Goal: Task Accomplishment & Management: Manage account settings

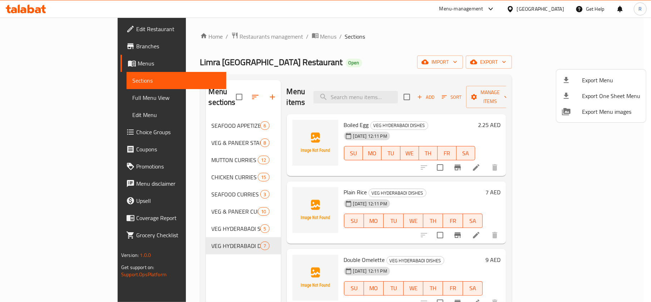
click at [457, 53] on div at bounding box center [325, 151] width 651 height 302
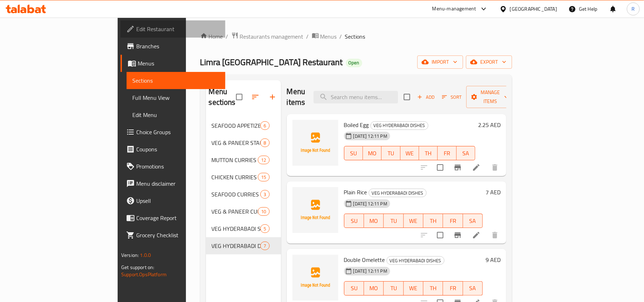
click at [136, 32] on span "Edit Restaurant" at bounding box center [177, 29] width 83 height 9
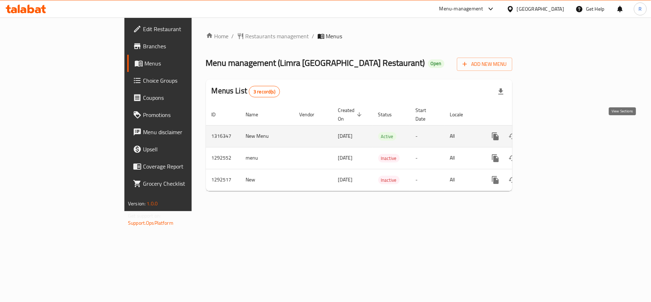
click at [556, 134] on link "enhanced table" at bounding box center [547, 136] width 17 height 17
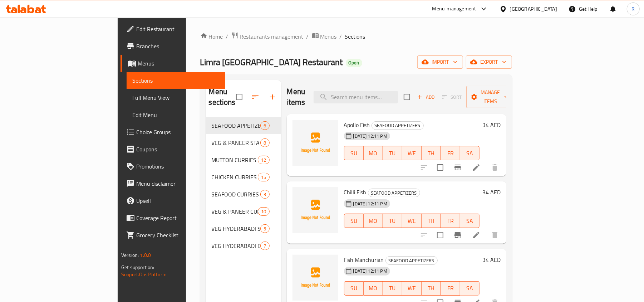
click at [138, 64] on span "Menus" at bounding box center [179, 63] width 82 height 9
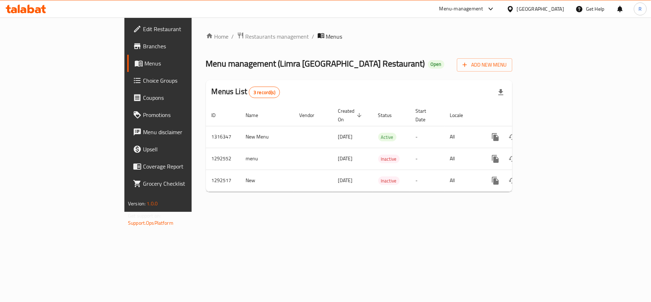
click at [143, 49] on span "Branches" at bounding box center [185, 46] width 84 height 9
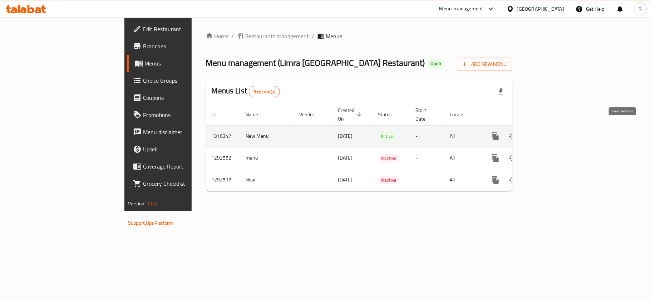
click at [556, 133] on link "enhanced table" at bounding box center [547, 136] width 17 height 17
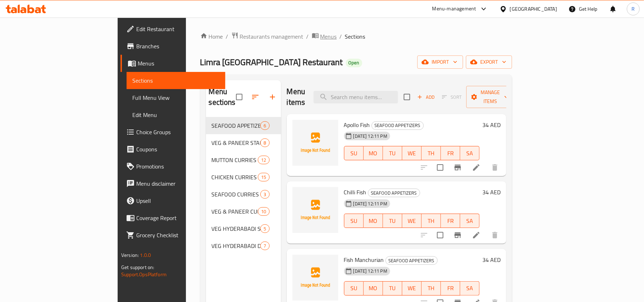
click at [320, 39] on span "Menus" at bounding box center [328, 36] width 16 height 9
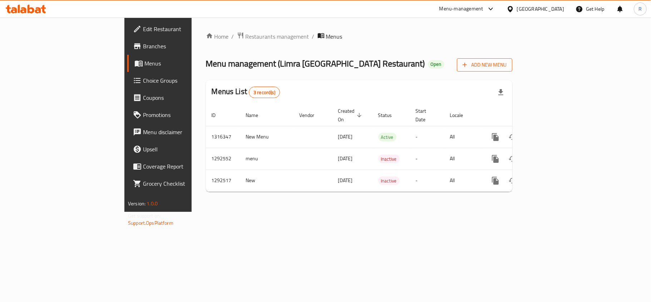
click at [507, 62] on span "Add New Menu" at bounding box center [485, 64] width 44 height 9
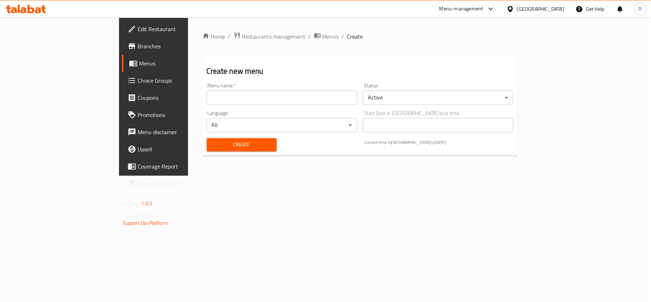
click at [207, 99] on input "text" at bounding box center [282, 97] width 151 height 14
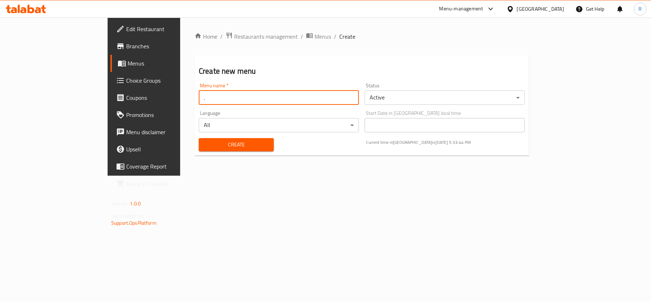
type input "."
click at [426, 100] on body "​ Menu-management United Arab Emirates Get Help R Edit Restaurant Branches Menu…" at bounding box center [325, 160] width 651 height 284
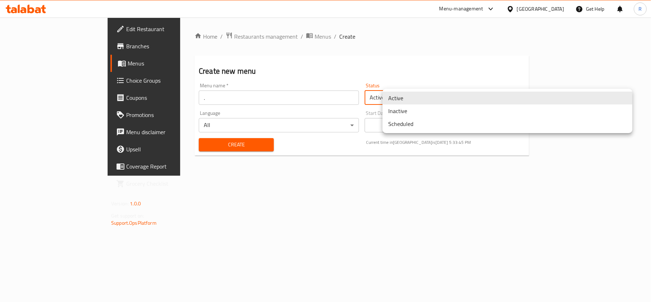
click at [417, 111] on li "Inactive" at bounding box center [508, 110] width 250 height 13
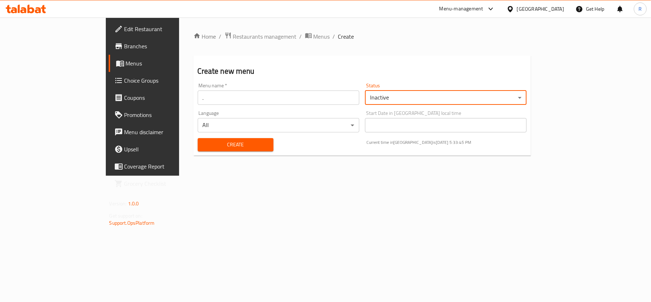
click at [229, 139] on button "Create" at bounding box center [236, 144] width 76 height 13
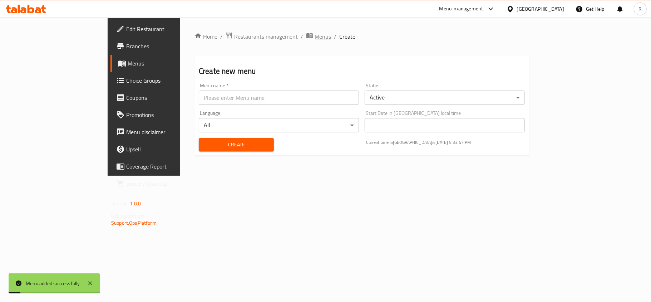
click at [315, 34] on span "Menus" at bounding box center [323, 36] width 16 height 9
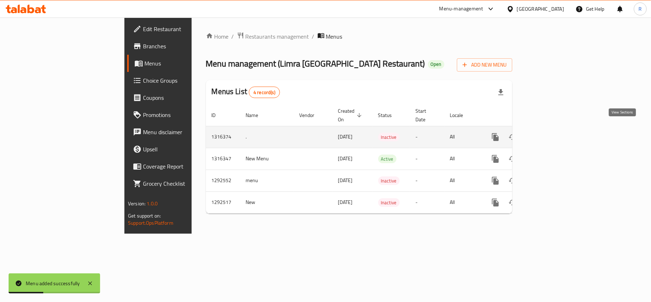
click at [550, 134] on icon "enhanced table" at bounding box center [547, 137] width 6 height 6
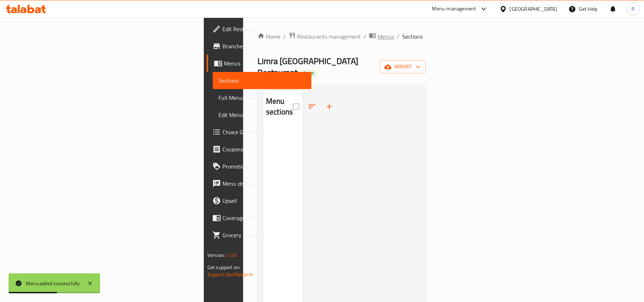
click at [378, 38] on span "Menus" at bounding box center [386, 36] width 16 height 9
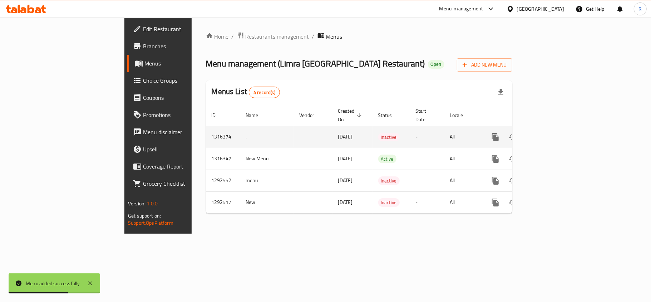
click at [206, 129] on td "1316374" at bounding box center [223, 137] width 34 height 22
copy td "1316374"
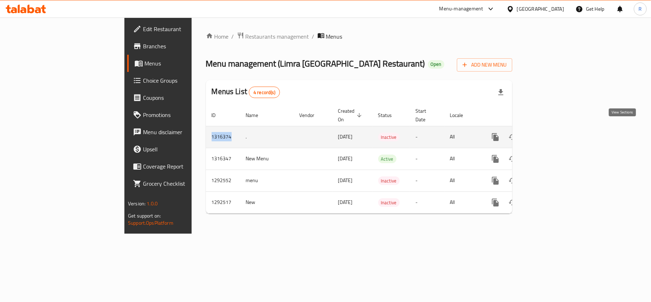
click at [552, 133] on icon "enhanced table" at bounding box center [547, 137] width 9 height 9
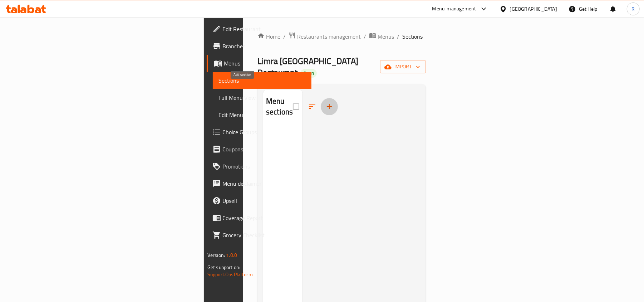
click at [325, 102] on icon "button" at bounding box center [329, 106] width 9 height 9
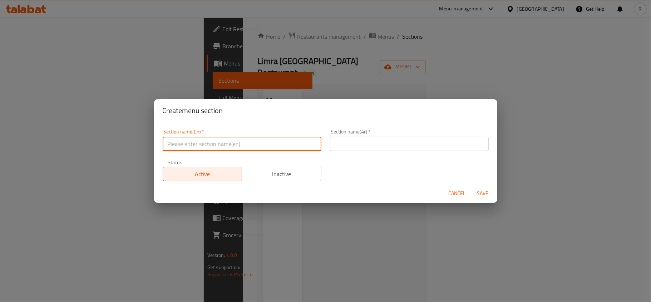
paste input "NIZAMI DUM BIRYANI"
click at [198, 145] on input "NIZAMI DUM BIRYANI" at bounding box center [242, 144] width 159 height 14
type input "Nizami Dum Biryani"
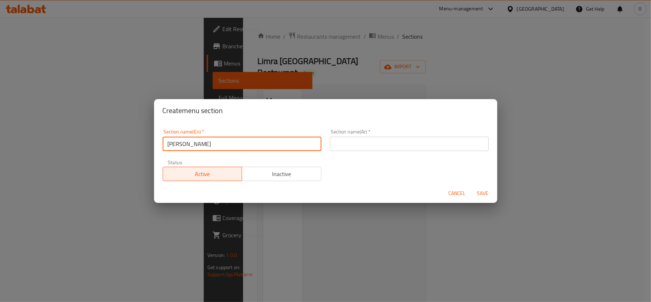
click at [378, 142] on input "text" at bounding box center [409, 144] width 159 height 14
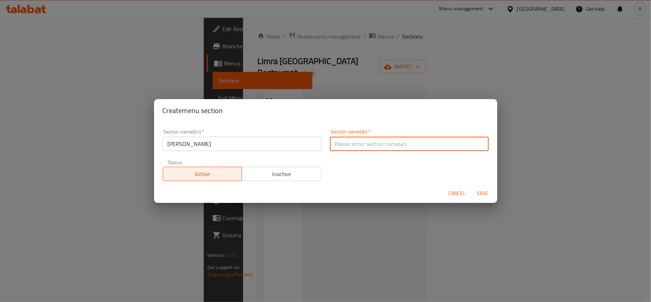
paste input "برياني نظامي دوم"
type input "برياني نظامي دوم"
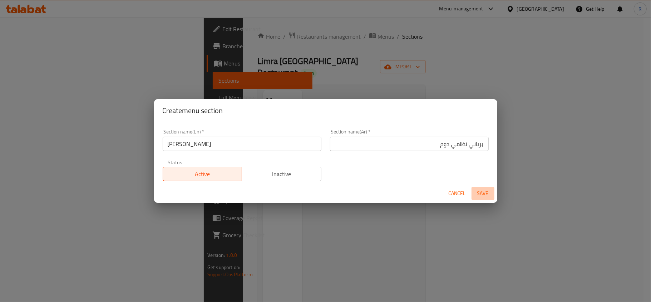
click at [484, 189] on span "Save" at bounding box center [483, 193] width 17 height 9
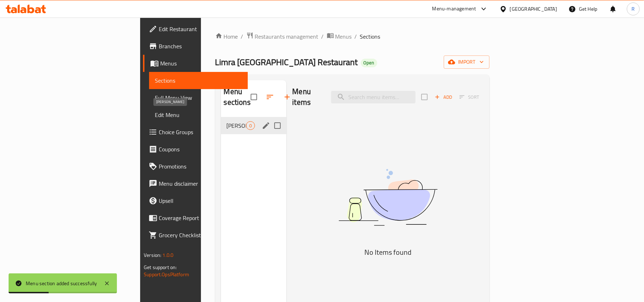
click at [227, 121] on span "Nizami Dum Biryani" at bounding box center [237, 125] width 20 height 9
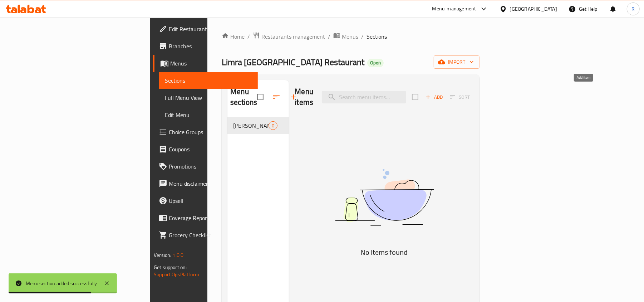
click at [444, 93] on span "Add" at bounding box center [434, 97] width 19 height 8
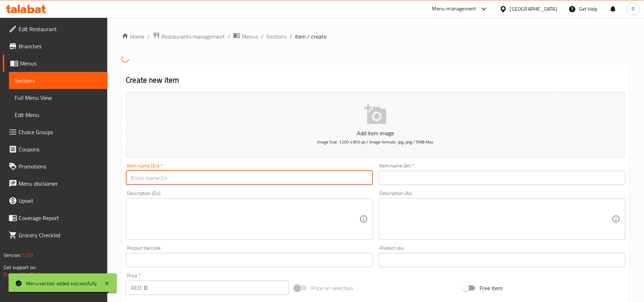
click at [279, 179] on input "text" at bounding box center [249, 178] width 247 height 14
paste input ""Mutton Dum Biryani(Mini) (Good for 1 Person,2 Mutton Pieces )""
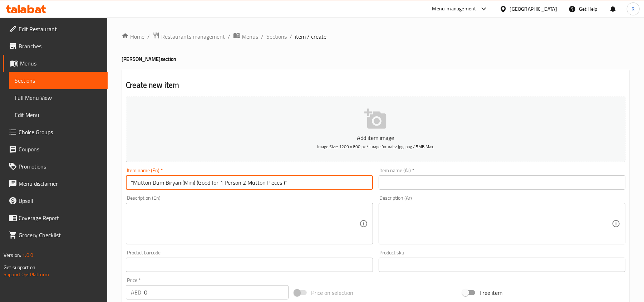
drag, startPoint x: 196, startPoint y: 184, endPoint x: 336, endPoint y: 196, distance: 140.4
click at [336, 196] on div "Add item image Image Size: 1200 x 800 px / Image formats: jpg, png / 5MB Max. I…" at bounding box center [375, 248] width 505 height 308
type input ""Mutton Dum Biryani(Mini) (Good for 1 Person,2 Mutton Pieces )""
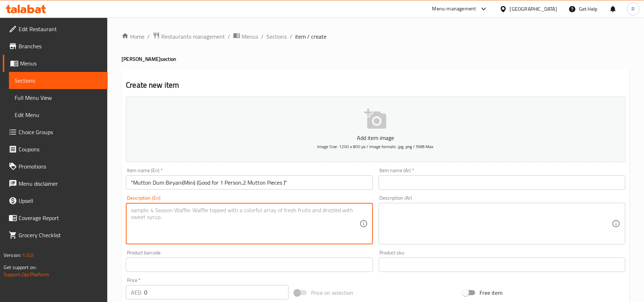
click at [226, 232] on textarea at bounding box center [245, 224] width 228 height 34
paste textarea "(Good for 1 Person,2 Mutton Pieces )""
type textarea "(Good for 1 Person,2 Mutton Pieces )""
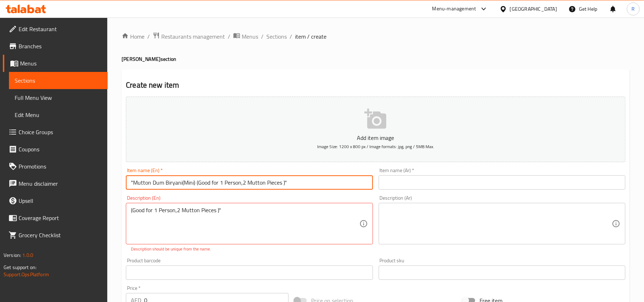
drag, startPoint x: 196, startPoint y: 182, endPoint x: 388, endPoint y: 211, distance: 194.2
click at [388, 211] on div "Add item image Image Size: 1200 x 800 px / Image formats: jpg, png / 5MB Max. I…" at bounding box center [375, 252] width 505 height 316
click at [133, 181] on input ""Mutton Dum Biryani(Mini)" at bounding box center [249, 182] width 247 height 14
click at [204, 183] on input "Mutton Dum Biryani(Mini)" at bounding box center [249, 182] width 247 height 14
click at [180, 186] on input "Mutton Dum Biryani(Mini" at bounding box center [249, 182] width 247 height 14
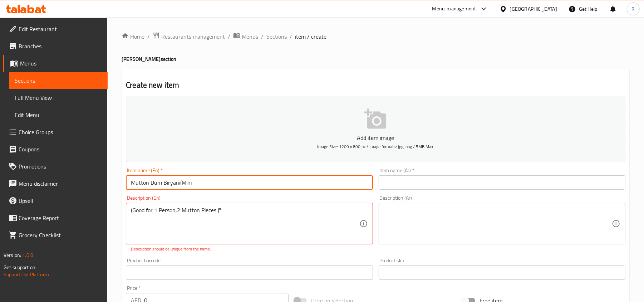
click at [181, 185] on input "Mutton Dum Biryani(Mini" at bounding box center [249, 182] width 247 height 14
click at [179, 182] on input "Mutton Dum Biryani( Mini" at bounding box center [249, 182] width 247 height 14
click at [181, 184] on input "Mutton Dum Biryani( Mini" at bounding box center [249, 182] width 247 height 14
click at [200, 185] on input "Mutton Dum Biryani Mini" at bounding box center [249, 182] width 247 height 14
type input "Mutton Dum Biryani Mini"
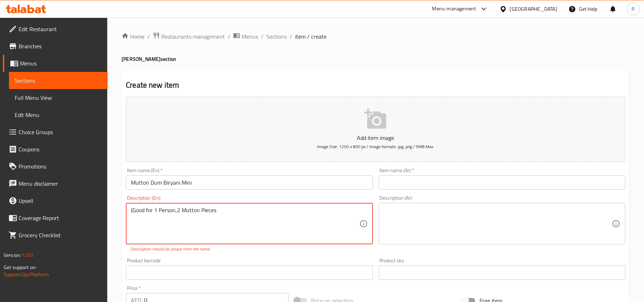
click at [133, 210] on textarea "(Good for 1 Person,2 Mutton Pieces" at bounding box center [245, 224] width 228 height 34
click at [222, 216] on textarea "Good for 1 Person,2 Mutton Pieces" at bounding box center [245, 224] width 228 height 34
type textarea "Good for 1 Person,2 Mutton Pieces"
click at [238, 255] on div "Add item image Image Size: 1200 x 800 px / Image formats: jpg, png / 5MB Max. I…" at bounding box center [375, 252] width 505 height 316
click at [220, 211] on textarea "Good for 1 Person,2 Mutton Pieces" at bounding box center [245, 224] width 228 height 34
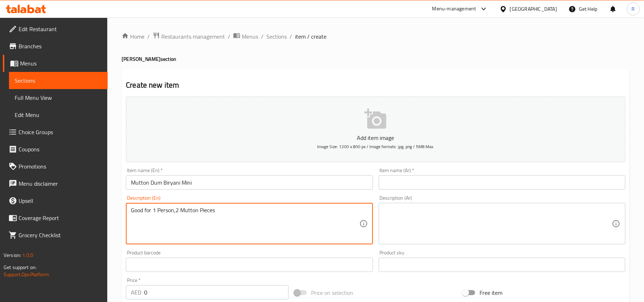
click at [220, 211] on textarea "Good for 1 Person,2 Mutton Pieces" at bounding box center [245, 224] width 228 height 34
click at [438, 224] on textarea at bounding box center [498, 224] width 228 height 34
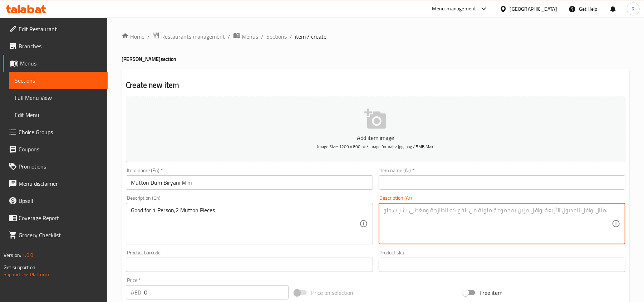
paste textarea "مناسب لشخص واحد، قطعتين من لحم الضأن"
click at [573, 211] on textarea "مناسب لشخص واحد، قطعتين من لحم الضأن" at bounding box center [498, 224] width 228 height 34
type textarea "مناسب لشخص 1، قطعتين من لحم الضأن"
click at [285, 183] on input "Mutton Dum Biryani Mini" at bounding box center [249, 182] width 247 height 14
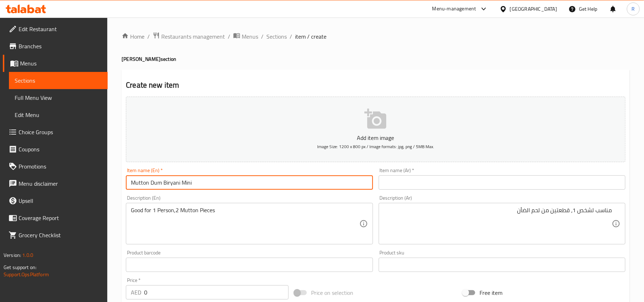
click at [285, 183] on input "Mutton Dum Biryani Mini" at bounding box center [249, 182] width 247 height 14
click at [480, 179] on input "text" at bounding box center [502, 182] width 247 height 14
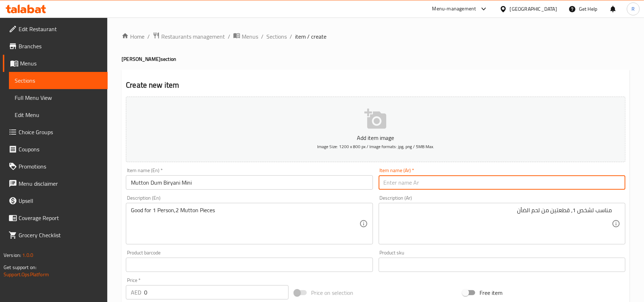
paste input "برياني لحم ضأن دوم صغير"
click at [568, 184] on input "برياني لحم ضأن دوم صغير" at bounding box center [502, 182] width 247 height 14
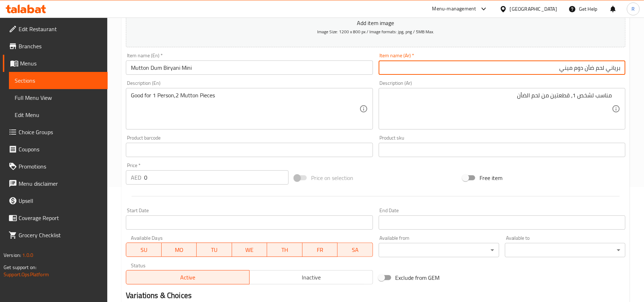
scroll to position [143, 0]
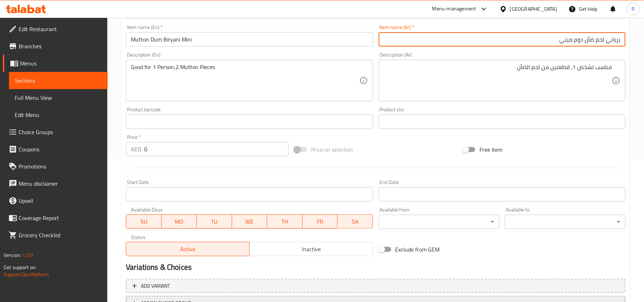
type input "برياني لحم ضأن دوم ميني"
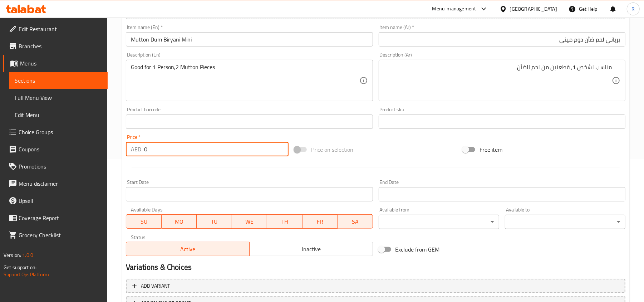
drag, startPoint x: 155, startPoint y: 152, endPoint x: 136, endPoint y: 149, distance: 18.5
click at [136, 149] on div "AED 0 Price *" at bounding box center [207, 149] width 163 height 14
type input "1"
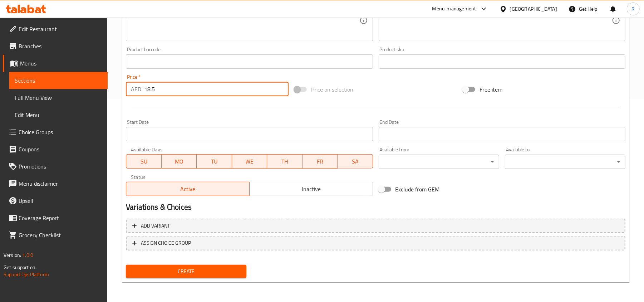
type input "18.5"
click at [214, 271] on span "Create" at bounding box center [186, 271] width 109 height 9
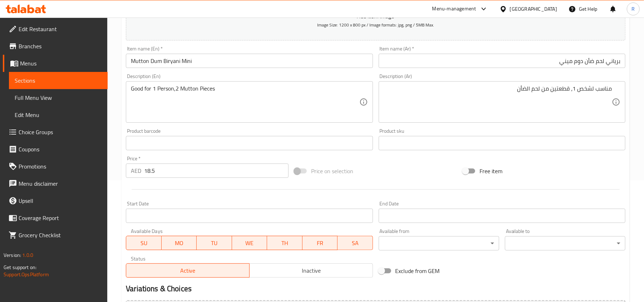
scroll to position [0, 0]
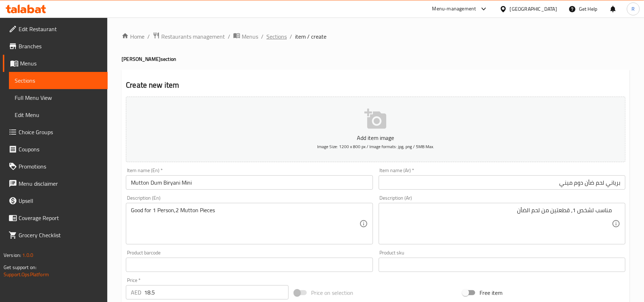
click at [281, 35] on span "Sections" at bounding box center [276, 36] width 20 height 9
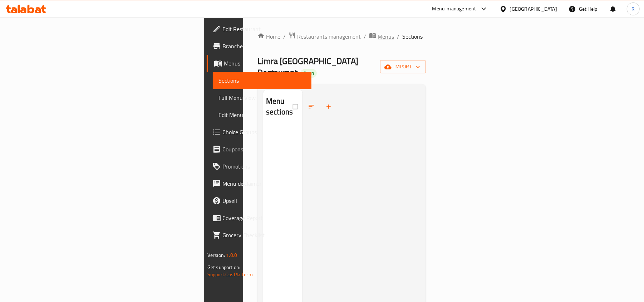
click at [378, 39] on span "Menus" at bounding box center [386, 36] width 16 height 9
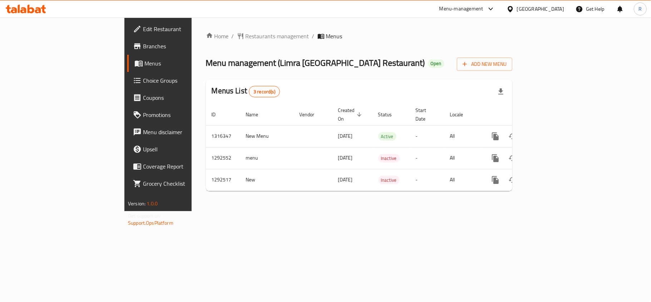
click at [326, 39] on span "Menus" at bounding box center [334, 36] width 16 height 9
click at [206, 36] on icon "breadcrumb" at bounding box center [209, 35] width 6 height 5
click at [507, 67] on span "Add New Menu" at bounding box center [485, 64] width 44 height 9
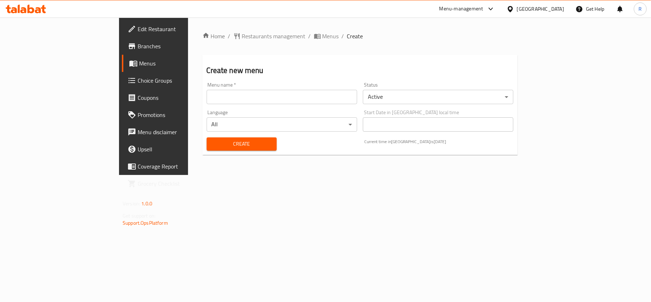
click at [207, 99] on input "text" at bounding box center [282, 97] width 151 height 14
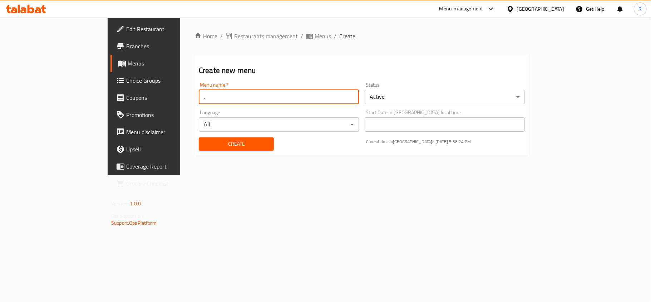
type input "."
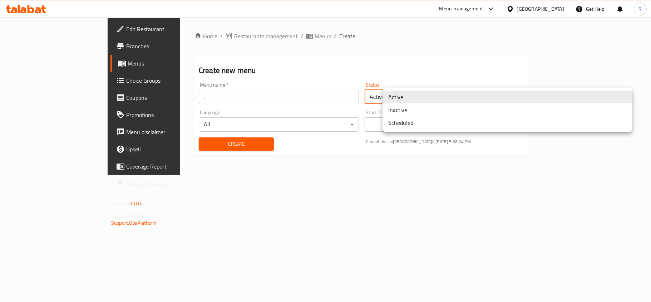
click at [423, 94] on body "​ Menu-management [GEOGRAPHIC_DATA] Get Help R Edit Restaurant Branches Menus C…" at bounding box center [325, 160] width 651 height 284
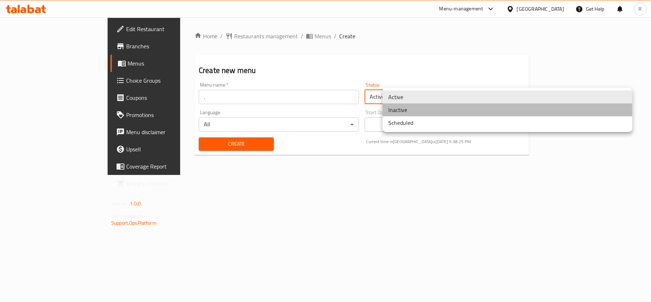
click at [414, 108] on li "Inactive" at bounding box center [508, 109] width 250 height 13
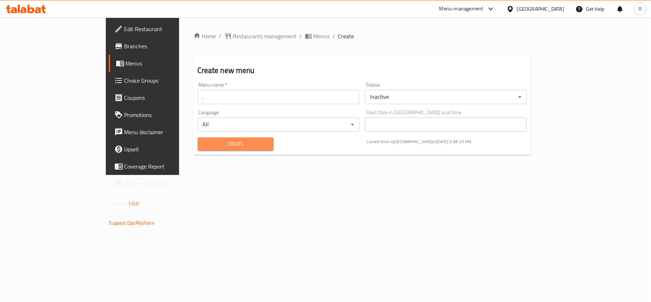
click at [204, 147] on span "Create" at bounding box center [236, 144] width 64 height 9
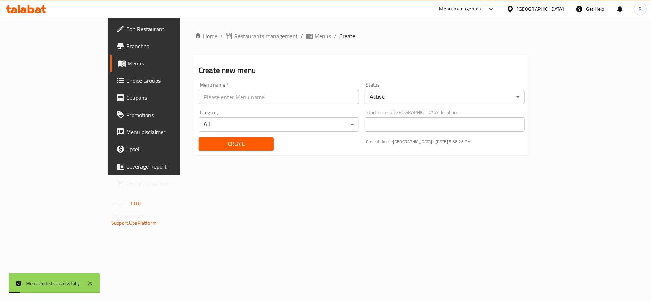
click at [315, 35] on span "Menus" at bounding box center [323, 36] width 16 height 9
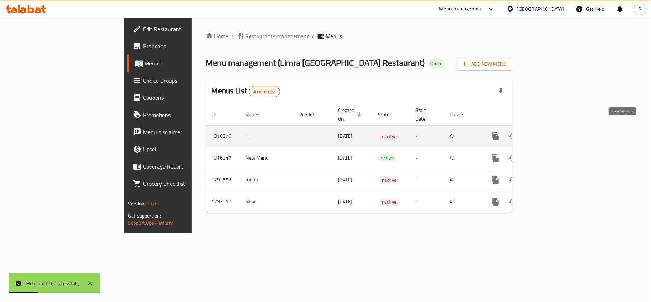
click at [556, 133] on link "enhanced table" at bounding box center [547, 136] width 17 height 17
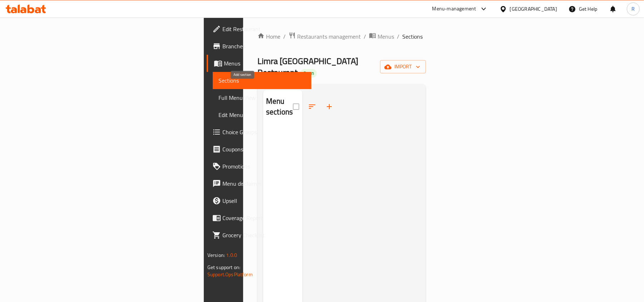
click at [327, 104] on icon "button" at bounding box center [329, 106] width 5 height 5
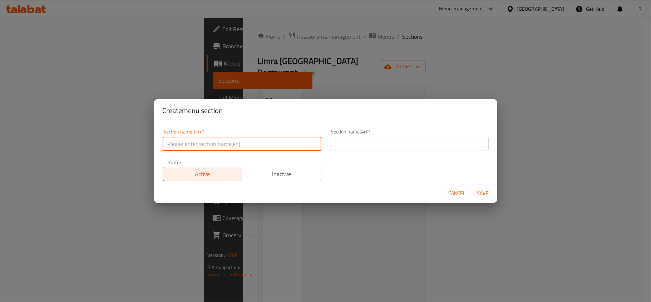
paste input "NIZAMI DUM BIRYANI"
type input "Nizami Dum Biryani"
click at [343, 150] on input "text" at bounding box center [409, 144] width 159 height 14
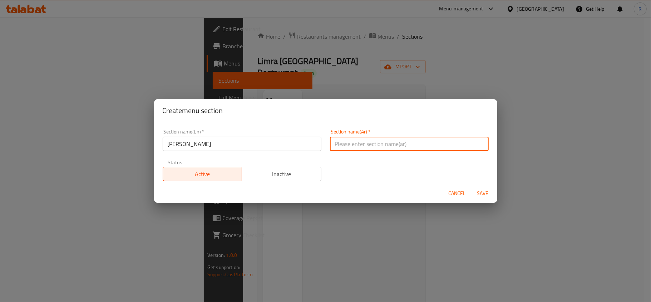
click at [201, 142] on input "Nizami Dum Biryani" at bounding box center [242, 144] width 159 height 14
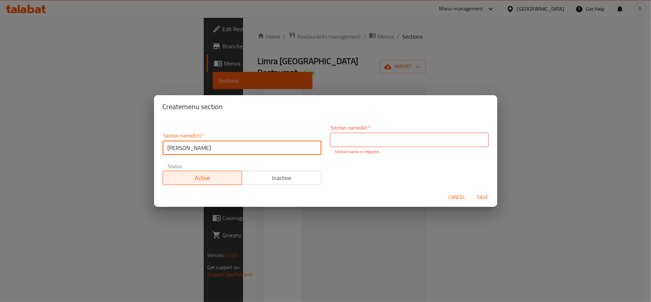
click at [201, 142] on input "Nizami Dum Biryani" at bounding box center [242, 148] width 159 height 14
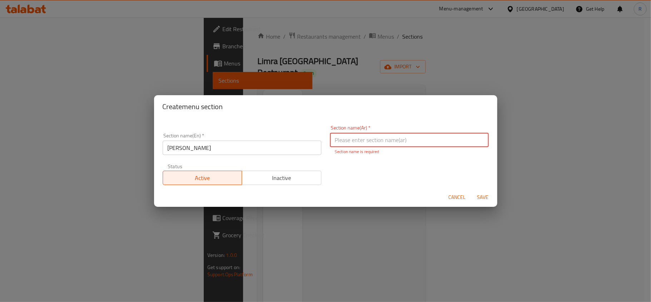
paste input "برياني نظامي دوم"
type input "برياني نظامي دوم"
click at [490, 194] on span "Save" at bounding box center [483, 197] width 17 height 9
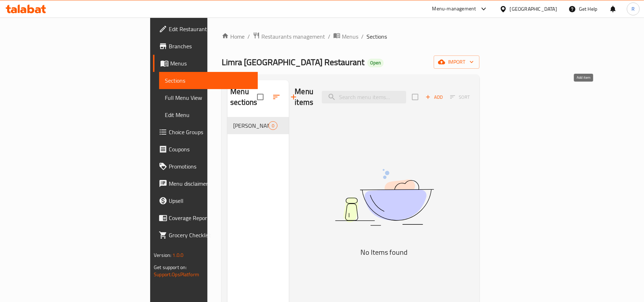
click at [444, 93] on span "Add" at bounding box center [434, 97] width 19 height 8
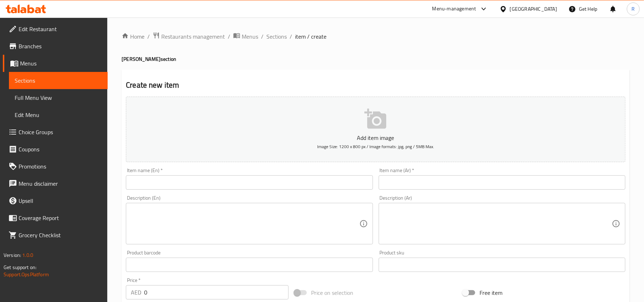
click at [281, 183] on input "text" at bounding box center [249, 182] width 247 height 14
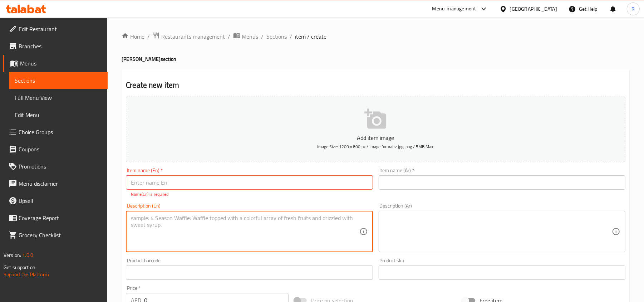
click at [261, 225] on textarea at bounding box center [245, 232] width 228 height 34
paste textarea ""Mutton Dum Biryani(Mini) (Good for 1 Person,2 Mutton Pieces )""
drag, startPoint x: 134, startPoint y: 218, endPoint x: 182, endPoint y: 215, distance: 48.7
click at [182, 215] on textarea ""Mutton Dum Biryani(Mini) (Good for 1 Person,2 Mutton Pieces )"" at bounding box center [245, 232] width 228 height 34
type textarea ""Mutton Dum Biryani(Mini) (Good for 1 Person,2 Mutton Pieces )""
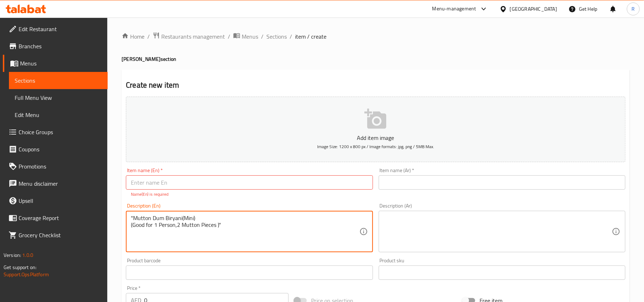
click at [194, 180] on input "text" at bounding box center [249, 182] width 247 height 14
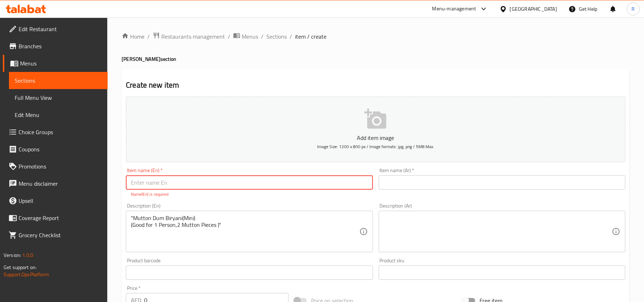
paste input "Mutton Dum Biryani("
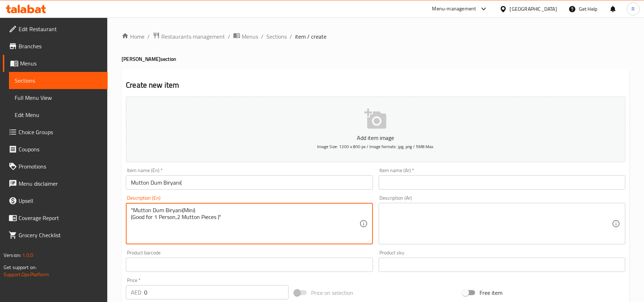
click at [190, 217] on textarea ""Mutton Dum Biryani(Mini) (Good for 1 Person,2 Mutton Pieces )"" at bounding box center [245, 224] width 228 height 34
click at [190, 208] on textarea ""Mutton Dum Biryani(Mini) (Good for 1 Person,2 Mutton Pieces )"" at bounding box center [245, 224] width 228 height 34
click at [195, 183] on input "Mutton Dum Biryani(" at bounding box center [249, 182] width 247 height 14
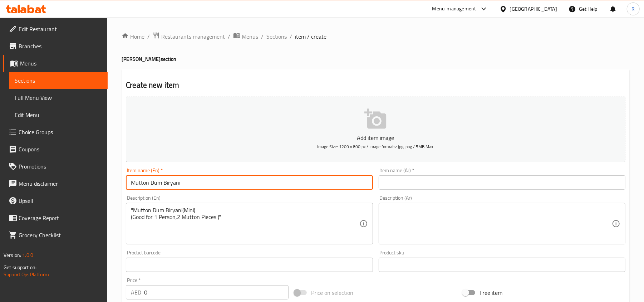
paste input "Mini"
type input "Mutton Dum Biryani Mini"
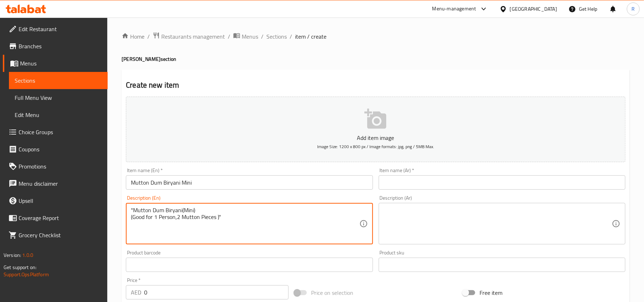
drag, startPoint x: 131, startPoint y: 210, endPoint x: 210, endPoint y: 206, distance: 79.5
click at [134, 215] on textarea "(Good for 1 Person,2 Mutton Pieces )"" at bounding box center [245, 224] width 228 height 34
drag, startPoint x: 216, startPoint y: 215, endPoint x: 232, endPoint y: 218, distance: 15.7
click at [232, 218] on textarea "Good for 1 Person,2 Mutton Pieces )"" at bounding box center [245, 224] width 228 height 34
click at [232, 219] on textarea "Good for 1 Person,2 Mutton Pieces" at bounding box center [245, 224] width 228 height 34
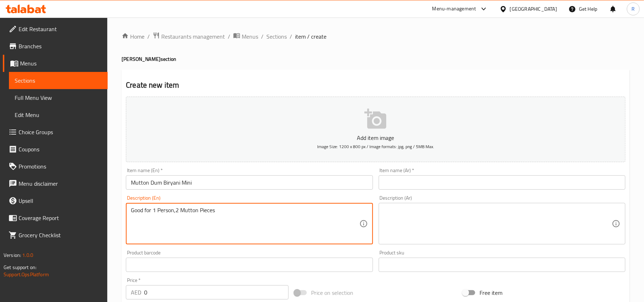
click at [232, 219] on textarea "Good for 1 Person,2 Mutton Pieces" at bounding box center [245, 224] width 228 height 34
type textarea "Good for 1 Person,2 Mutton Pieces"
click at [416, 227] on textarea at bounding box center [498, 224] width 228 height 34
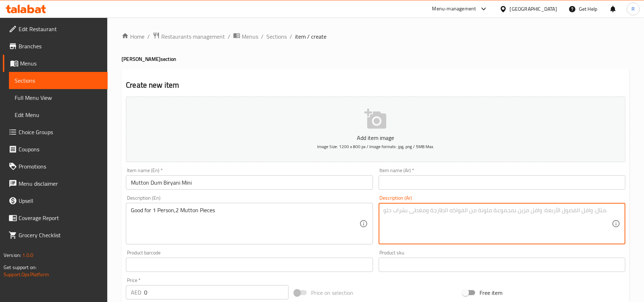
paste textarea "مناسب لشخص واحد، قطعتين من لحم الضأن"
click at [571, 211] on textarea "مناسب لشخص واحد، قطعتين من لحم الضأن" at bounding box center [498, 224] width 228 height 34
click at [570, 212] on textarea "مناسب لشخص 1، قطعتين من لحم الضأن" at bounding box center [498, 224] width 228 height 34
click at [548, 212] on textarea "مناسب لشخص 1، 2 قطعتين من لحم الضأن" at bounding box center [498, 224] width 228 height 34
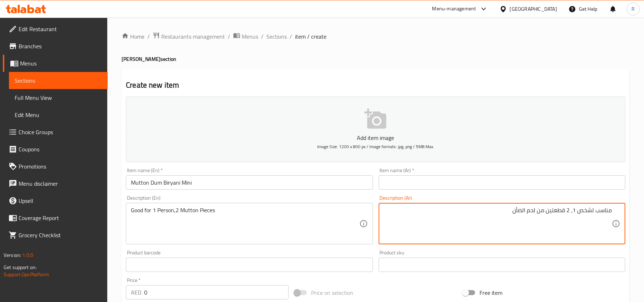
click at [547, 212] on textarea "مناسب لشخص 1، 2 قطعتين من لحم الضأن" at bounding box center [498, 224] width 228 height 34
click at [475, 214] on textarea "مناسب لشخص 1، 2 قطعة من لحم الضأن" at bounding box center [498, 224] width 228 height 34
type textarea "مناسب لشخص 1، 2 قطعة من لحم الضأن"
click at [210, 173] on div "Item name (En)   * Mutton Dum Biryani Mini Item name (En) *" at bounding box center [249, 179] width 247 height 22
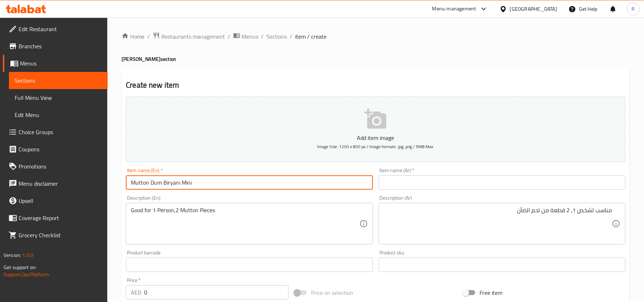
click at [204, 187] on input "Mutton Dum Biryani Mini" at bounding box center [249, 182] width 247 height 14
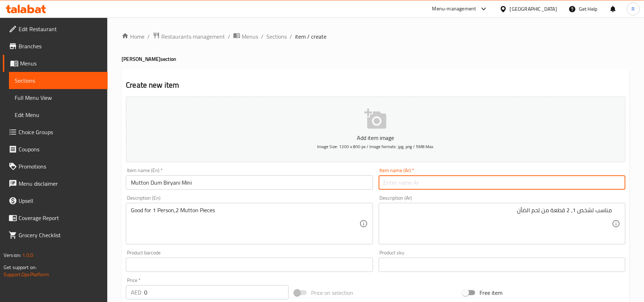
click at [416, 178] on input "text" at bounding box center [502, 182] width 247 height 14
paste input "برياني لحم ضأن دوم صغير"
click at [567, 185] on input "برياني لحم ضأن دوم صغير" at bounding box center [502, 182] width 247 height 14
type input "برياني لحم ضأن دوم ميني"
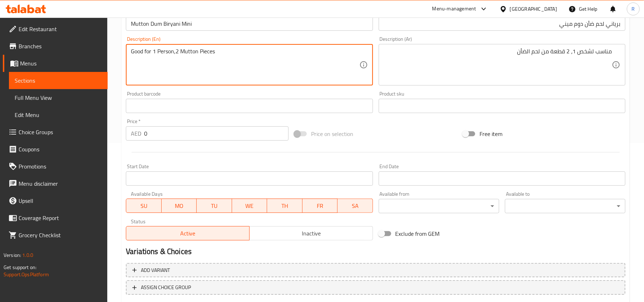
scroll to position [191, 0]
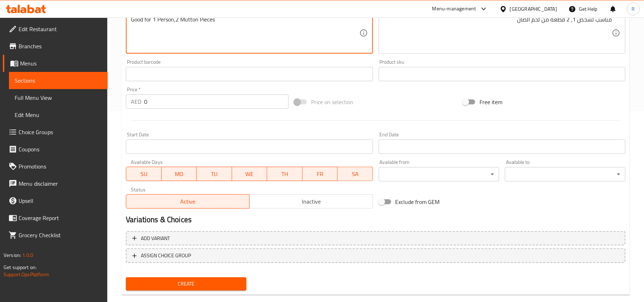
click at [155, 105] on input "0" at bounding box center [216, 101] width 145 height 14
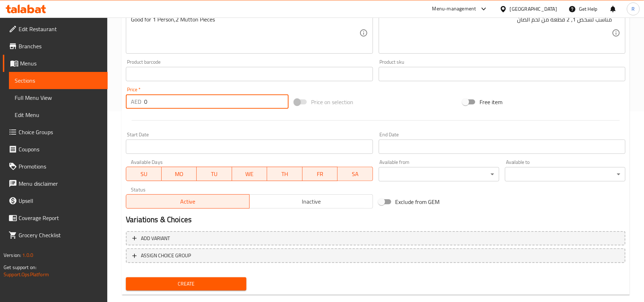
click at [155, 105] on input "0" at bounding box center [216, 101] width 145 height 14
paste input "18.5"
type input "18.5"
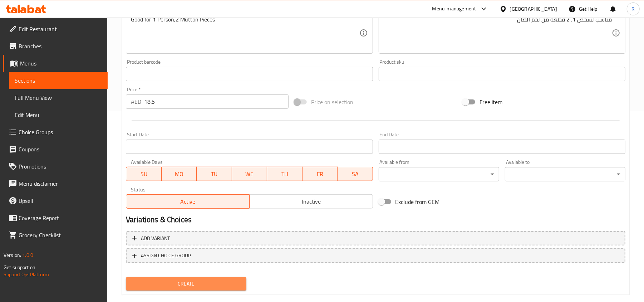
click at [235, 288] on span "Create" at bounding box center [186, 283] width 109 height 9
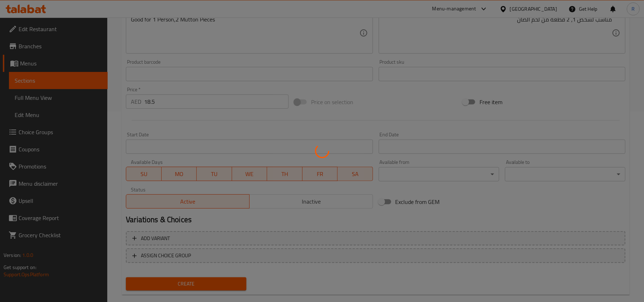
type input "0"
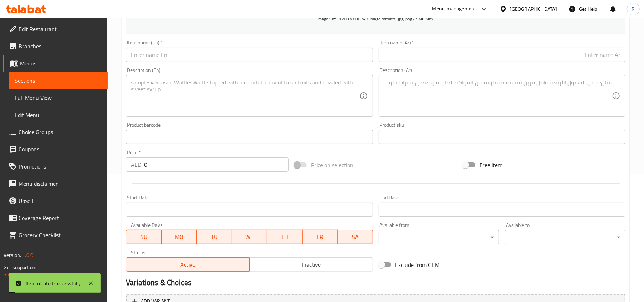
scroll to position [0, 0]
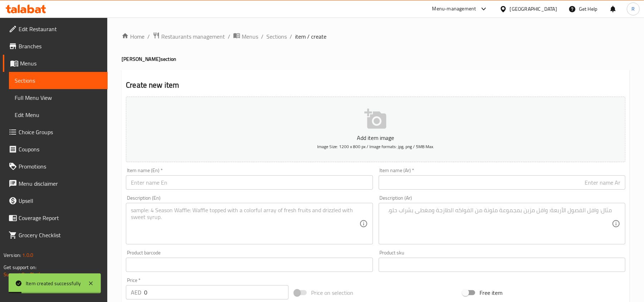
click at [274, 43] on div "Home / Restaurants management / Menus / Sections / item / create Nizami Dum Bir…" at bounding box center [376, 261] width 508 height 459
click at [275, 39] on span "Sections" at bounding box center [276, 36] width 20 height 9
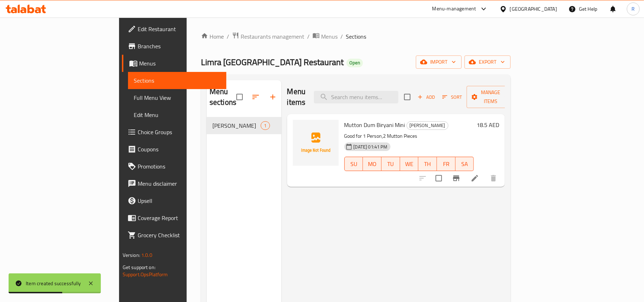
click at [436, 93] on span "Add" at bounding box center [426, 97] width 19 height 8
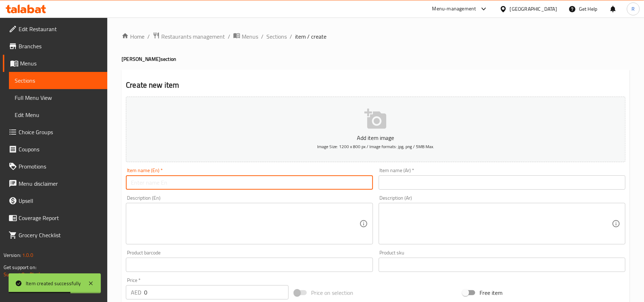
click at [231, 181] on input "text" at bounding box center [249, 182] width 247 height 14
paste input ""Mutton Dum Biryani (Good for 1-2 Persons,4 Mutton Pieces)""
drag, startPoint x: 182, startPoint y: 185, endPoint x: 310, endPoint y: 200, distance: 129.0
click at [310, 200] on div "Add item image Image Size: 1200 x 800 px / Image formats: jpg, png / 5MB Max. I…" at bounding box center [375, 248] width 505 height 308
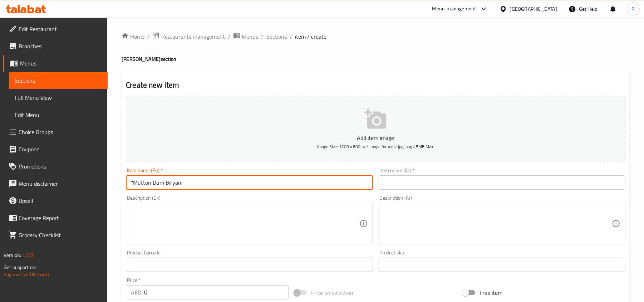
type input ""Mutton Dum Biryani"
click at [255, 235] on textarea at bounding box center [245, 224] width 228 height 34
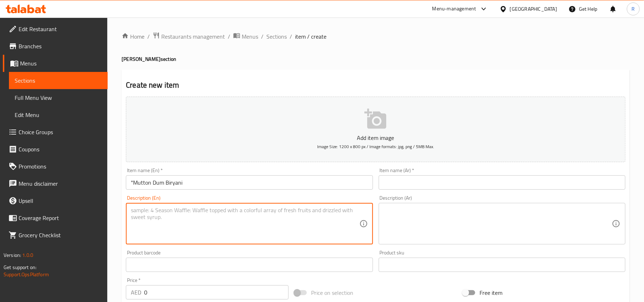
paste textarea "(Good for 1-2 Persons,4 Mutton Pieces)""
type textarea "(Good for 1-2 Persons,4 Mutton Pieces)""
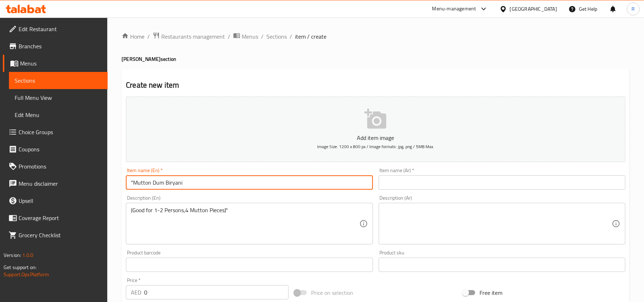
click at [134, 182] on input ""Mutton Dum Biryani" at bounding box center [249, 182] width 247 height 14
click at [183, 185] on input "Mutton Dum Biryani" at bounding box center [249, 182] width 247 height 14
type input "Mutton Dum Biryani"
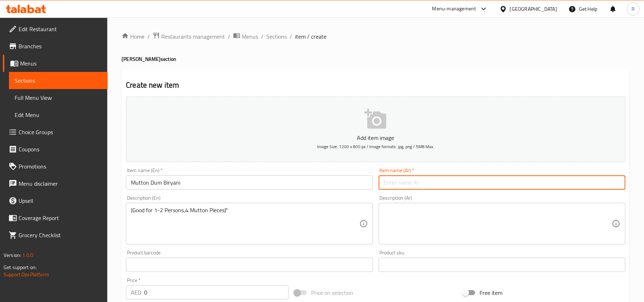
click at [410, 178] on input "text" at bounding box center [502, 182] width 247 height 14
paste input "برياني لحم الضأن"
click at [601, 184] on input "برياني لحم الضأن" at bounding box center [502, 182] width 247 height 14
click at [602, 183] on input "برياني الضأن" at bounding box center [502, 182] width 247 height 14
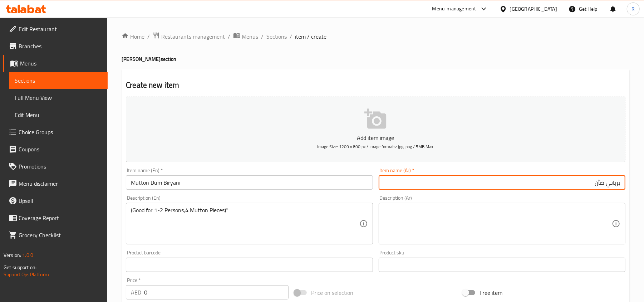
click at [586, 184] on input "برياني ضأن" at bounding box center [502, 182] width 247 height 14
type input "برياني ضأن دوم"
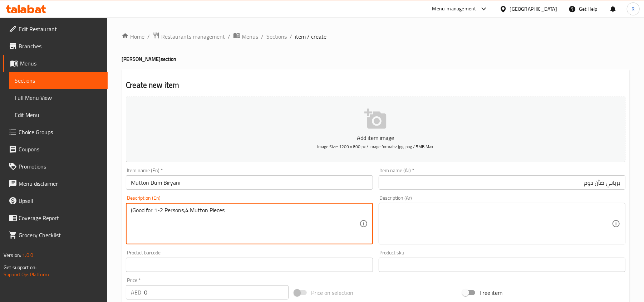
click at [132, 209] on textarea "(Good for 1-2 Persons,4 Mutton Pieces" at bounding box center [245, 224] width 228 height 34
click at [132, 210] on textarea "(Good for 1-2 Persons,4 Mutton Pieces" at bounding box center [245, 224] width 228 height 34
click at [158, 211] on textarea "Good for 1-2 Persons,4 Mutton Pieces" at bounding box center [245, 224] width 228 height 34
click at [244, 215] on textarea "Good for 1 to 2 Persons,4 Mutton Pieces" at bounding box center [245, 224] width 228 height 34
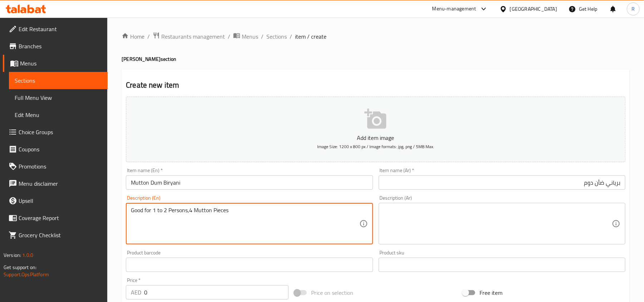
click at [244, 215] on textarea "Good for 1 to 2 Persons,4 Mutton Pieces" at bounding box center [245, 224] width 228 height 34
type textarea "Good for 1 to 2 Persons,4 Mutton Pieces"
click at [407, 225] on textarea at bounding box center [498, 224] width 228 height 34
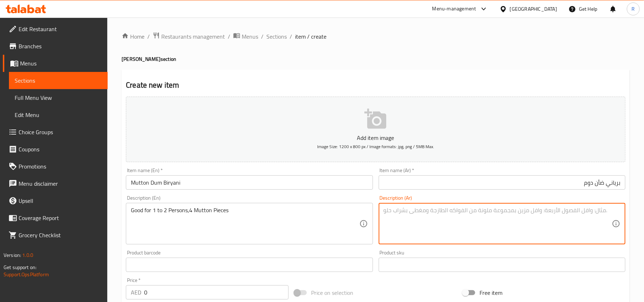
paste textarea "مناسب لشخص أو شخصين، 4 قطع لحم ضأن"
click at [591, 211] on textarea "مناسب لشخص أو شخصين، 4 قطع لحم ضأن" at bounding box center [498, 224] width 228 height 34
click at [579, 213] on textarea "مناسب شخص أو شخصين، 4 قطع لحم ضأن" at bounding box center [498, 224] width 228 height 34
click at [578, 212] on textarea "مناسب شخص أو شخصين، 4 قطع لحم ضأن" at bounding box center [498, 224] width 228 height 34
drag, startPoint x: 550, startPoint y: 211, endPoint x: 568, endPoint y: 209, distance: 18.0
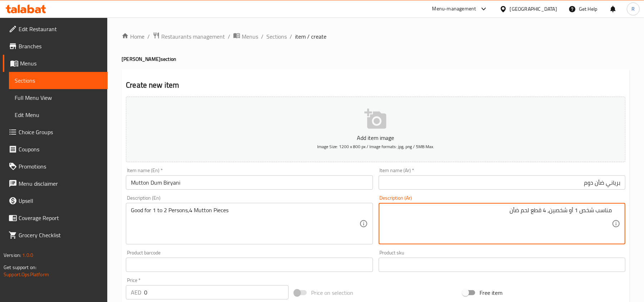
click at [568, 209] on textarea "مناسب شخص 1 أو شخصين، 4 قطع لحم ضأن" at bounding box center [498, 224] width 228 height 34
click at [509, 212] on textarea "مناسب شخص 1 أو 2، 4 قطع لحم ضأن" at bounding box center [498, 224] width 228 height 34
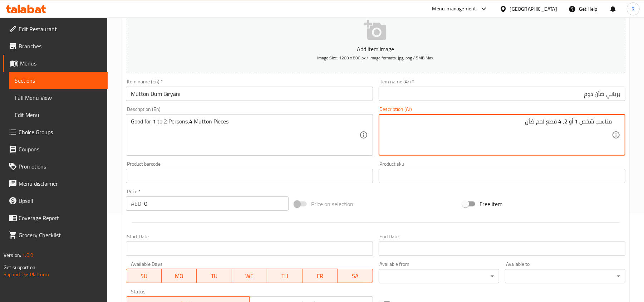
scroll to position [95, 0]
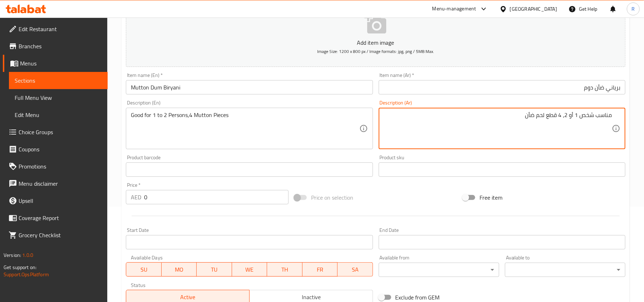
type textarea "مناسب شخص 1 أو 2، 4 قطع لحم ضأن"
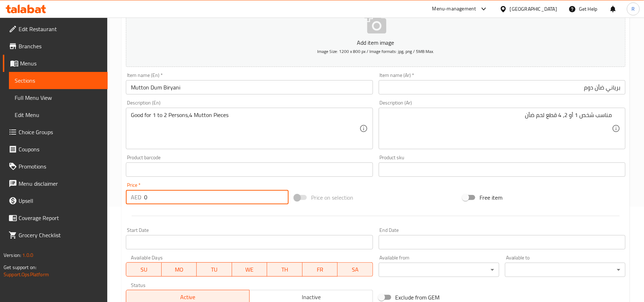
drag, startPoint x: 151, startPoint y: 198, endPoint x: 141, endPoint y: 196, distance: 10.2
click at [141, 196] on div "AED 0 Price *" at bounding box center [207, 197] width 163 height 14
paste input "27.5"
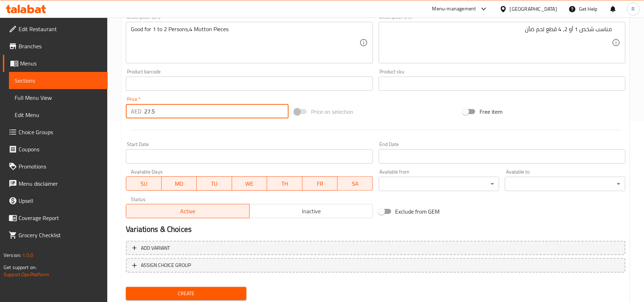
scroll to position [203, 0]
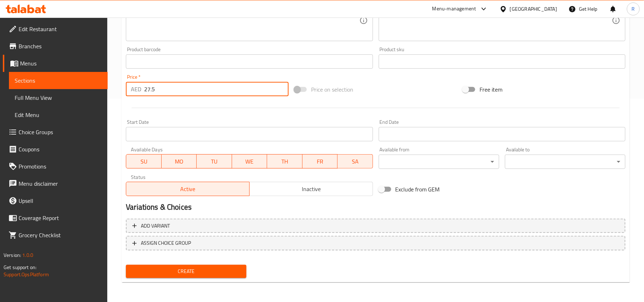
type input "27.5"
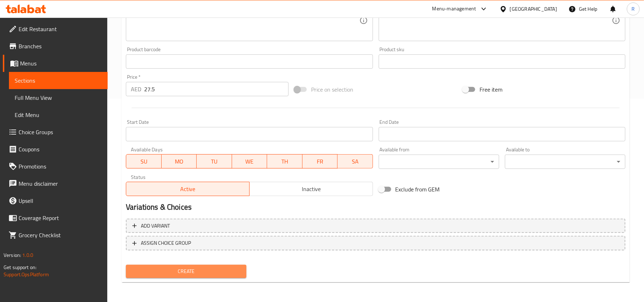
click at [224, 272] on span "Create" at bounding box center [186, 271] width 109 height 9
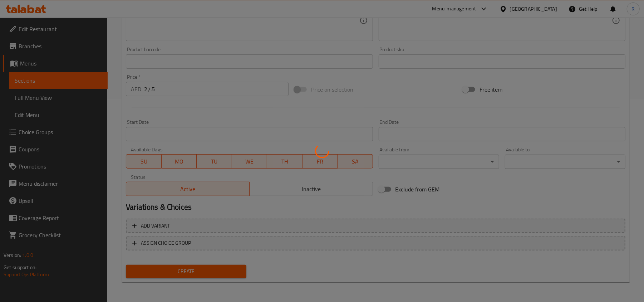
type input "0"
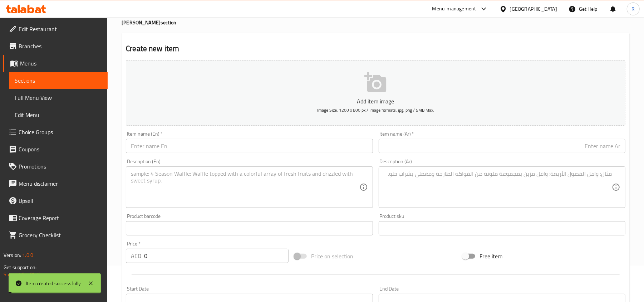
scroll to position [12, 0]
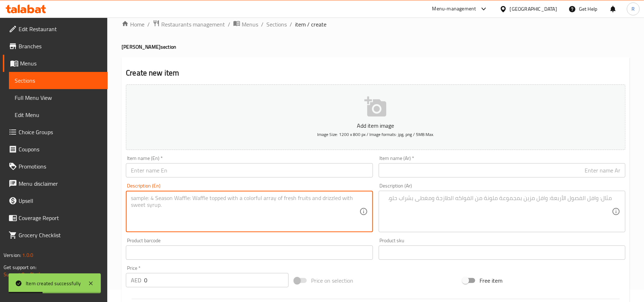
paste textarea ""Mutton Dum Biryani Special (Good for 2-3 Persons, 8 Mutton Pieces & Chicken 65…"
drag, startPoint x: 133, startPoint y: 195, endPoint x: 202, endPoint y: 195, distance: 68.3
click at [202, 195] on textarea ""Mutton Dum Biryani Special (Good for 2-3 Persons, 8 Mutton Pieces & Chicken 65…" at bounding box center [245, 212] width 228 height 34
type textarea "" (Good for 2-3 Persons, 8 Mutton Pieces & Chicken 65 )""
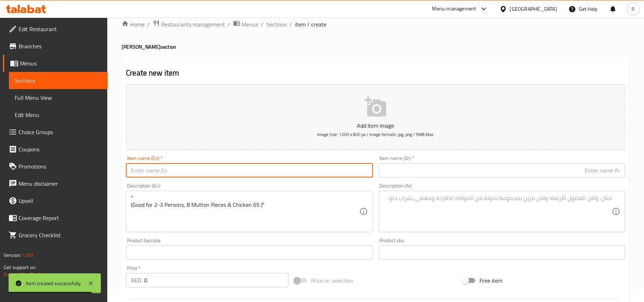
click at [195, 172] on input "text" at bounding box center [249, 170] width 247 height 14
paste input "Mutton Dum Biryani Special"
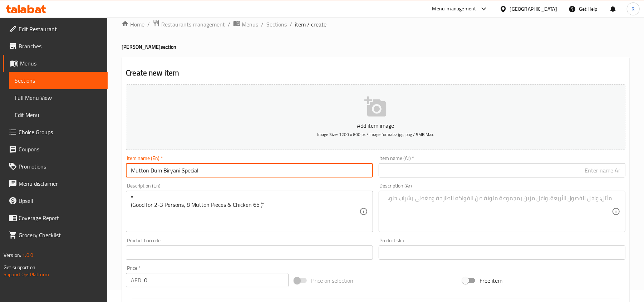
type input "Mutton Dum Biryani Special"
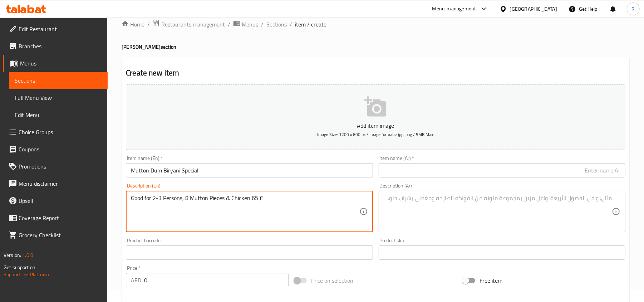
click at [268, 200] on textarea "Good for 2-3 Persons, 8 Mutton Pieces & Chicken 65 )"" at bounding box center [245, 212] width 228 height 34
click at [229, 199] on textarea "Good for 2-3 Persons, 8 Mutton Pieces & Chicken 65" at bounding box center [245, 212] width 228 height 34
click at [181, 200] on textarea "Good for 2-3 Persons, 8 Mutton Pieces and Chicken 65" at bounding box center [245, 212] width 228 height 34
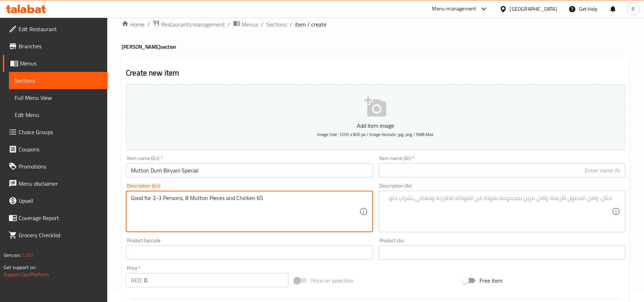
type textarea "Good for 2-3 Persons, 8 Mutton Pieces and Chicken 65"
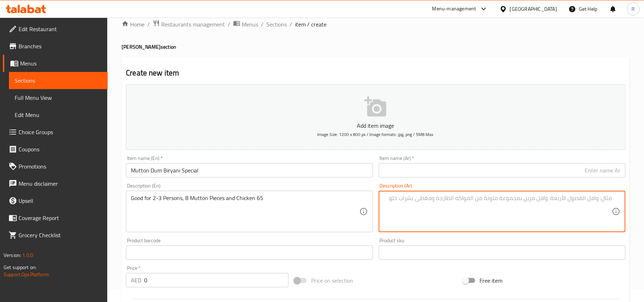
click at [411, 211] on textarea at bounding box center [498, 212] width 228 height 34
paste textarea "مناسب لـ 2-3 أشخاص، 8 قطع لحم ضأن ودجاج 65"
type textarea "مناسب لـ 2-3 أشخاص، 8 قطع لحم ضأن ودجاج 65"
click at [147, 173] on input "Mutton Dum Biryani Special" at bounding box center [249, 170] width 247 height 14
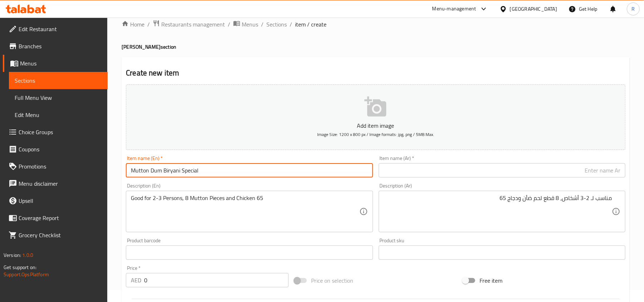
click at [147, 173] on input "Mutton Dum Biryani Special" at bounding box center [249, 170] width 247 height 14
click at [492, 172] on input "text" at bounding box center [502, 170] width 247 height 14
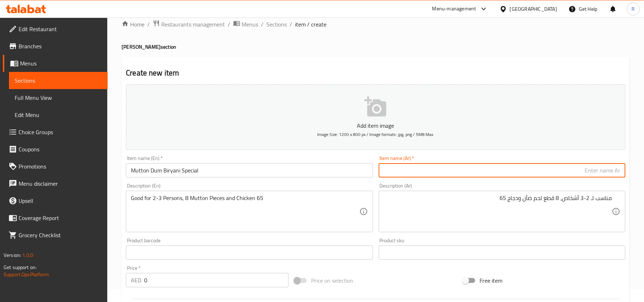
paste input "برياني لحم الضأن دوم الخاص"
click at [591, 172] on input "برياني لحم الضأن دوم الخاص" at bounding box center [502, 170] width 247 height 14
click at [570, 172] on input "برياني لحم ضأن دوم الخاص" at bounding box center [502, 170] width 247 height 14
type input "برياني لحم ضأن دوم خاص"
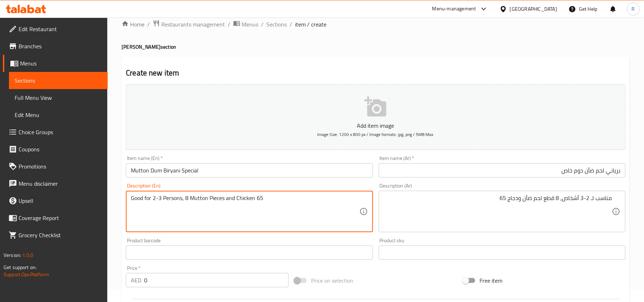
scroll to position [60, 0]
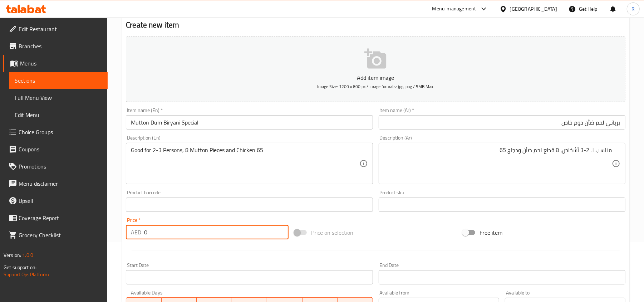
drag, startPoint x: 149, startPoint y: 235, endPoint x: 132, endPoint y: 233, distance: 17.6
click at [132, 233] on div "AED 0 Price *" at bounding box center [207, 232] width 163 height 14
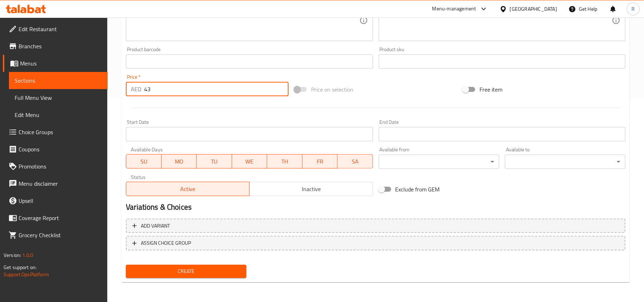
type input "43"
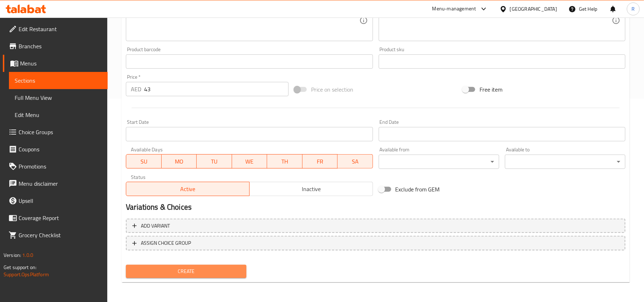
click at [234, 273] on span "Create" at bounding box center [186, 271] width 109 height 9
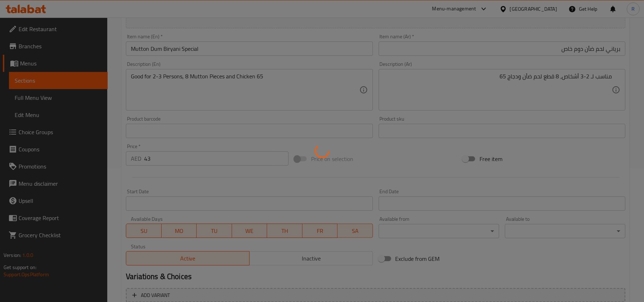
scroll to position [0, 0]
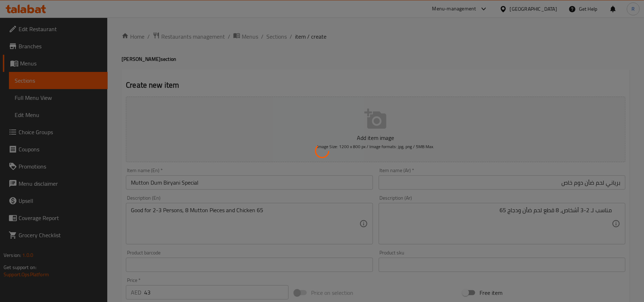
type input "0"
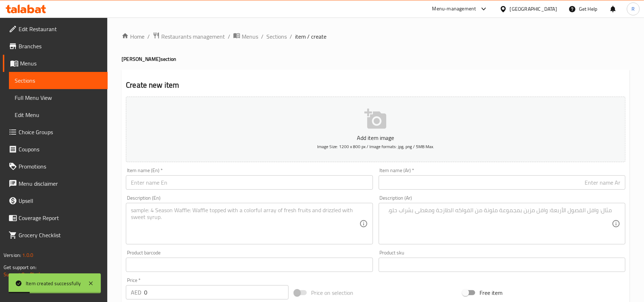
click at [265, 228] on textarea at bounding box center [245, 224] width 228 height 34
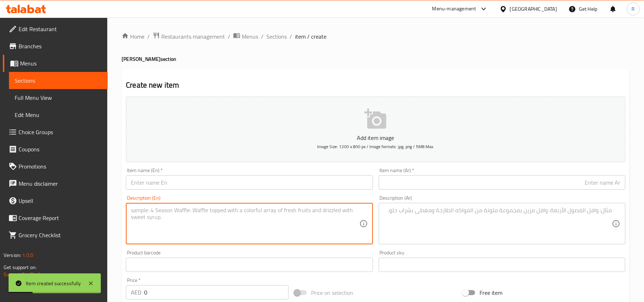
paste textarea ""Mutton Dum Biryani Jumbo Pack Good for 4-5 Persons 13-14 Mutton Pieces Chicken…"
drag, startPoint x: 134, startPoint y: 210, endPoint x: 213, endPoint y: 209, distance: 79.4
click at [213, 209] on textarea ""Mutton Dum Biryani Jumbo Pack Good for 4-5 Persons 13-14 Mutton Pieces Chicken…" at bounding box center [245, 224] width 228 height 34
type textarea "" Good for 4-5 Persons 13-14 Mutton Pieces Chicken 65, Eggs ""
click at [218, 182] on input "text" at bounding box center [249, 182] width 247 height 14
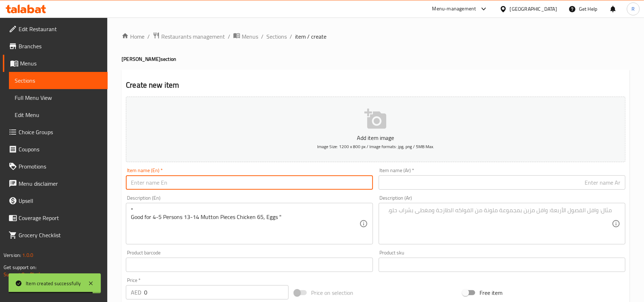
click at [163, 183] on input "text" at bounding box center [249, 182] width 247 height 14
paste input "Mutton Dum Biryani Jumbo Pack"
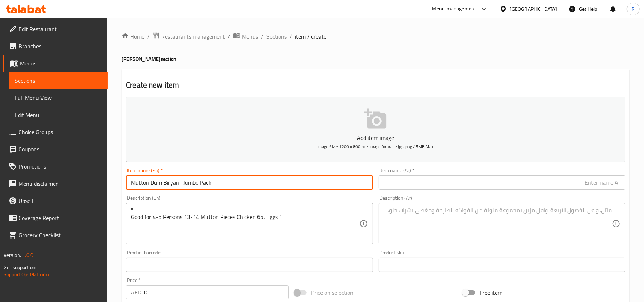
type input "Mutton Dum Biryani Jumbo Pack"
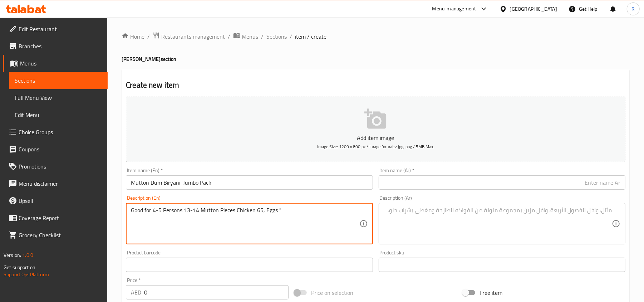
click at [291, 219] on textarea "Good for 4-5 Persons 13-14 Mutton Pieces Chicken 65, Eggs "" at bounding box center [245, 224] width 228 height 34
click at [219, 220] on textarea "Good for 4-5 Persons 13-14 Mutton Pieces Chicken 65, Eggs" at bounding box center [245, 224] width 228 height 34
type textarea "Good for 4-5 Persons 13-14 Mutton Pieces Chicken 65, Eggs"
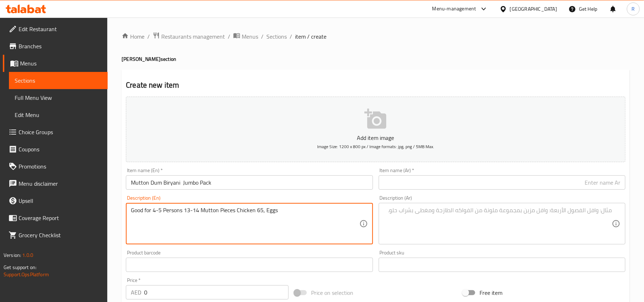
click at [411, 215] on textarea at bounding box center [498, 224] width 228 height 34
paste textarea "مناسب لـ 4-5 أشخاص 13-14 قطعة لحم ضأن دجاج 65، بيض"
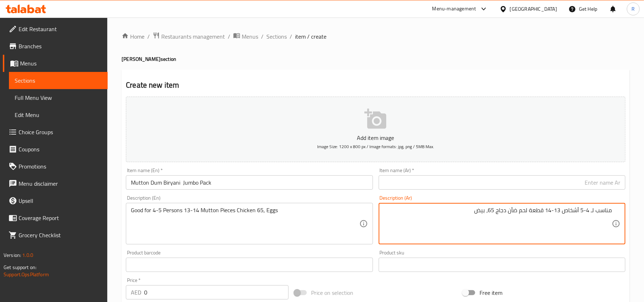
type textarea "مناسب لـ 4-5 أشخاص 13-14 قطعة لحم ضأن دجاج 65، بيض"
click at [179, 185] on input "Mutton Dum Biryani Jumbo Pack" at bounding box center [249, 182] width 247 height 14
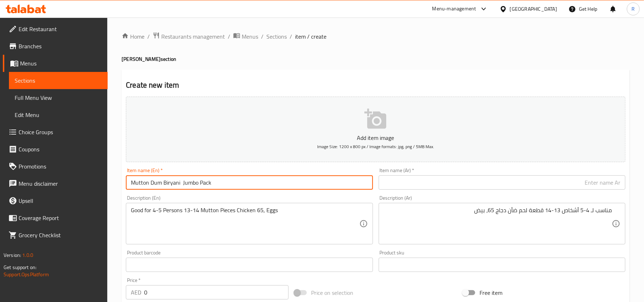
click at [179, 185] on input "Mutton Dum Biryani Jumbo Pack" at bounding box center [249, 182] width 247 height 14
click at [405, 175] on div "Item name (Ar)   * Item name (Ar) *" at bounding box center [502, 179] width 247 height 22
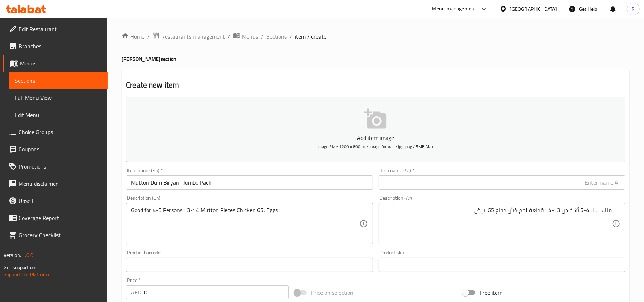
click at [407, 182] on input "text" at bounding box center [502, 182] width 247 height 14
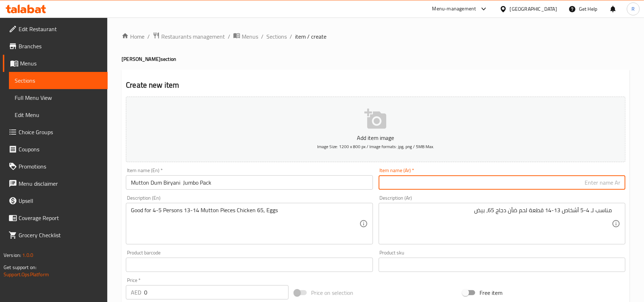
paste input "برياني لحم ضأن دوم جامبو"
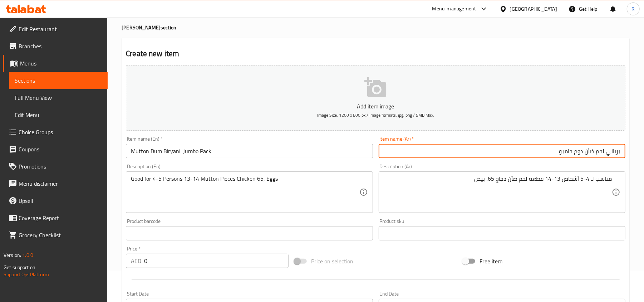
scroll to position [48, 0]
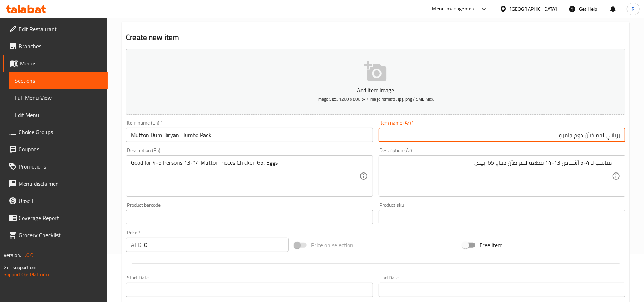
type input "برياني لحم ضأن دوم جامبو"
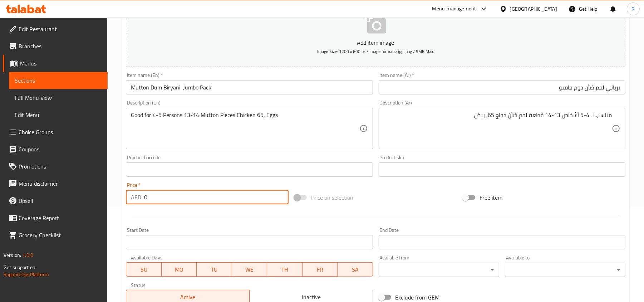
drag, startPoint x: 149, startPoint y: 198, endPoint x: 133, endPoint y: 199, distance: 15.8
click at [133, 199] on div "AED 0 Price *" at bounding box center [207, 197] width 163 height 14
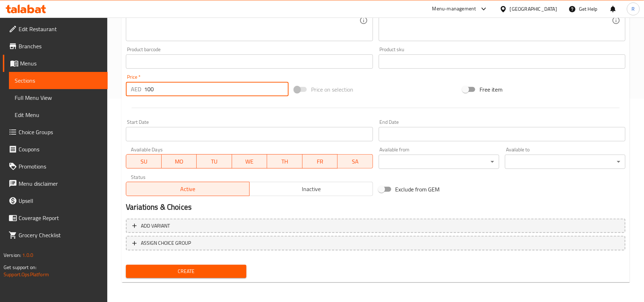
type input "100"
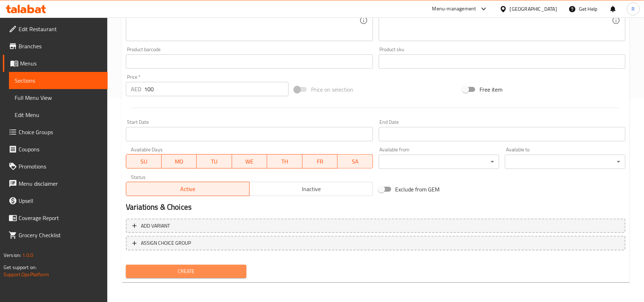
click at [204, 266] on button "Create" at bounding box center [186, 271] width 121 height 13
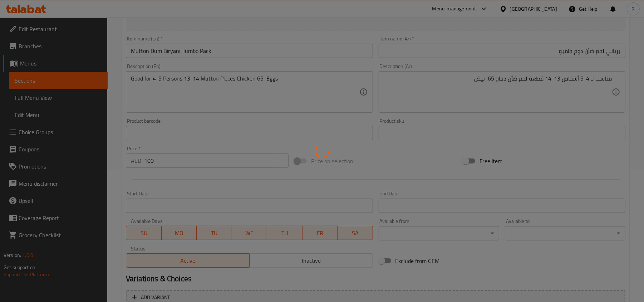
scroll to position [0, 0]
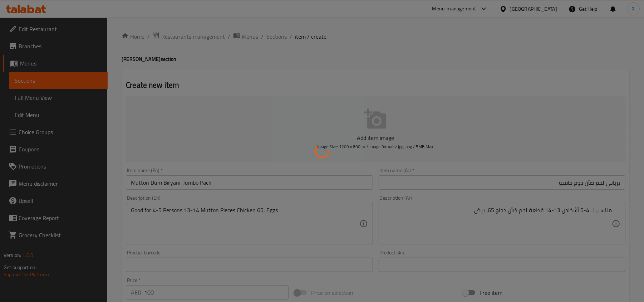
type input "0"
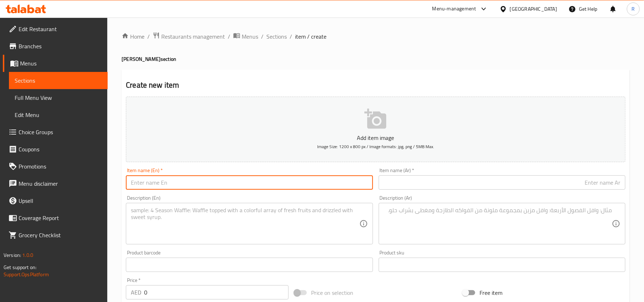
click at [195, 182] on input "text" at bounding box center [249, 182] width 247 height 14
paste input "Mutton Dum Biryani Limra special Jumbo Pack"
click at [225, 186] on input "Mutton Dum Biryani Limra special Jumbo Pack" at bounding box center [249, 182] width 247 height 14
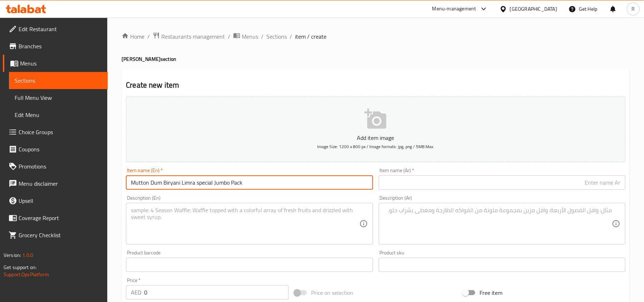
type input "Mutton Dum Biryani Limra special Jumbo Pack"
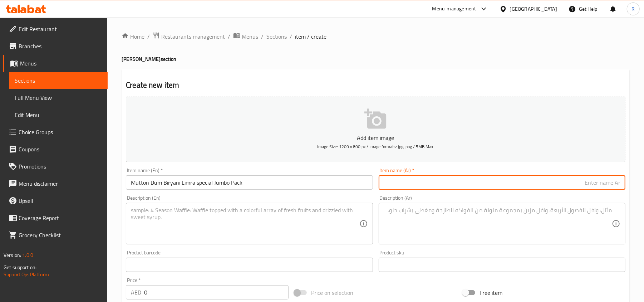
click at [414, 185] on input "text" at bounding box center [502, 182] width 247 height 14
paste input "برياني لحم الضأن دوم ليمرا عبوة جامبو خاصة"
type input "برياني لحم الضأن دوم ليمرا عبوة جامبو خاصة"
click at [244, 228] on textarea at bounding box center [245, 224] width 228 height 34
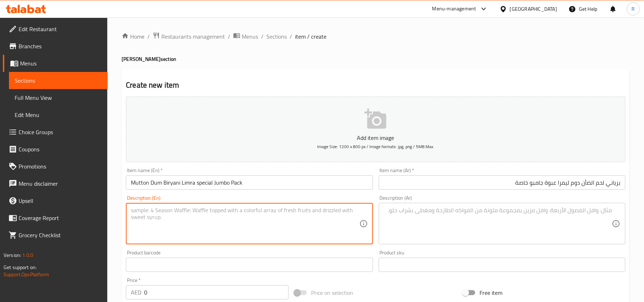
click at [255, 238] on textarea at bounding box center [245, 224] width 228 height 34
paste textarea "Good for 5-6 Persons,16-19 Mutton Pieces Chicken 65, Eggs, Roti & Sweet"
click at [293, 211] on textarea "Good for 5-6 Persons,16-19 Mutton Pieces Chicken 65, Eggs, Roti & Sweet" at bounding box center [245, 224] width 228 height 34
click at [216, 213] on textarea "Good for 5-6 Persons,16-19 Mutton Pieces Chicken 65, Eggs, Roti and Sweet" at bounding box center [245, 224] width 228 height 34
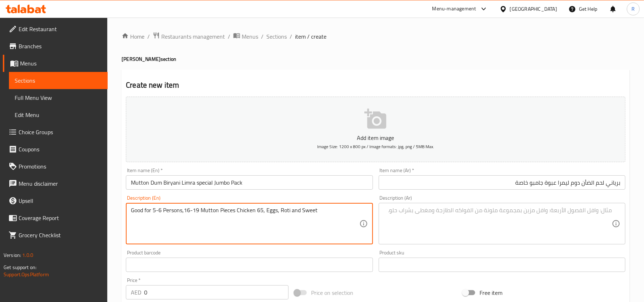
click at [216, 213] on textarea "Good for 5-6 Persons,16-19 Mutton Pieces Chicken 65, Eggs, Roti and Sweet" at bounding box center [245, 224] width 228 height 34
type textarea "Good for 5-6 Persons,16-19 Mutton Pieces Chicken 65, Eggs, Roti and Sweet"
click at [468, 230] on textarea at bounding box center [498, 224] width 228 height 34
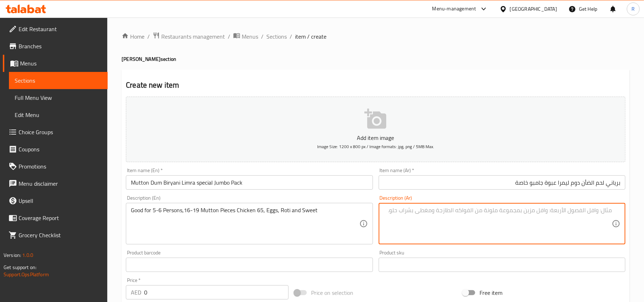
paste textarea "مناسب لـ 5-6 أشخاص، 16-19 قطعة لحم ضأن، دجاج 65، بيض، روتي وحلوى"
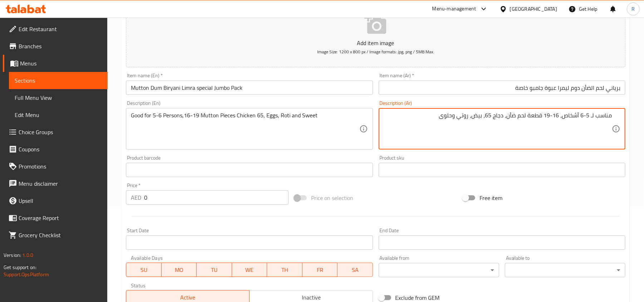
scroll to position [95, 0]
type textarea "مناسب لـ 5-6 أشخاص، 16-19 قطعة لحم ضأن، دجاج 65، بيض، روتي وحلوى"
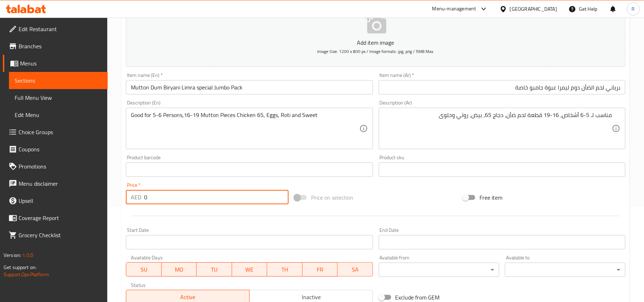
drag, startPoint x: 146, startPoint y: 198, endPoint x: 138, endPoint y: 199, distance: 8.3
click at [138, 199] on div "AED 0 Price *" at bounding box center [207, 197] width 163 height 14
paste input "157.5"
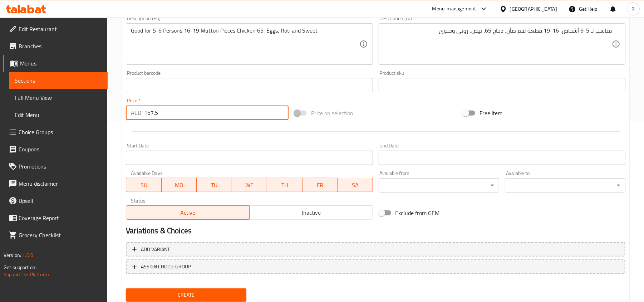
scroll to position [203, 0]
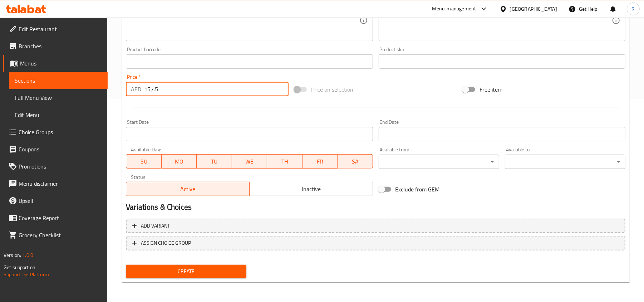
type input "157.5"
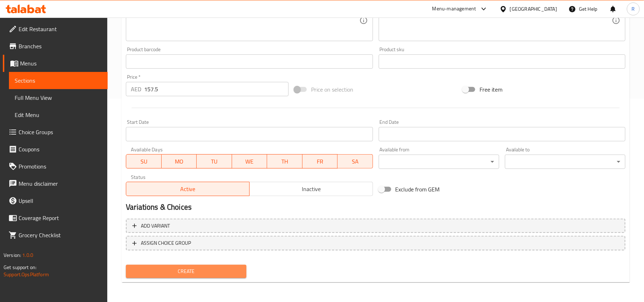
click at [198, 269] on span "Create" at bounding box center [186, 271] width 109 height 9
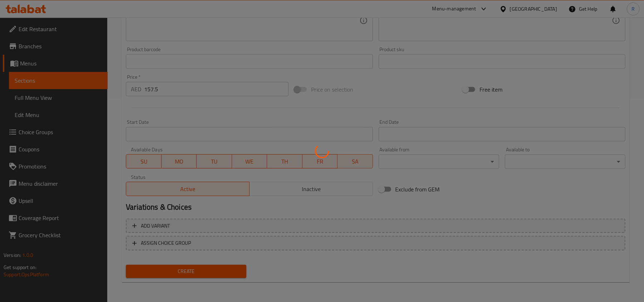
type input "0"
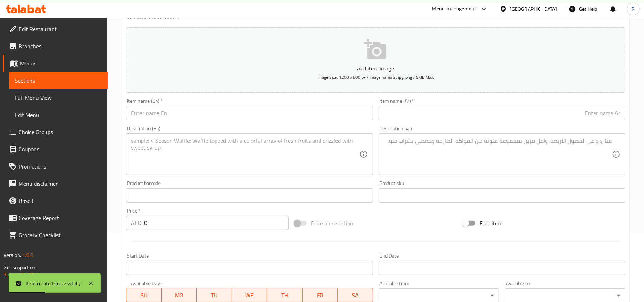
scroll to position [60, 0]
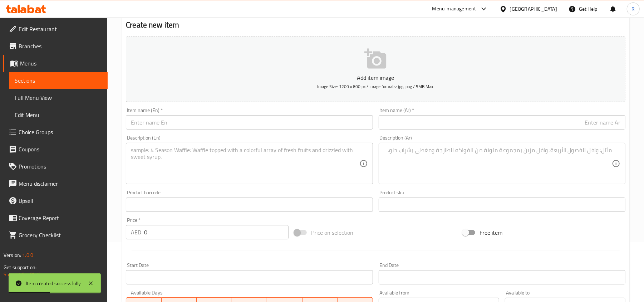
click at [206, 175] on textarea at bounding box center [245, 164] width 228 height 34
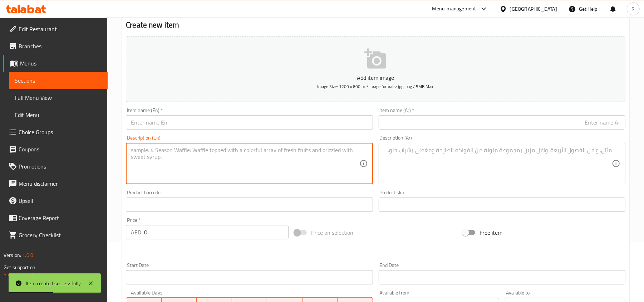
paste textarea ""Chicken Dum Biryani(Mini) (Good for 1 Person,1 Chicken Pieces )""
drag, startPoint x: 133, startPoint y: 148, endPoint x: 195, endPoint y: 145, distance: 61.6
click at [195, 145] on div ""Chicken Dum Biryani(Mini) (Good for 1 Person,1 Chicken Pieces )" Description (…" at bounding box center [249, 163] width 247 height 41
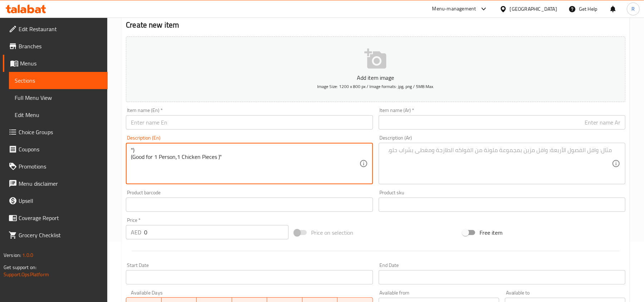
type textarea "") (Good for 1 Person,1 Chicken Pieces )""
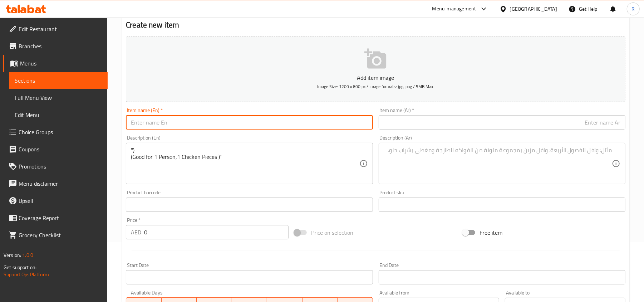
click at [175, 118] on input "text" at bounding box center [249, 122] width 247 height 14
paste input "Chicken Dum Biryani(Mini"
type input "Chicken Dum Biryani(Mini"
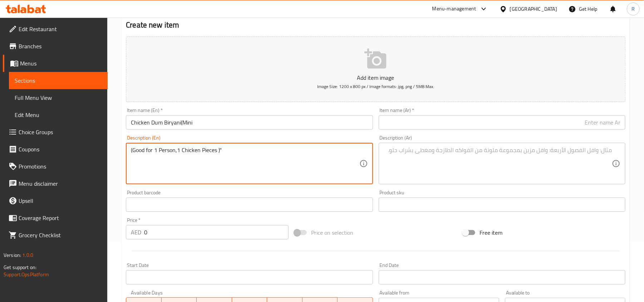
click at [132, 156] on textarea "(Good for 1 Person,1 Chicken Pieces )"" at bounding box center [245, 164] width 228 height 34
type textarea "Good for 1 Person,1 Chicken Pieces )""
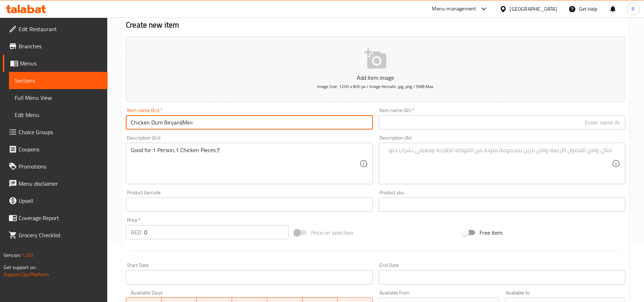
click at [182, 122] on input "Chicken Dum Biryani(Mini" at bounding box center [249, 122] width 247 height 14
type input "Chicken Dum Biryani Mini"
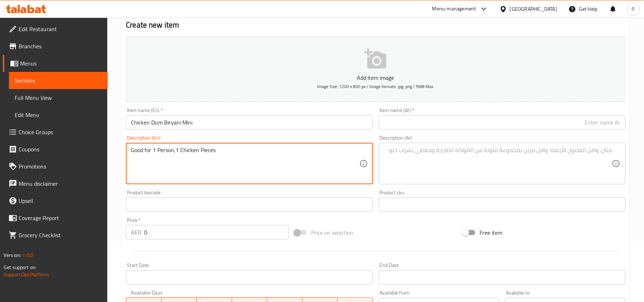
type textarea "Good for 1 Person,1 Chicken Pieces"
click at [210, 120] on input "Chicken Dum Biryani Mini" at bounding box center [249, 122] width 247 height 14
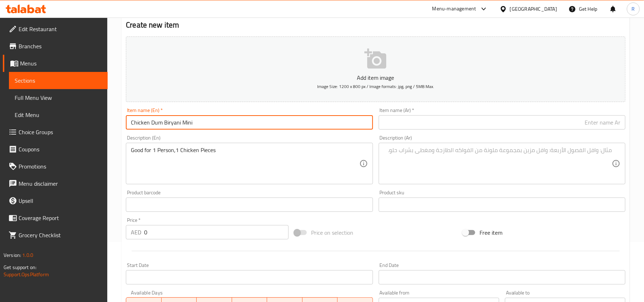
click at [210, 120] on input "Chicken Dum Biryani Mini" at bounding box center [249, 122] width 247 height 14
click at [400, 122] on input "text" at bounding box center [502, 122] width 247 height 14
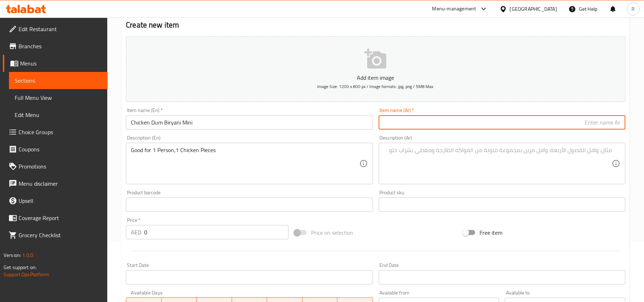
paste input "برياني دجاج دوم ميني"
type input "برياني دجاج دوم ميني"
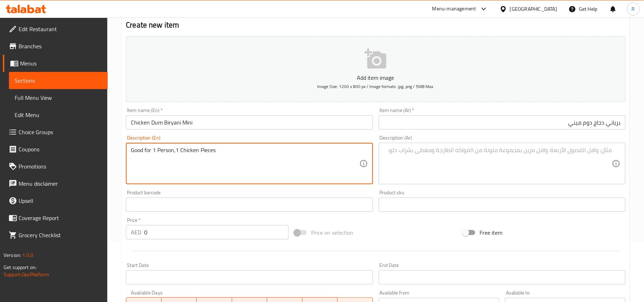
click at [258, 170] on textarea "Good for 1 Person,1 Chicken Pieces" at bounding box center [245, 164] width 228 height 34
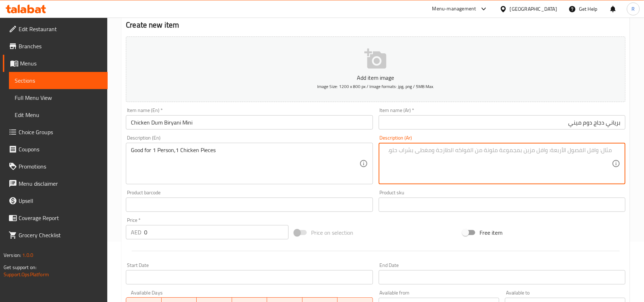
click at [449, 166] on textarea at bounding box center [498, 164] width 228 height 34
paste textarea "تكفي شخص واحد، قطعة دجاج واحدة"
click at [574, 151] on textarea "تكفي شخص واحد، قطعة دجاج واحدة" at bounding box center [498, 164] width 228 height 34
click at [539, 151] on textarea "تكفي شخص 1، قطعة دجاج واحدة" at bounding box center [498, 164] width 228 height 34
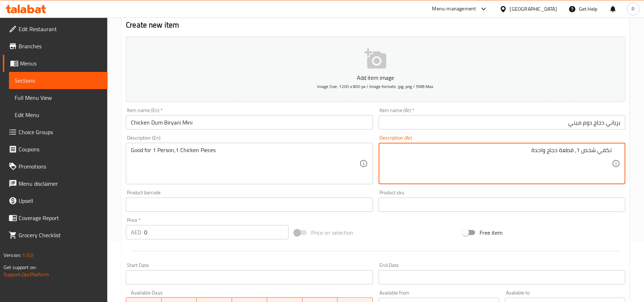
click at [539, 151] on textarea "تكفي شخص 1، قطعة دجاج واحدة" at bounding box center [498, 164] width 228 height 34
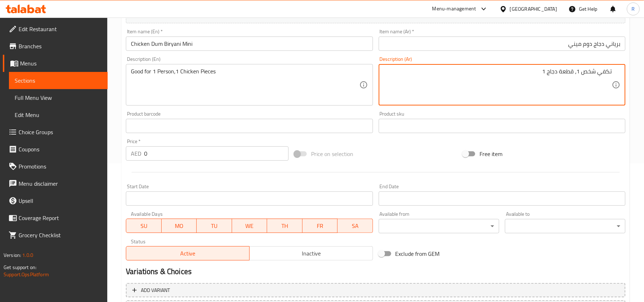
scroll to position [155, 0]
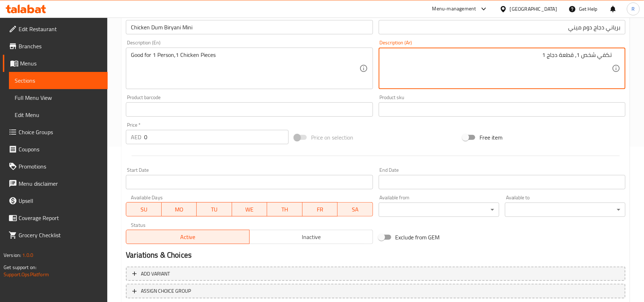
type textarea "تكفي شخص 1، قطعة دجاج 1"
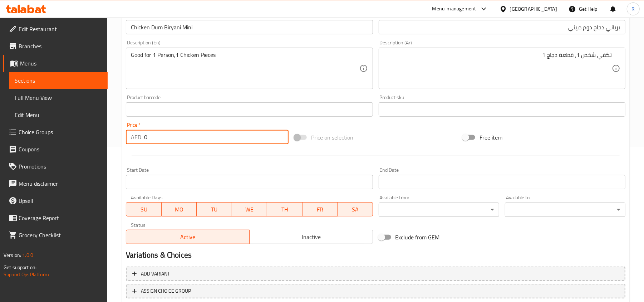
drag, startPoint x: 145, startPoint y: 139, endPoint x: 163, endPoint y: 136, distance: 18.1
click at [163, 136] on input "0" at bounding box center [216, 137] width 145 height 14
paste input "15.75"
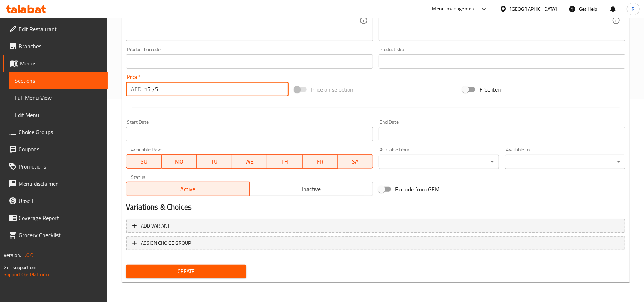
type input "15.75"
click at [212, 268] on span "Create" at bounding box center [186, 271] width 109 height 9
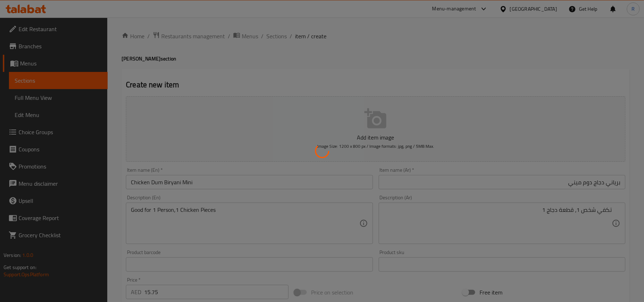
scroll to position [0, 0]
type input "0"
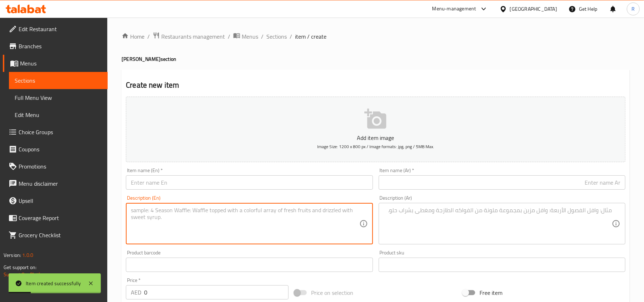
click at [208, 234] on textarea at bounding box center [245, 224] width 228 height 34
paste textarea ""Chicken Dum Biryani (Good for 1-2 Persons,2 Chicken Pieces )""
drag, startPoint x: 134, startPoint y: 207, endPoint x: 184, endPoint y: 207, distance: 50.1
click at [184, 207] on textarea ""Chicken Dum Biryani (Good for 1-2 Persons,2 Chicken Pieces )"" at bounding box center [245, 224] width 228 height 34
type textarea "" (Good for 1-2 Persons,2 Chicken Pieces )""
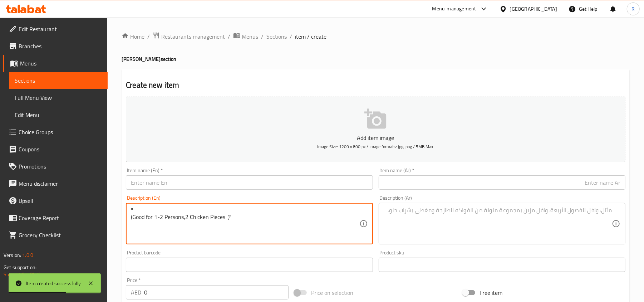
click at [175, 182] on input "text" at bounding box center [249, 182] width 247 height 14
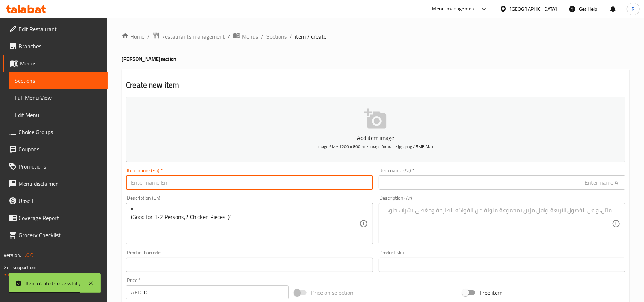
click at [158, 182] on input "text" at bounding box center [249, 182] width 247 height 14
paste input "Chicken Dum Biryani"
type input "Chicken Dum Biryani"
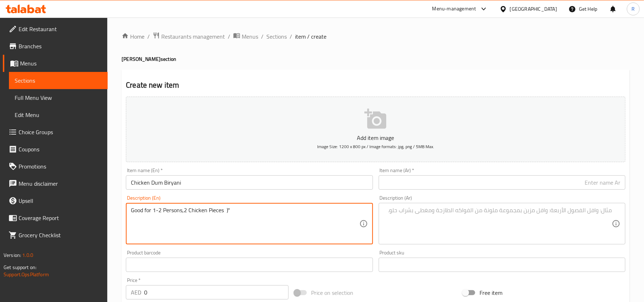
click at [239, 214] on textarea "Good for 1-2 Persons,2 Chicken Pieces )"" at bounding box center [245, 224] width 228 height 34
click at [184, 208] on textarea "Good for 1-2 Persons,2 Chicken Pieces" at bounding box center [245, 224] width 228 height 34
type textarea "Good for 1-2 Persons,2 Chicken Pieces"
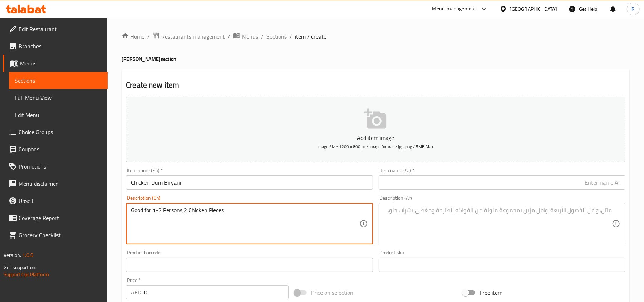
click at [464, 221] on textarea at bounding box center [498, 224] width 228 height 34
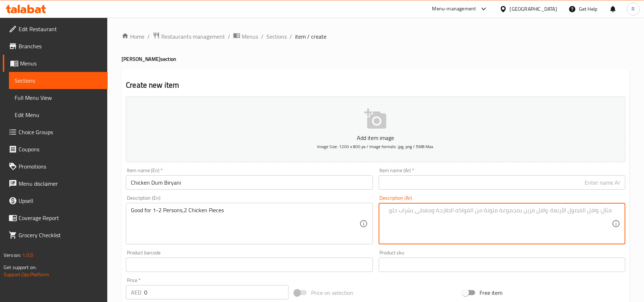
paste textarea "مناسب لـ 1-2 شخص، قطعتين دجاج"
click at [544, 211] on textarea "مناسب لـ 1-2 شخص، قطعتين دجاج" at bounding box center [498, 224] width 228 height 34
click at [562, 213] on textarea "مناسب لـ 1-2 شخص، قطعة دجاج" at bounding box center [498, 224] width 228 height 34
click at [580, 215] on textarea "مناسب لـ 1-2 شخص، 2 قطعة دجاج" at bounding box center [498, 224] width 228 height 34
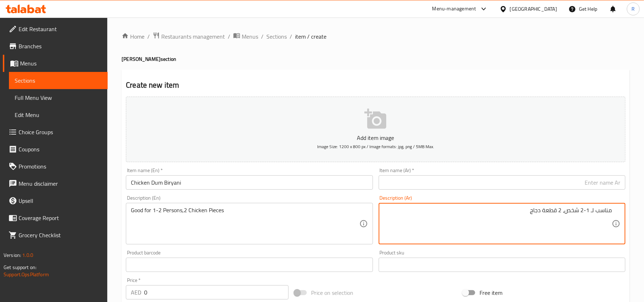
click at [580, 215] on textarea "مناسب لـ 1-2 شخص، 2 قطعة دجاج" at bounding box center [498, 224] width 228 height 34
type textarea "مناسب لـ 1-2 شخص، 2 قطعة دجاج"
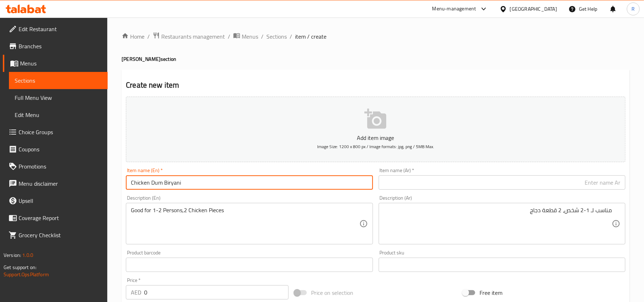
click at [209, 183] on input "Chicken Dum Biryani" at bounding box center [249, 182] width 247 height 14
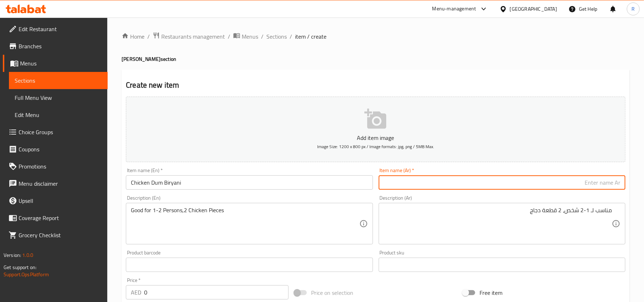
click at [401, 183] on input "text" at bounding box center [502, 182] width 247 height 14
paste input "برياني دجاج دوم"
type input "برياني دجاج دوم"
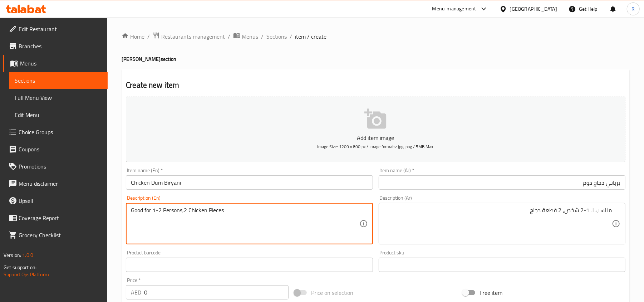
scroll to position [48, 0]
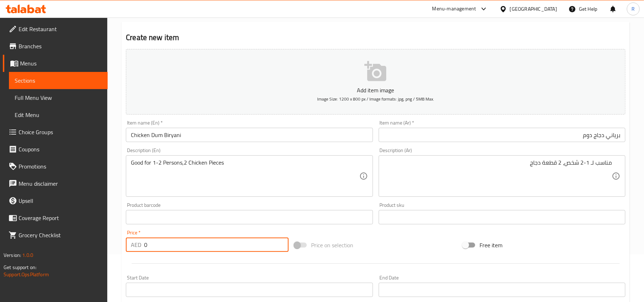
drag, startPoint x: 150, startPoint y: 245, endPoint x: 134, endPoint y: 245, distance: 15.7
click at [134, 245] on div "AED 0 Price *" at bounding box center [207, 245] width 163 height 14
paste input "23"
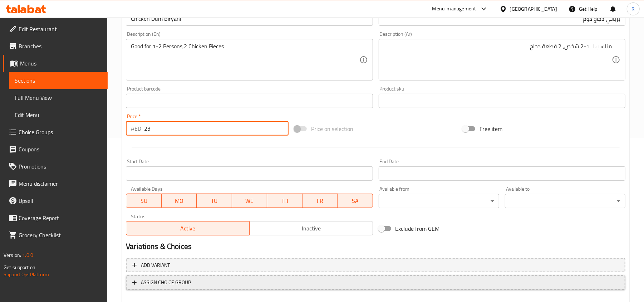
scroll to position [191, 0]
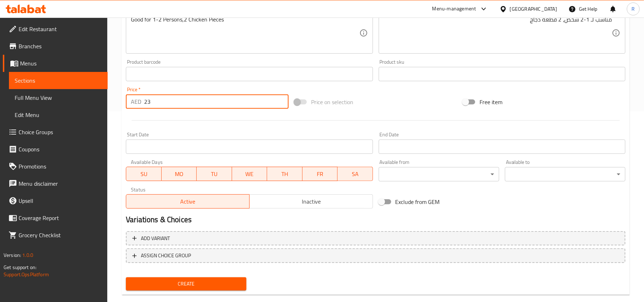
type input "23"
click at [180, 280] on span "Create" at bounding box center [186, 283] width 109 height 9
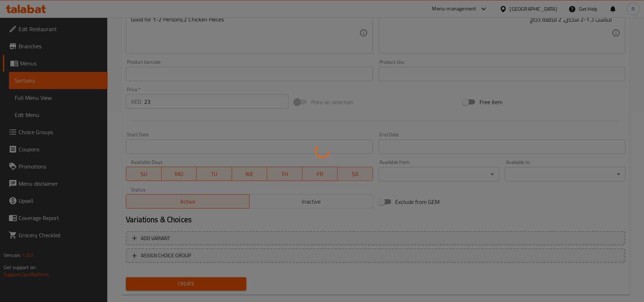
scroll to position [0, 0]
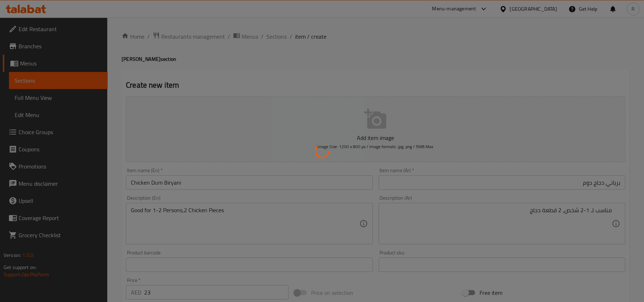
type input "0"
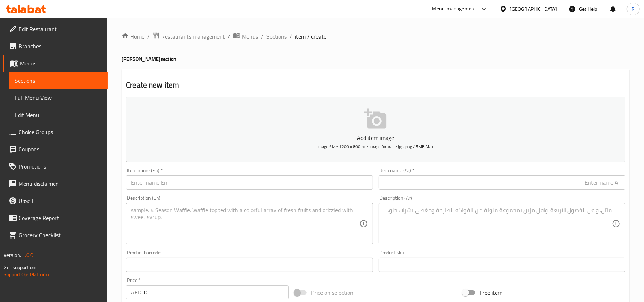
click at [274, 33] on span "Sections" at bounding box center [276, 36] width 20 height 9
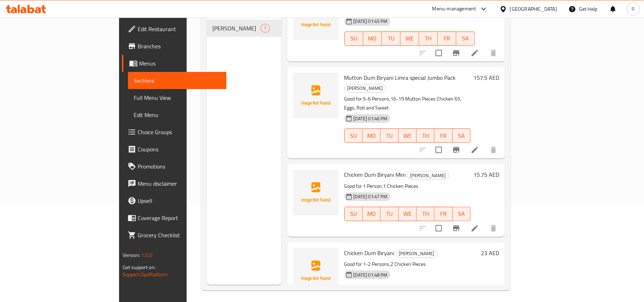
scroll to position [101, 0]
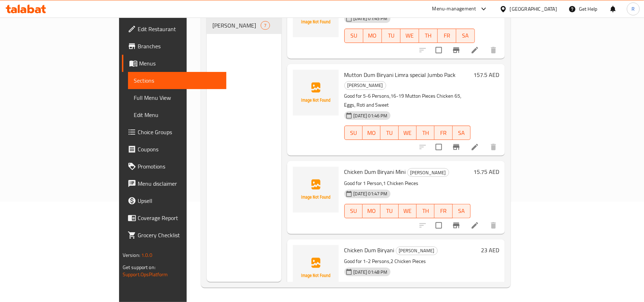
click at [411, 187] on div "08-10-2025 01:47 PM SU MO TU WE TH FR SA" at bounding box center [408, 206] width 132 height 39
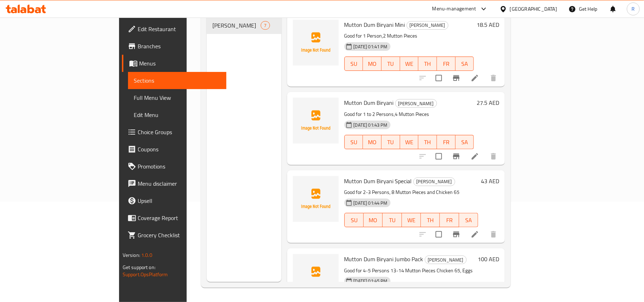
scroll to position [0, 0]
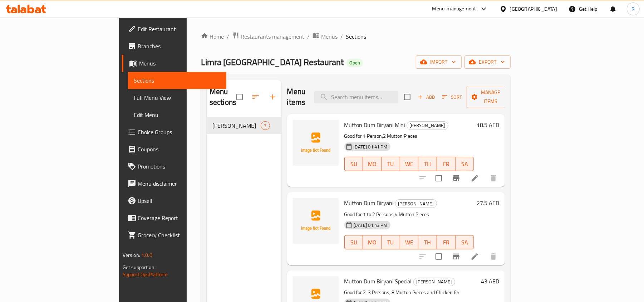
click at [436, 94] on span "Add" at bounding box center [426, 97] width 19 height 8
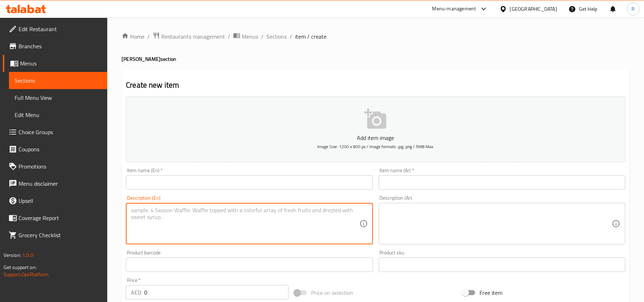
click at [254, 218] on textarea at bounding box center [245, 224] width 228 height 34
paste textarea ""Chicken Dum Biryani Special (Good for 2-3 Persons,3 Chicken Pieces & Chicken 6…"
drag, startPoint x: 133, startPoint y: 210, endPoint x: 202, endPoint y: 210, distance: 69.4
click at [202, 210] on textarea ""Chicken Dum Biryani Special (Good for 2-3 Persons,3 Chicken Pieces & Chicken 6…" at bounding box center [245, 224] width 228 height 34
type textarea "" (Good for 2-3 Persons,3 Chicken Pieces & Chicken 65 )""
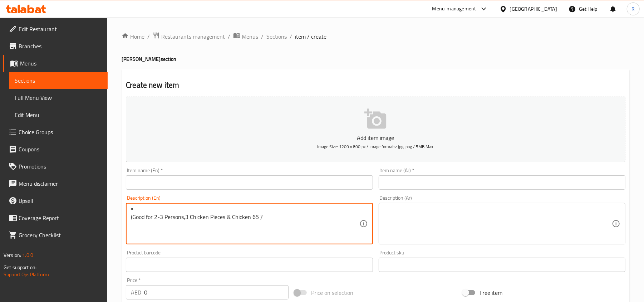
click at [182, 175] on div "Item name (En)   * Item name (En) *" at bounding box center [249, 179] width 247 height 22
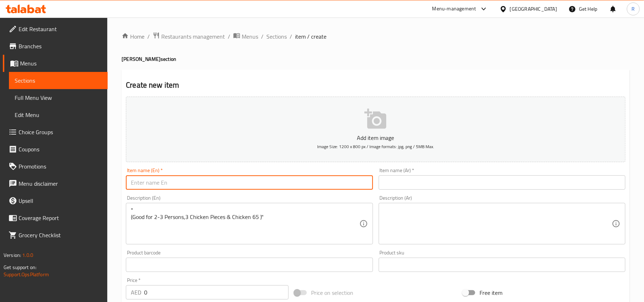
click at [182, 177] on input "text" at bounding box center [249, 182] width 247 height 14
click at [173, 185] on input "text" at bounding box center [249, 182] width 247 height 14
paste input "Chicken Dum Biryani Special"
type input "Chicken Dum Biryani Special"
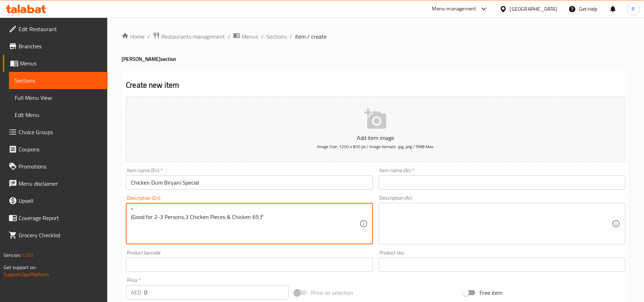
click at [133, 217] on textarea "" (Good for 2-3 Persons,3 Chicken Pieces & Chicken 65 )"" at bounding box center [245, 224] width 228 height 34
click at [289, 216] on textarea "Good for 2-3 Persons,3 Chicken Pieces & Chicken 65 )"" at bounding box center [245, 224] width 228 height 34
click at [226, 212] on textarea "Good for 2-3 Persons,3 Chicken Pieces & Chicken 65" at bounding box center [245, 224] width 228 height 34
click at [250, 211] on textarea "Good for 2-3 Persons,3 Chicken Pieces and Chicken 65" at bounding box center [245, 224] width 228 height 34
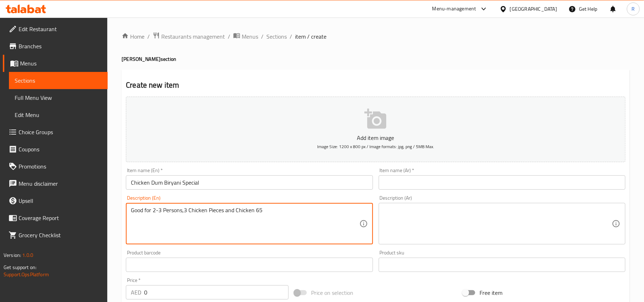
click at [250, 211] on textarea "Good for 2-3 Persons,3 Chicken Pieces and Chicken 65" at bounding box center [245, 224] width 228 height 34
type textarea "Good for 2-3 Persons,3 Chicken Pieces and Chicken 65"
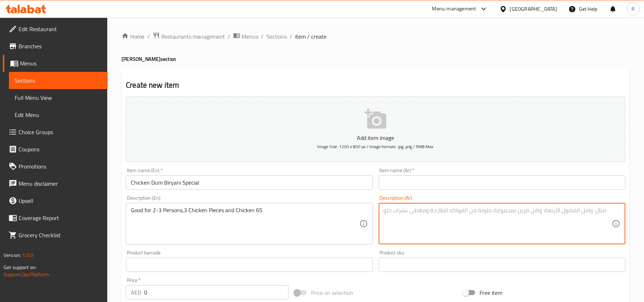
click at [412, 232] on textarea at bounding box center [498, 224] width 228 height 34
paste textarea "مناسب لـ 2-3 أشخاص، 3 قطع دجاج ودجاج 65"
type textarea "مناسب لـ 2-3 أشخاص، 3 قطع دجاج ودجاج 65"
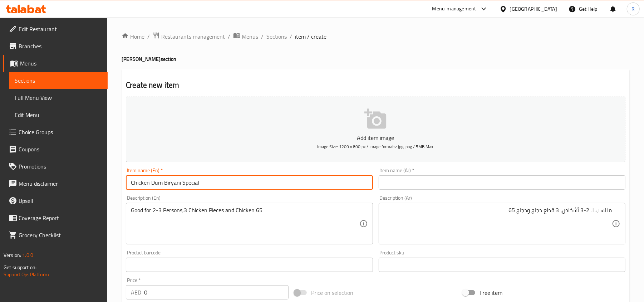
click at [218, 184] on input "Chicken Dum Biryani Special" at bounding box center [249, 182] width 247 height 14
click at [433, 178] on input "text" at bounding box center [502, 182] width 247 height 14
paste input "برياني دجاج دوم خاص"
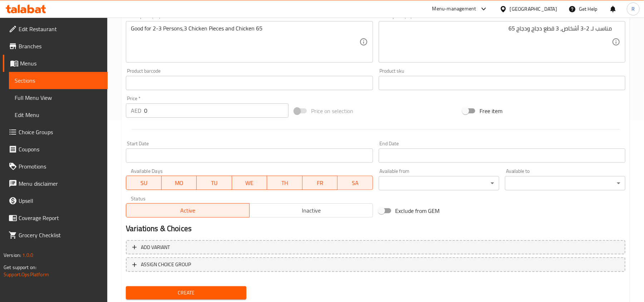
scroll to position [203, 0]
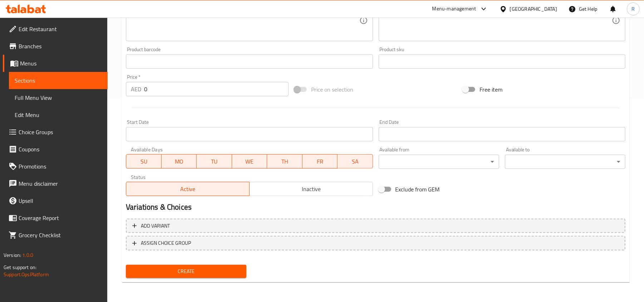
type input "برياني دجاج دوم خاص"
drag, startPoint x: 152, startPoint y: 89, endPoint x: 142, endPoint y: 85, distance: 10.7
click at [142, 85] on div "AED 0 Price *" at bounding box center [207, 89] width 163 height 14
paste input "37.25"
type input "37.25"
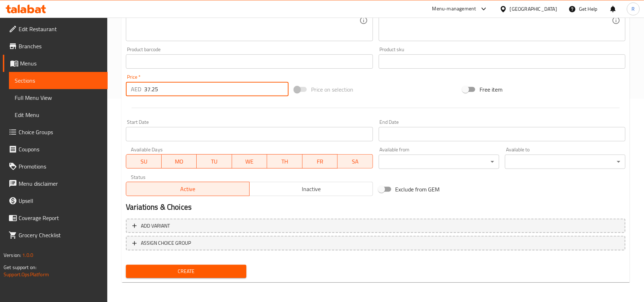
click at [208, 269] on span "Create" at bounding box center [186, 271] width 109 height 9
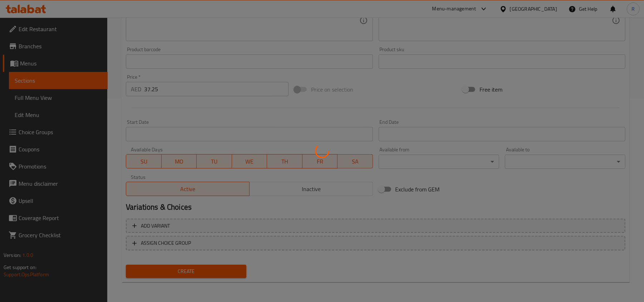
scroll to position [12, 0]
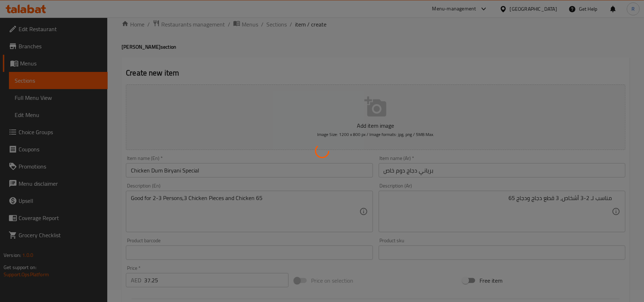
type input "0"
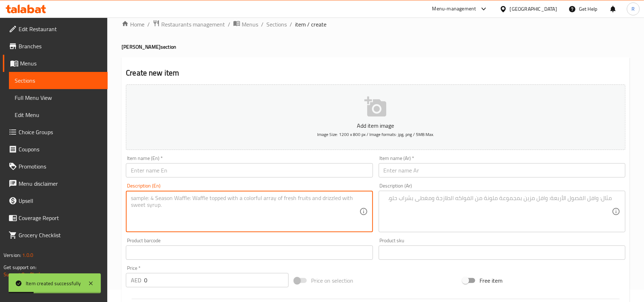
click at [275, 214] on textarea at bounding box center [245, 212] width 228 height 34
paste textarea ""Chicken Dum Biryani Jumbo Pack (Good for 4-5 Persons,6 Chicken Pieces Chicken …"
drag, startPoint x: 132, startPoint y: 197, endPoint x: 214, endPoint y: 196, distance: 81.6
click at [214, 196] on textarea ""Chicken Dum Biryani Jumbo Pack (Good for 4-5 Persons,6 Chicken Pieces Chicken …" at bounding box center [245, 212] width 228 height 34
type textarea "" (Good for 4-5 Persons,6 Chicken Pieces Chicken 65, Eggs )""
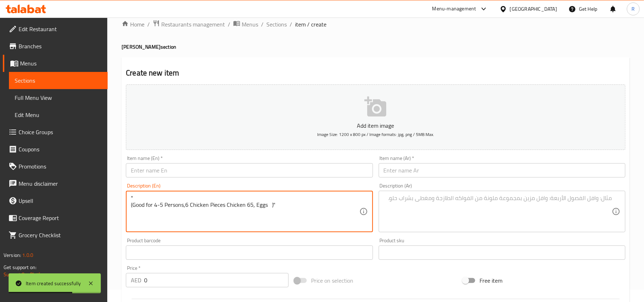
click at [187, 175] on input "text" at bounding box center [249, 170] width 247 height 14
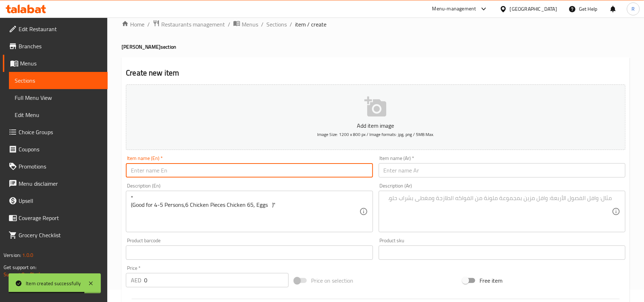
paste input "Chicken Dum Biryani Jumbo Pack"
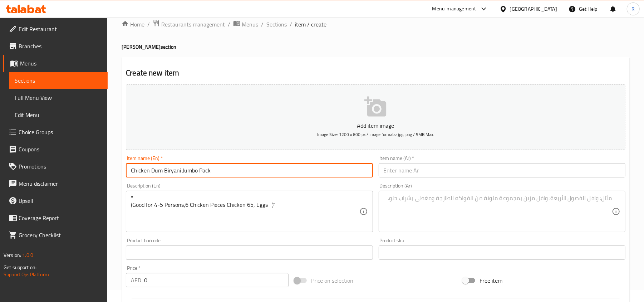
type input "Chicken Dum Biryani Jumbo Pack"
drag, startPoint x: 445, startPoint y: 163, endPoint x: 446, endPoint y: 167, distance: 4.0
click at [445, 163] on input "text" at bounding box center [502, 170] width 247 height 14
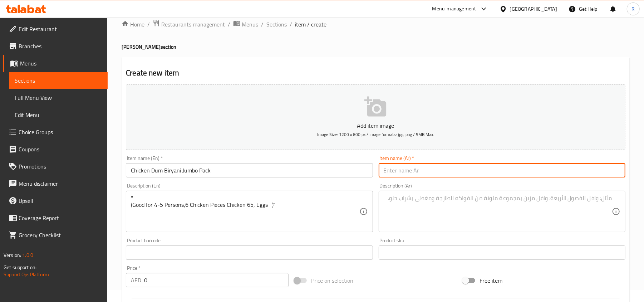
paste input "برياني دجاج دوم جامبو"
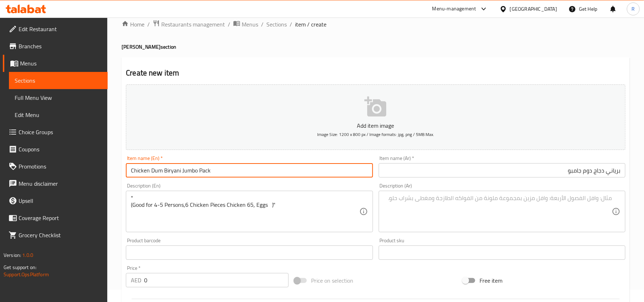
click at [201, 171] on input "Chicken Dum Biryani Jumbo Pack" at bounding box center [249, 170] width 247 height 14
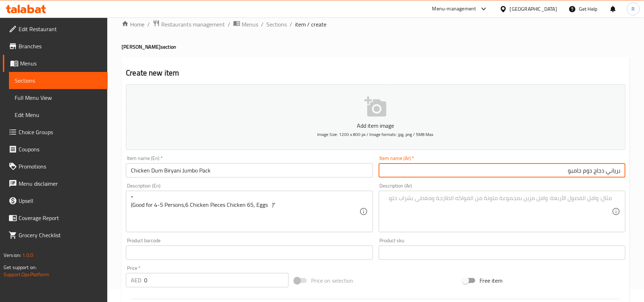
click at [501, 169] on input "برياني دجاج دوم جامبو" at bounding box center [502, 170] width 247 height 14
type input "برياني دجاج دوم جامبو باك"
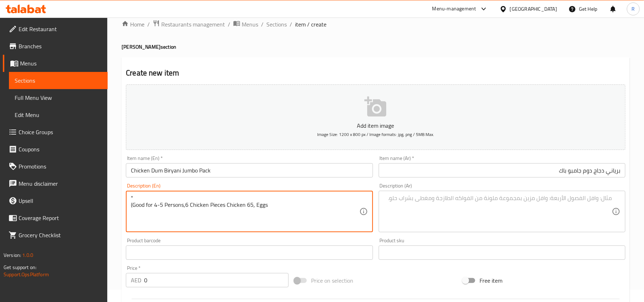
click at [132, 204] on textarea "" (Good for 4-5 Persons,6 Chicken Pieces Chicken 65, Eggs" at bounding box center [245, 212] width 228 height 34
click at [292, 202] on textarea "Good for 4-5 Persons,6 Chicken Pieces Chicken 65, Eggs" at bounding box center [245, 212] width 228 height 34
type textarea "Good for 4-5 Persons,6 Chicken Pieces Chicken 65, Eggs"
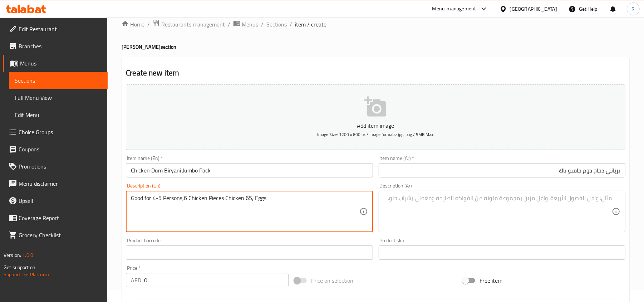
click at [419, 211] on textarea at bounding box center [498, 212] width 228 height 34
paste textarea "مناسب لـ 4-5 أشخاص، 6 قطع دجاج، دجاج 65، بيض"
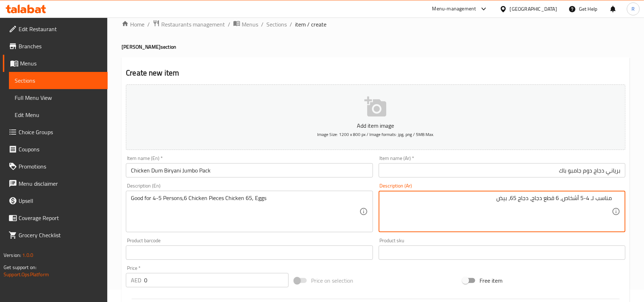
scroll to position [108, 0]
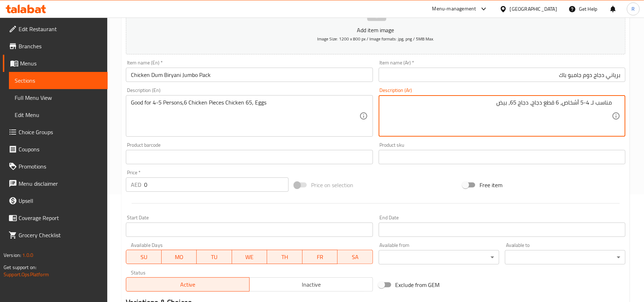
type textarea "مناسب لـ 4-5 أشخاص، 6 قطع دجاج، دجاج 65، بيض"
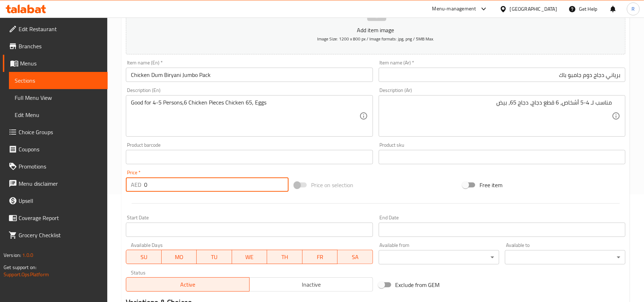
click at [140, 183] on div "AED 0 Price *" at bounding box center [207, 184] width 163 height 14
paste input "85.75"
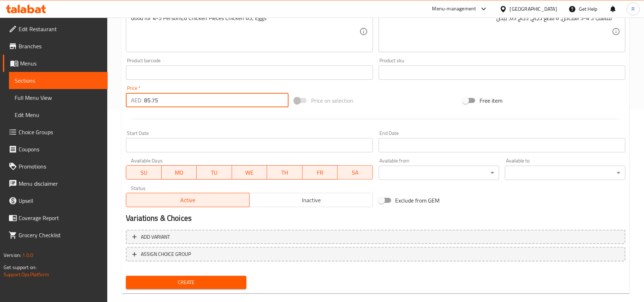
scroll to position [203, 0]
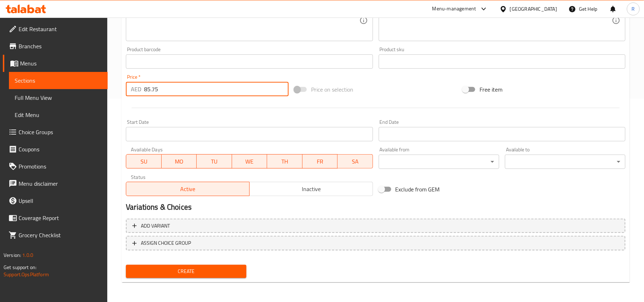
type input "85.75"
drag, startPoint x: 197, startPoint y: 269, endPoint x: 205, endPoint y: 269, distance: 8.2
click at [197, 269] on span "Create" at bounding box center [186, 271] width 109 height 9
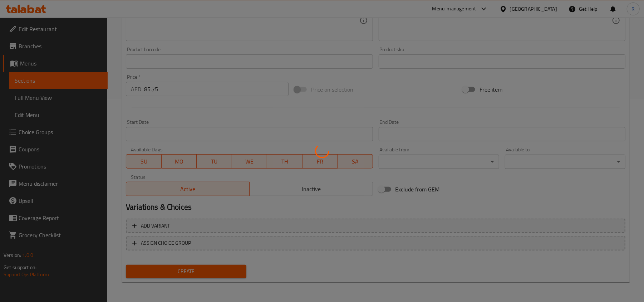
scroll to position [0, 0]
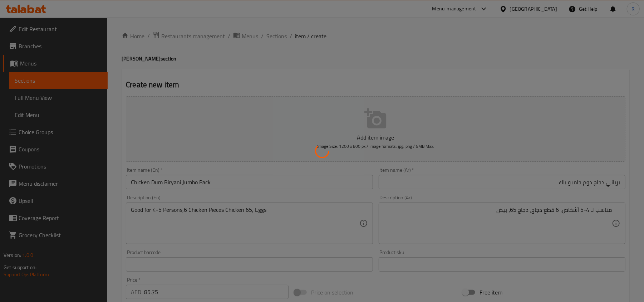
type input "0"
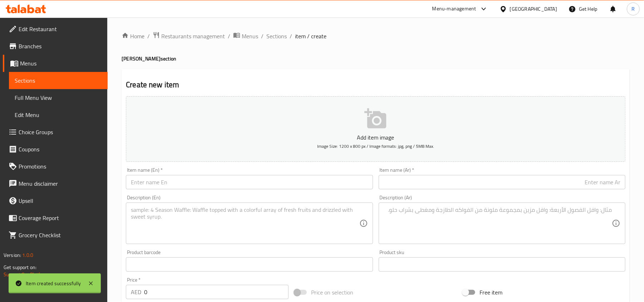
scroll to position [0, 0]
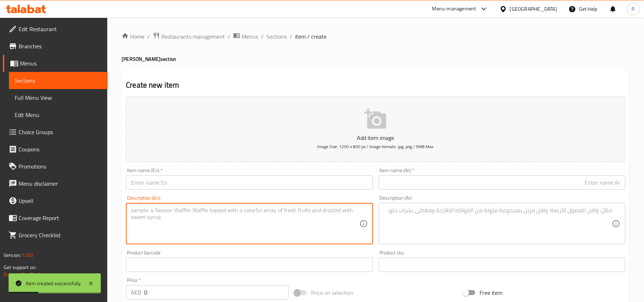
click at [285, 224] on textarea at bounding box center [245, 224] width 228 height 34
paste textarea ""Chicken Dum Biryani special Jumbo Pack (Good for 5-6 Persons, 9 Chicken Pieces…"
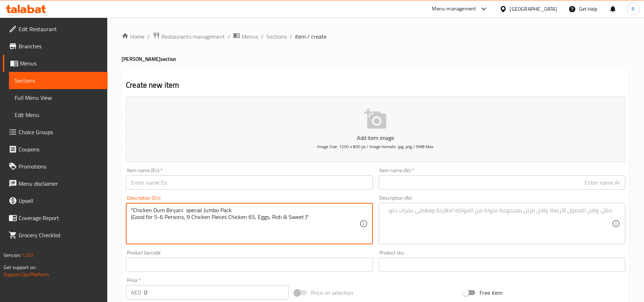
drag, startPoint x: 133, startPoint y: 211, endPoint x: 234, endPoint y: 211, distance: 100.5
click at [234, 211] on textarea ""Chicken Dum Biryani special Jumbo Pack (Good for 5-6 Persons, 9 Chicken Pieces…" at bounding box center [245, 224] width 228 height 34
type textarea "" (Good for 5-6 Persons, 9 Chicken Pieces Chicken 65, Eggs, Roti & Sweet )""
click at [180, 184] on input "text" at bounding box center [249, 182] width 247 height 14
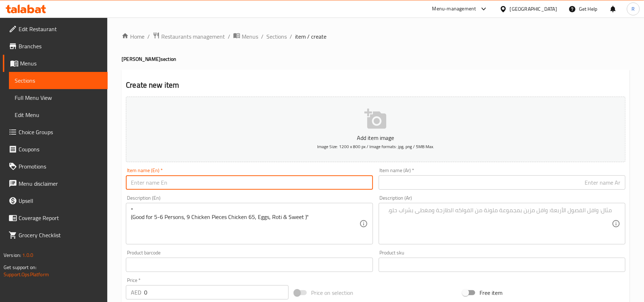
paste input "Chicken Dum Biryani special Jumbo Pack"
type input "Chicken Dum Biryani special Jumbo Pack"
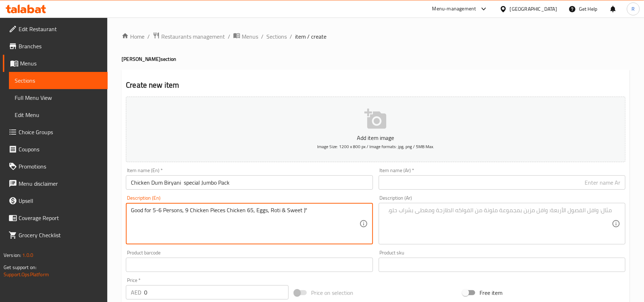
click at [321, 212] on textarea "Good for 5-6 Persons, 9 Chicken Pieces Chicken 65, Eggs, Roti & Sweet )"" at bounding box center [245, 224] width 228 height 34
click at [283, 212] on textarea "Good for 5-6 Persons, 9 Chicken Pieces Chicken 65, Eggs, Roti & Sweet" at bounding box center [245, 224] width 228 height 34
click at [240, 215] on textarea "Good for 5-6 Persons, 9 Chicken Pieces Chicken 65, Eggs, Roti and Sweet" at bounding box center [245, 224] width 228 height 34
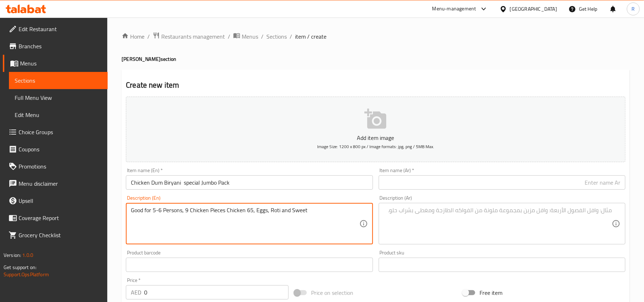
type textarea "Good for 5-6 Persons, 9 Chicken Pieces Chicken 65, Eggs, Roti and Sweet"
click at [449, 212] on textarea at bounding box center [498, 224] width 228 height 34
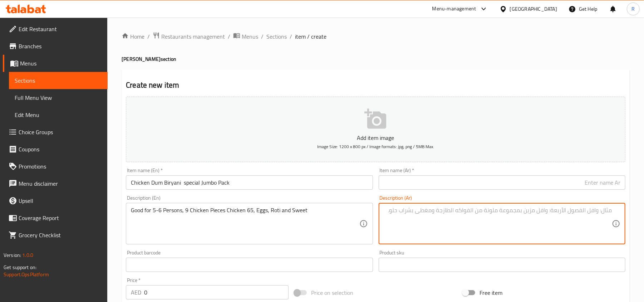
paste textarea "مناسب لـ 5-6 أشخاص، 9 قطع دجاج دجاج 65، بيض، روتي وحلوى"
type textarea "مناسب لـ 5-6 أشخاص، 9 قطع دجاج دجاج 65، بيض، روتي وحلوى"
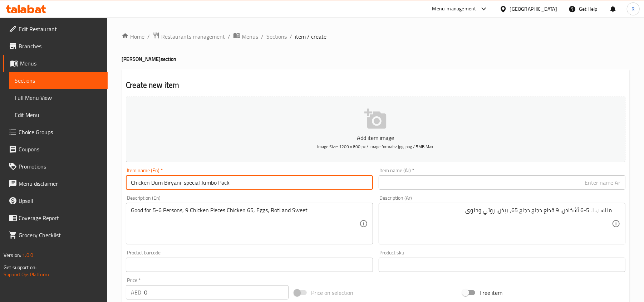
click at [216, 184] on input "Chicken Dum Biryani special Jumbo Pack" at bounding box center [249, 182] width 247 height 14
click at [414, 183] on input "text" at bounding box center [502, 182] width 247 height 14
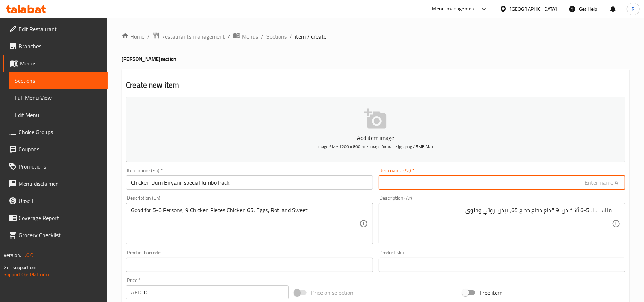
paste input "برياني دجاج دوم خاص عبوة جامبو"
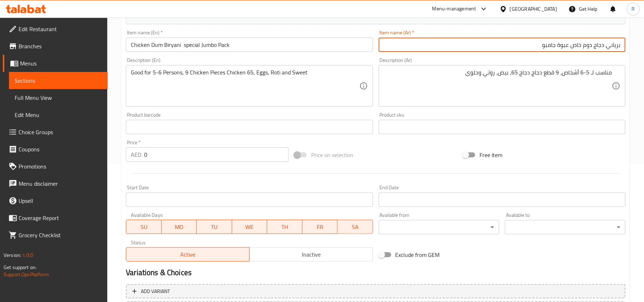
scroll to position [143, 0]
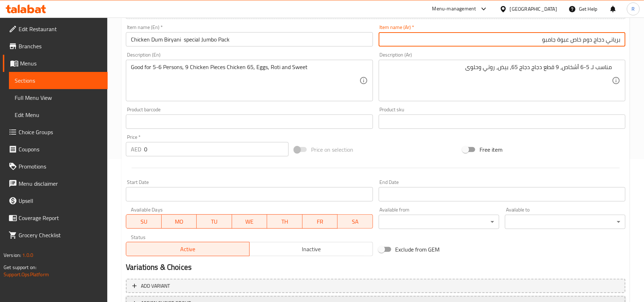
type input "برياني دجاج دوم خاص عبوة جامبو"
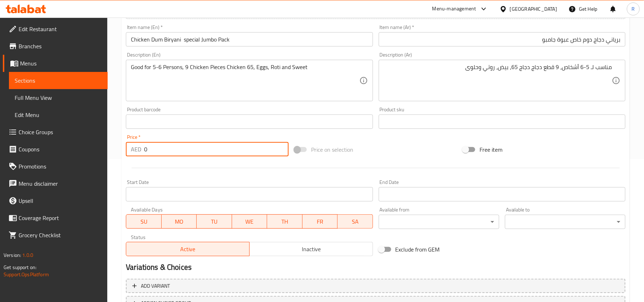
drag, startPoint x: 149, startPoint y: 150, endPoint x: 141, endPoint y: 150, distance: 8.6
click at [141, 150] on div "AED 0 Price *" at bounding box center [207, 149] width 163 height 14
paste input "13"
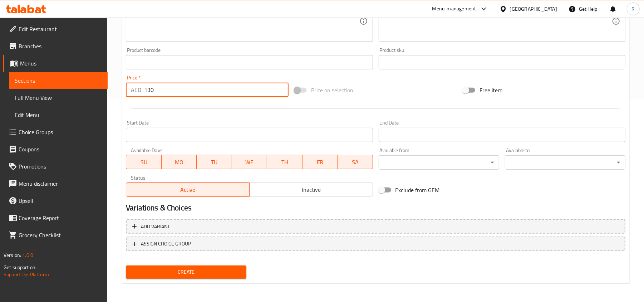
scroll to position [203, 0]
type input "130"
click at [212, 265] on button "Create" at bounding box center [186, 271] width 121 height 13
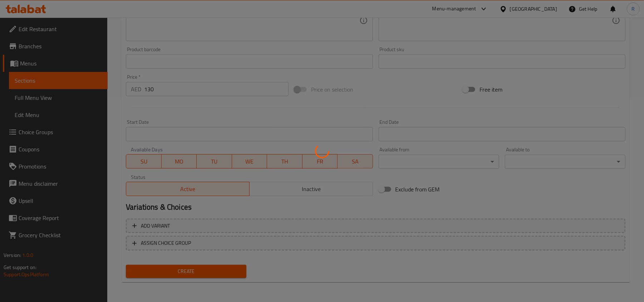
type input "0"
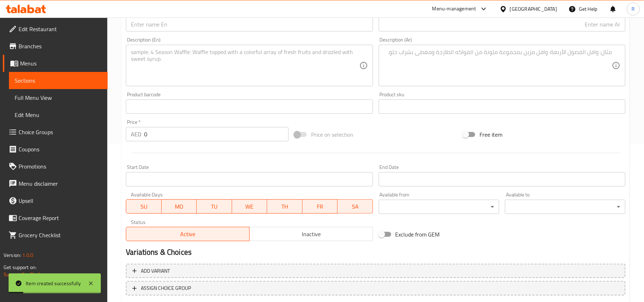
scroll to position [60, 0]
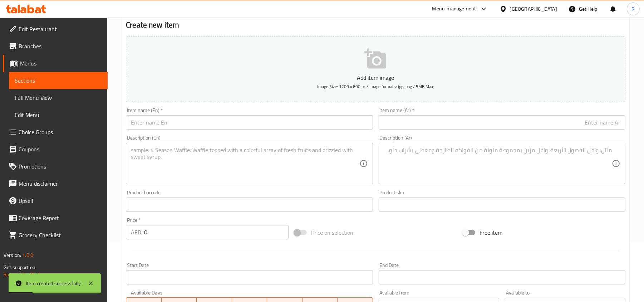
click at [191, 160] on textarea at bounding box center [245, 164] width 228 height 34
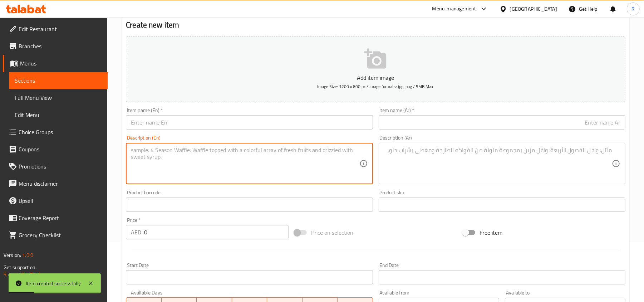
paste textarea ""Chicken 65 Biryani(Mini) (Good for 1 Person)""
drag, startPoint x: 133, startPoint y: 151, endPoint x: 190, endPoint y: 150, distance: 56.5
click at [190, 150] on textarea ""Chicken 65 Biryani(Mini) (Good for 1 Person)"" at bounding box center [245, 164] width 228 height 34
type textarea "") (Good for 1 Person)""
click at [165, 125] on input "text" at bounding box center [249, 122] width 247 height 14
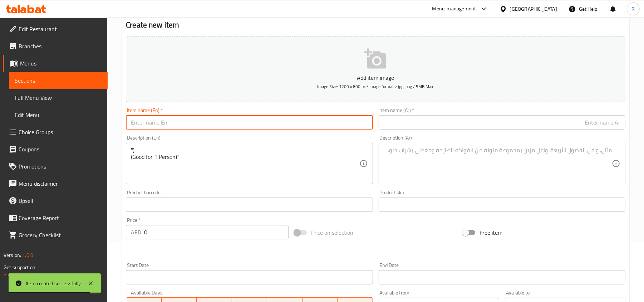
paste input "Chicken 65 Biryani(Mini"
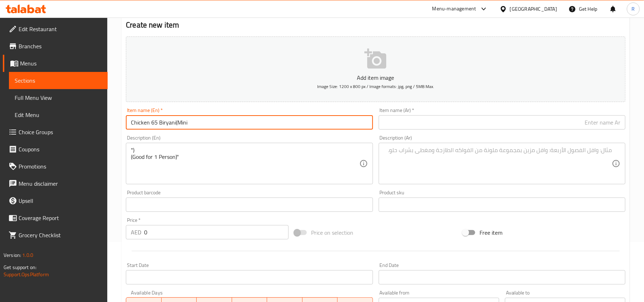
click at [177, 122] on input "Chicken 65 Biryani(Mini" at bounding box center [249, 122] width 247 height 14
type input "Chicken 65 Biryani Mini"
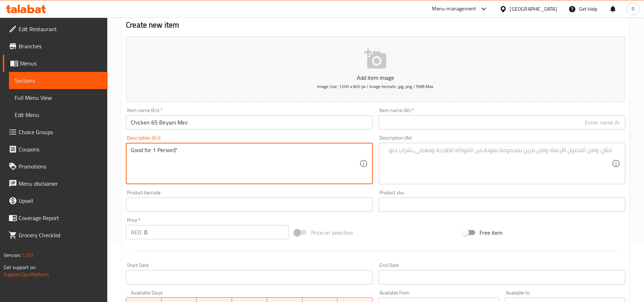
click at [197, 154] on textarea "Good for 1 Person)"" at bounding box center [245, 164] width 228 height 34
type textarea "Good for 1 Person"
click at [178, 124] on input "Chicken 65 Biryani Mini" at bounding box center [249, 122] width 247 height 14
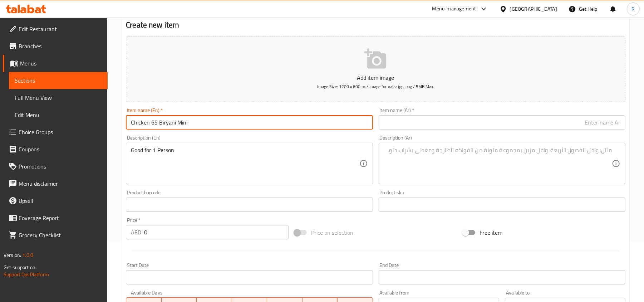
click at [178, 124] on input "Chicken 65 Biryani Mini" at bounding box center [249, 122] width 247 height 14
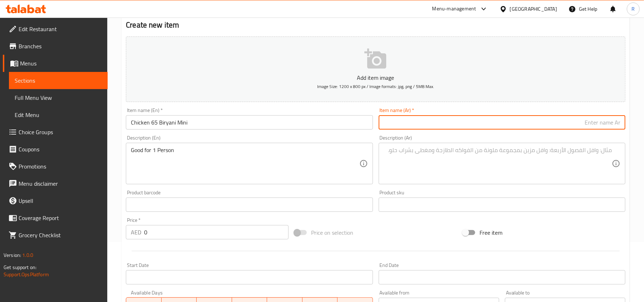
click at [427, 122] on input "text" at bounding box center [502, 122] width 247 height 14
paste input "برياني دجاج 65 ميني"
type input "برياني دجاج 65 ميني"
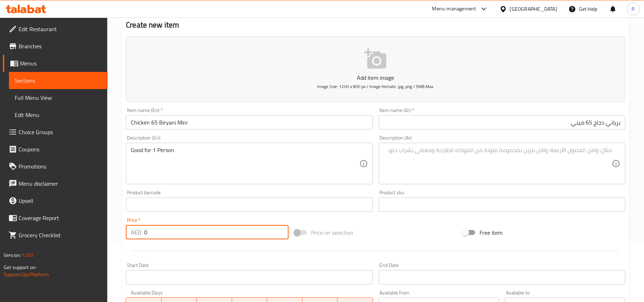
drag, startPoint x: 148, startPoint y: 235, endPoint x: 140, endPoint y: 235, distance: 7.9
click at [140, 235] on div "AED 0 Price *" at bounding box center [207, 232] width 163 height 14
paste input "21.45"
type input "21.45"
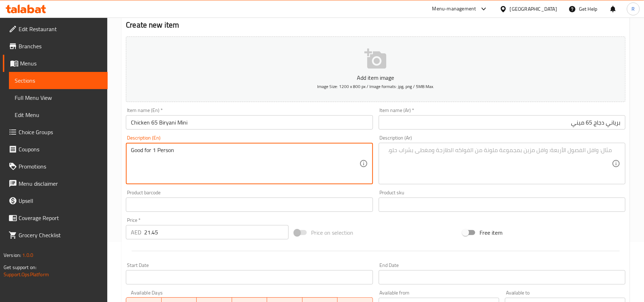
click at [182, 147] on textarea "Good for 1 Person" at bounding box center [245, 164] width 228 height 34
click at [503, 162] on textarea at bounding box center [498, 164] width 228 height 34
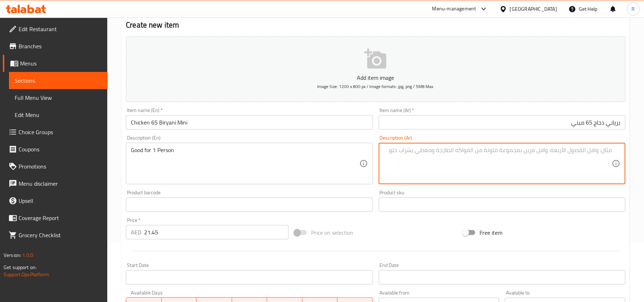
paste textarea "مناسب لشخص واحد"
click at [573, 151] on textarea "مناسب لشخص واحد" at bounding box center [498, 164] width 228 height 34
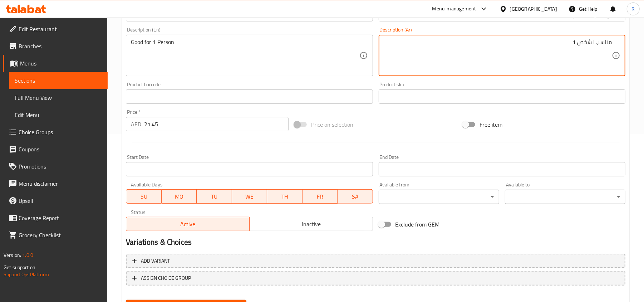
scroll to position [203, 0]
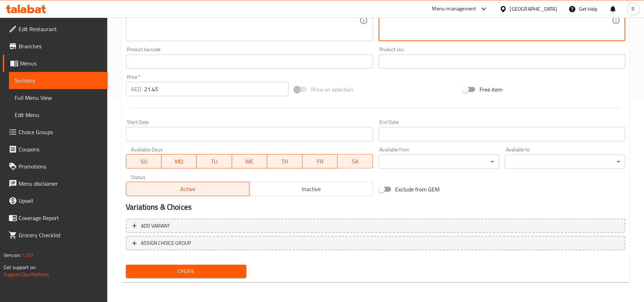
type textarea "مناسب لشخص 1"
click at [215, 275] on span "Create" at bounding box center [186, 271] width 109 height 9
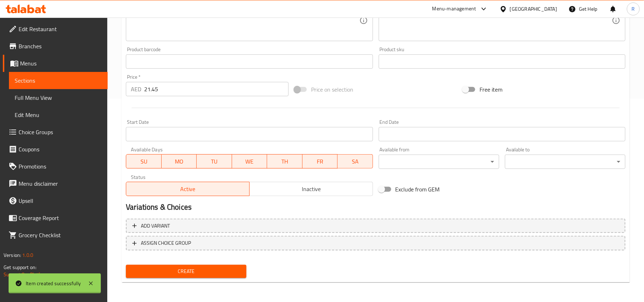
type input "0"
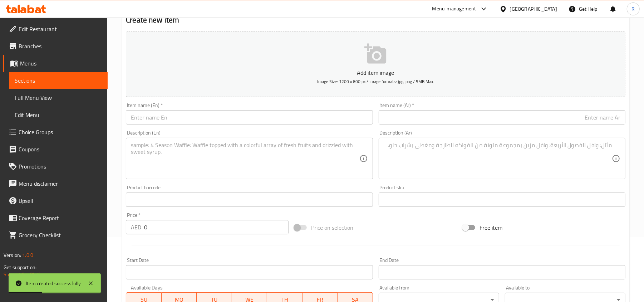
scroll to position [60, 0]
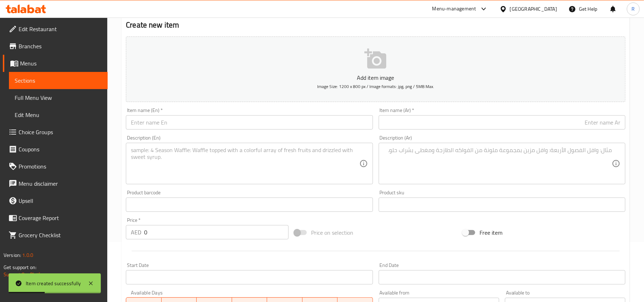
click at [198, 162] on textarea at bounding box center [245, 164] width 228 height 34
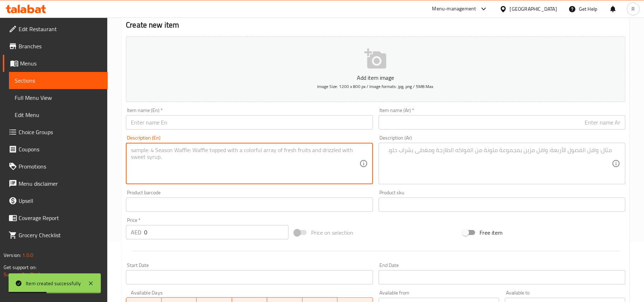
paste textarea "مناسب لشخص واحد"
type textarea "مناسب لشخص واحد"
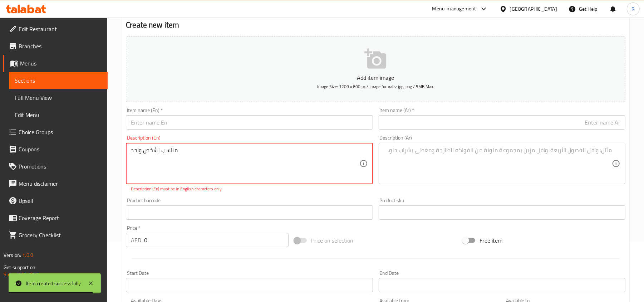
click at [172, 151] on textarea "مناسب لشخص واحد" at bounding box center [245, 164] width 228 height 34
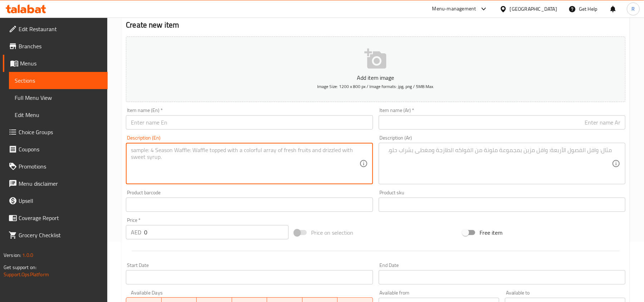
click at [248, 162] on textarea at bounding box center [245, 164] width 228 height 34
paste textarea ""Chicken 65 Biryani (Good for 1-2 Persons""
drag, startPoint x: 132, startPoint y: 149, endPoint x: 177, endPoint y: 147, distance: 45.1
click at [177, 147] on textarea ""Chicken 65 Biryani (Good for 1-2 Persons"" at bounding box center [245, 164] width 228 height 34
type textarea "" (Good for 1-2 Persons""
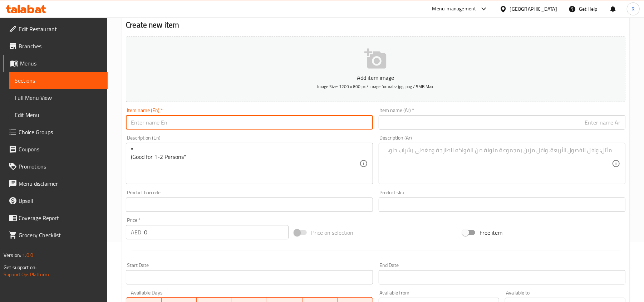
click at [163, 122] on input "text" at bounding box center [249, 122] width 247 height 14
paste input "Chicken 65 Biryani"
type input "Chicken 65 Biryani"
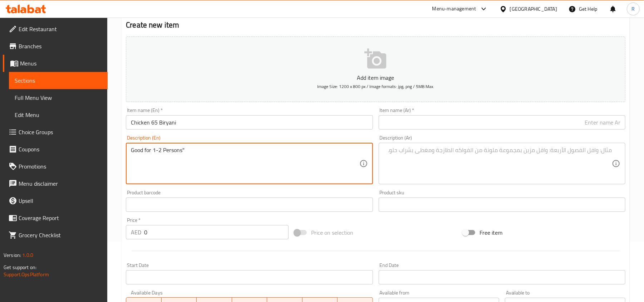
click at [216, 158] on textarea "Good for 1-2 Persons"" at bounding box center [245, 164] width 228 height 34
click at [206, 148] on textarea "Good for 1-2 Persons"" at bounding box center [245, 164] width 228 height 34
click at [190, 147] on textarea "Good for 1-2 Persons" at bounding box center [245, 164] width 228 height 34
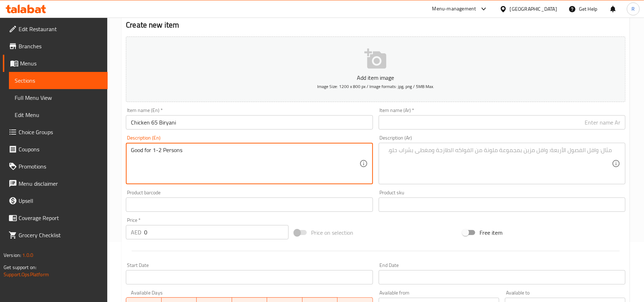
type textarea "Good for 1-2 Persons"
click at [442, 155] on textarea at bounding box center [498, 164] width 228 height 34
paste textarea "مناسب لـ 1-2 شخص"
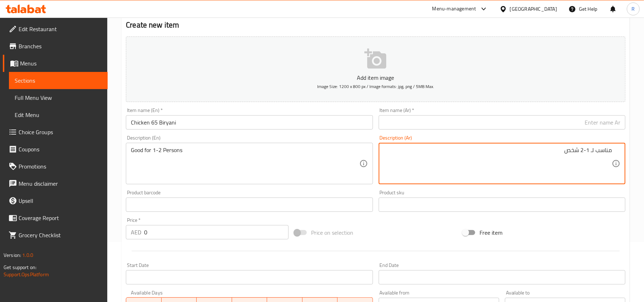
type textarea "مناسب لـ 1-2 شخص"
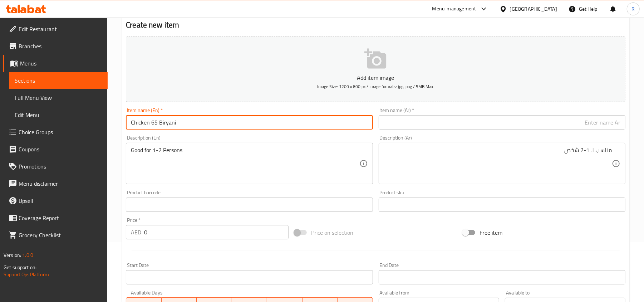
click at [160, 119] on input "Chicken 65 Biryani" at bounding box center [249, 122] width 247 height 14
click at [421, 124] on input "text" at bounding box center [502, 122] width 247 height 14
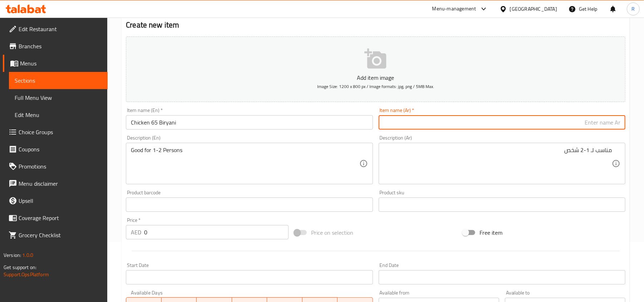
click at [429, 123] on input "text" at bounding box center [502, 122] width 247 height 14
paste input "برياني دجاج 65"
type input "برياني دجاج 65"
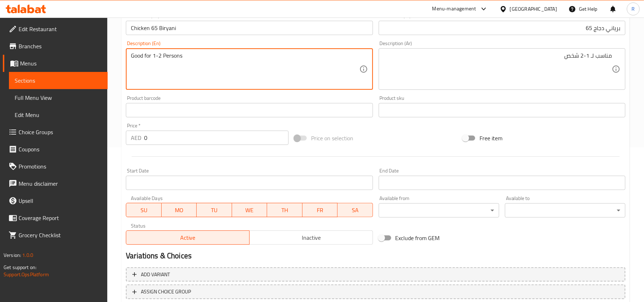
scroll to position [155, 0]
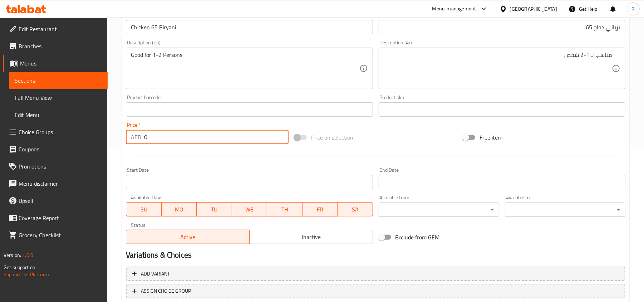
drag, startPoint x: 157, startPoint y: 140, endPoint x: 146, endPoint y: 135, distance: 11.5
click at [146, 135] on input "0" at bounding box center [216, 137] width 145 height 14
click at [145, 135] on input "0" at bounding box center [216, 137] width 145 height 14
paste input "36.25"
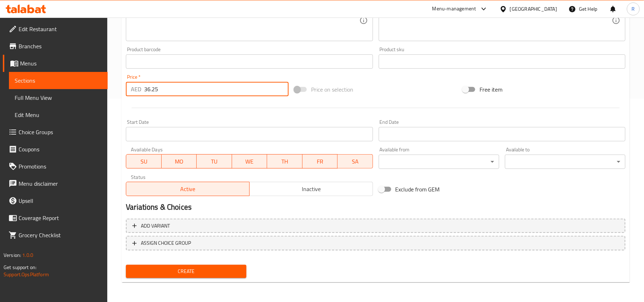
type input "36.25"
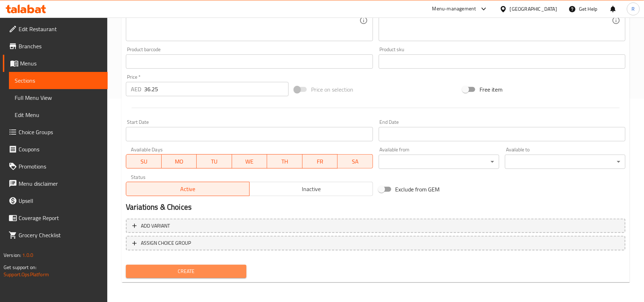
drag, startPoint x: 178, startPoint y: 269, endPoint x: 238, endPoint y: 235, distance: 68.7
click at [178, 269] on span "Create" at bounding box center [186, 271] width 109 height 9
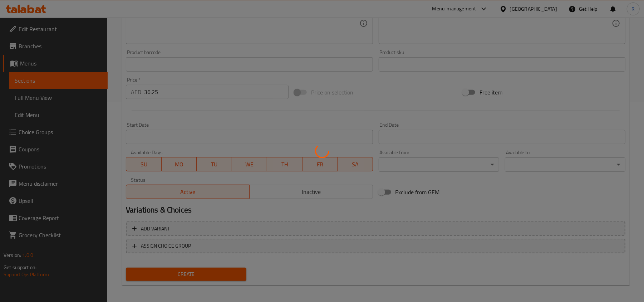
scroll to position [12, 0]
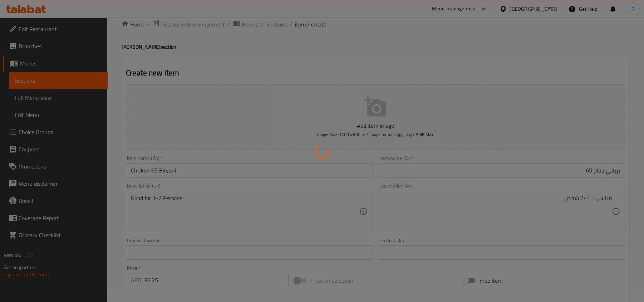
type input "0"
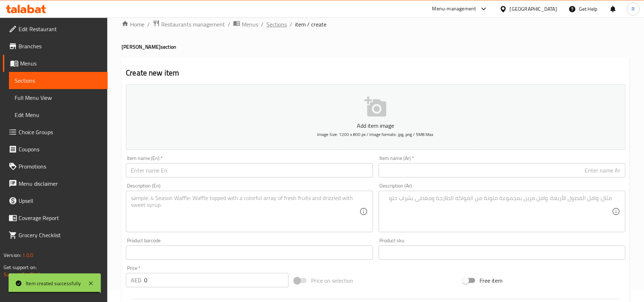
click at [278, 25] on span "Sections" at bounding box center [276, 24] width 20 height 9
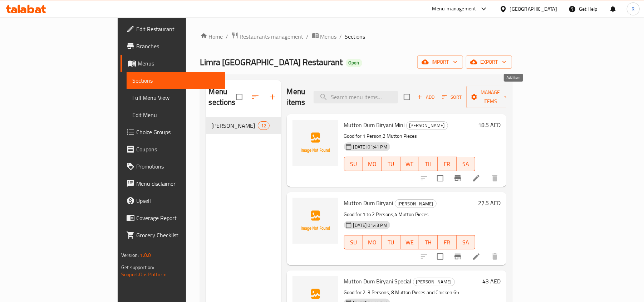
click at [423, 94] on icon "button" at bounding box center [420, 97] width 6 height 6
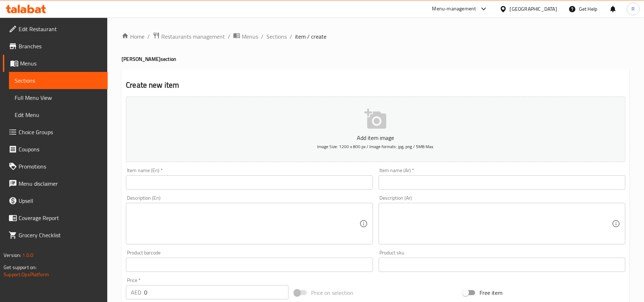
click at [274, 216] on textarea at bounding box center [245, 224] width 228 height 34
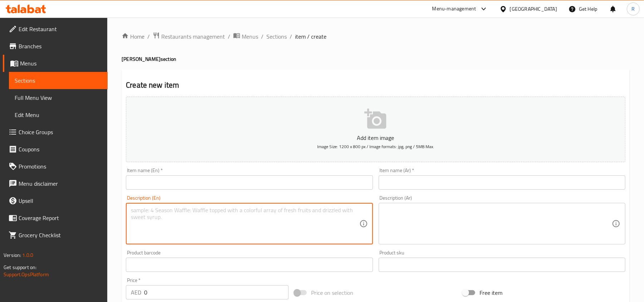
paste textarea ""Chicken 65 Biryani Special (Good for 2-3 Persons""
drag, startPoint x: 132, startPoint y: 210, endPoint x: 197, endPoint y: 210, distance: 64.4
click at [197, 210] on textarea ""Chicken 65 Biryani Special (Good for 2-3 Persons"" at bounding box center [245, 224] width 228 height 34
type textarea "" (Good for 2-3 Persons""
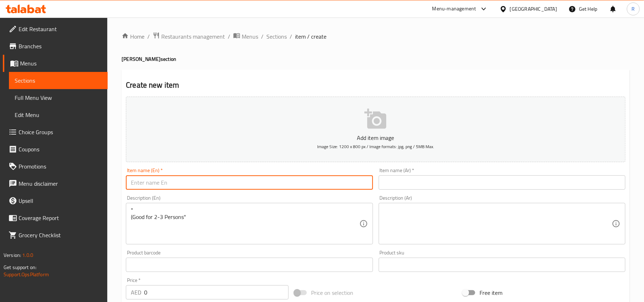
click at [185, 182] on input "text" at bounding box center [249, 182] width 247 height 14
click at [169, 185] on input "text" at bounding box center [249, 182] width 247 height 14
paste input "Chicken 65 Biryani Special"
type input "Chicken 65 Biryani Special"
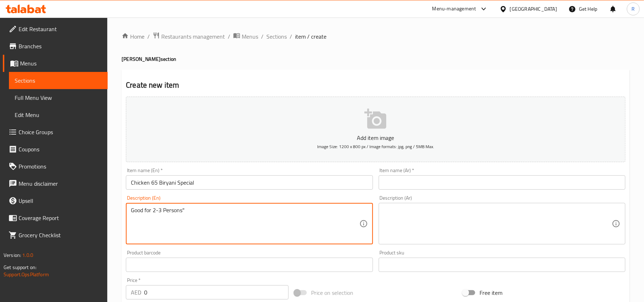
click at [208, 215] on textarea "Good for 2-3 Persons"" at bounding box center [245, 224] width 228 height 34
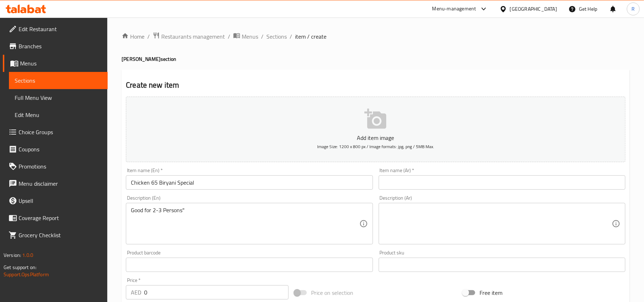
click at [199, 206] on div "Good for 2-3 Persons" Description (En)" at bounding box center [249, 223] width 247 height 41
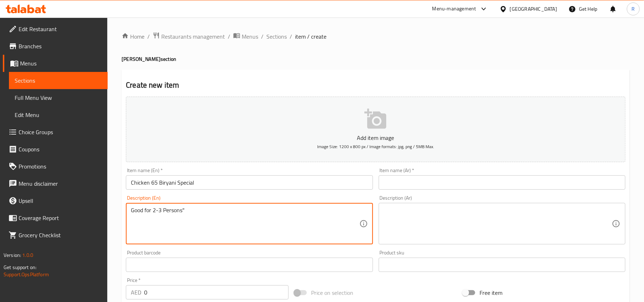
click at [194, 212] on textarea "Good for 2-3 Persons"" at bounding box center [245, 224] width 228 height 34
type textarea "Good for 2-3 Persons"
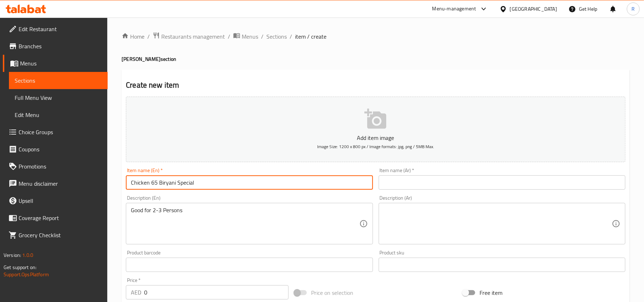
click at [173, 185] on input "Chicken 65 Biryani Special" at bounding box center [249, 182] width 247 height 14
click at [430, 186] on input "text" at bounding box center [502, 182] width 247 height 14
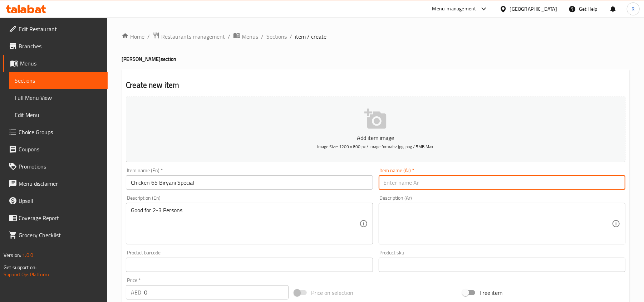
click at [414, 185] on input "text" at bounding box center [502, 182] width 247 height 14
paste input "برياني دجاج 65 خاص"
type input "برياني دجاج 65 خاص"
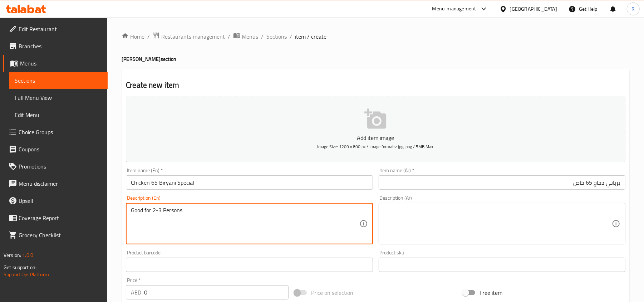
click at [206, 209] on textarea "Good for 2-3 Persons" at bounding box center [245, 224] width 228 height 34
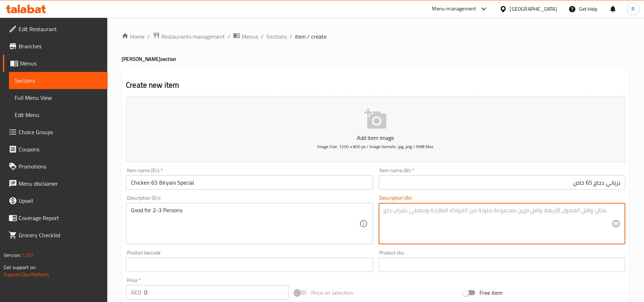
click at [501, 210] on textarea at bounding box center [498, 224] width 228 height 34
paste textarea "مناسب لـ 2-3 أشخاص"
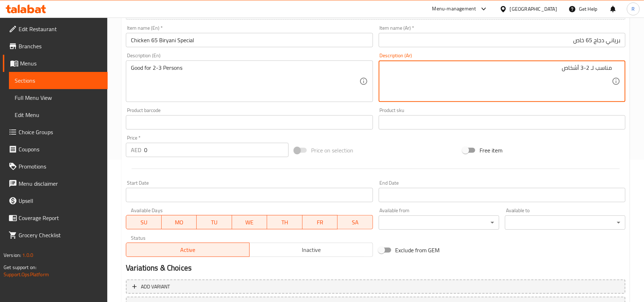
scroll to position [143, 0]
type textarea "مناسب لـ 2-3 أشخاص"
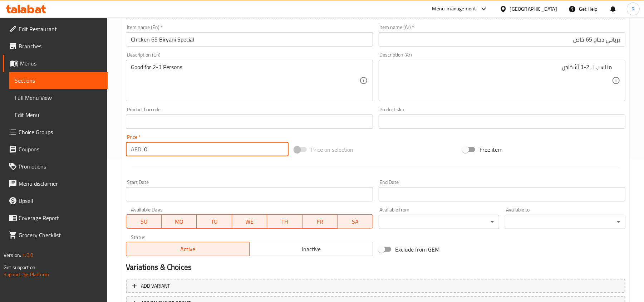
drag, startPoint x: 151, startPoint y: 150, endPoint x: 139, endPoint y: 149, distance: 12.2
click at [139, 149] on div "AED 0 Price *" at bounding box center [207, 149] width 163 height 14
paste input "47"
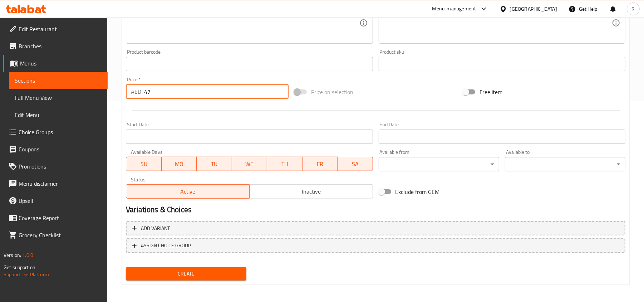
scroll to position [203, 0]
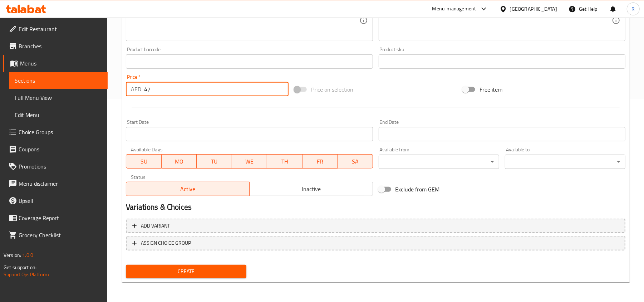
type input "47"
click at [209, 269] on span "Create" at bounding box center [186, 271] width 109 height 9
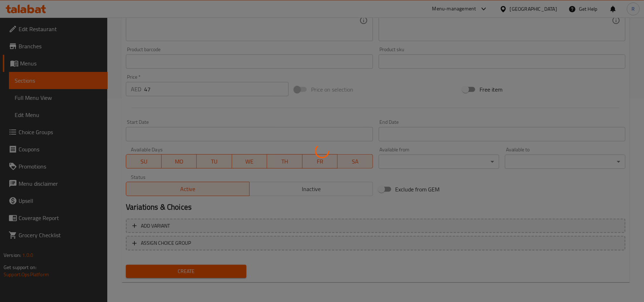
type input "0"
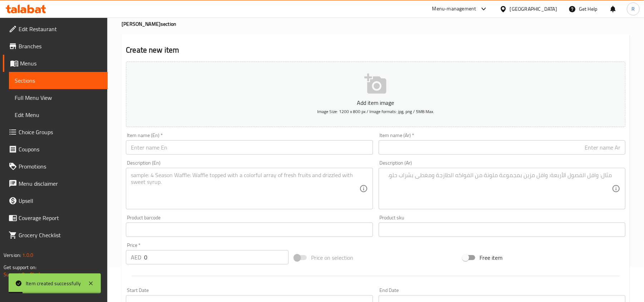
scroll to position [12, 0]
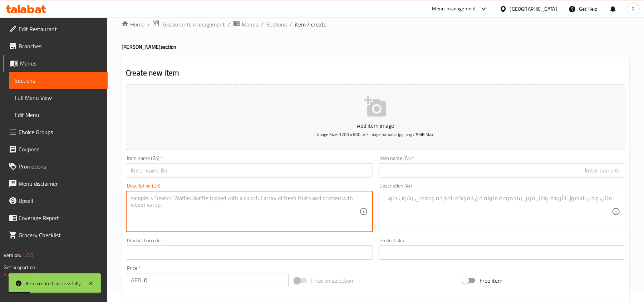
click at [250, 217] on textarea at bounding box center [245, 212] width 228 height 34
paste textarea ""Chicken 65 Biryani Jumbo Pack (Good for 4-5 Persons,Eggs )""
drag, startPoint x: 133, startPoint y: 198, endPoint x: 207, endPoint y: 198, distance: 74.4
click at [207, 198] on textarea ""Chicken 65 Biryani Jumbo Pack (Good for 4-5 Persons,Eggs )"" at bounding box center [245, 212] width 228 height 34
type textarea "" (Good for 4-5 Persons,Eggs )""
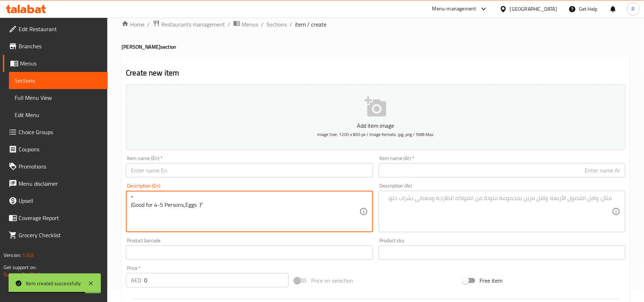
click at [175, 170] on input "text" at bounding box center [249, 170] width 247 height 14
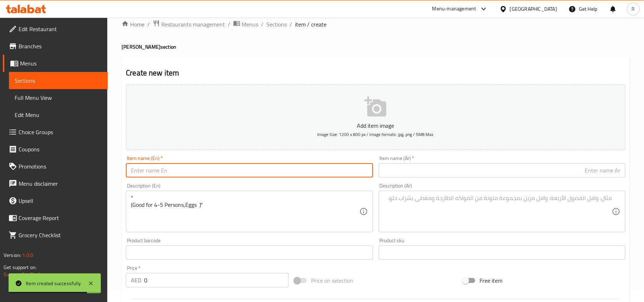
paste input "Chicken 65 Biryani Jumbo Pack"
type input "Chicken 65 Biryani Jumbo Pack"
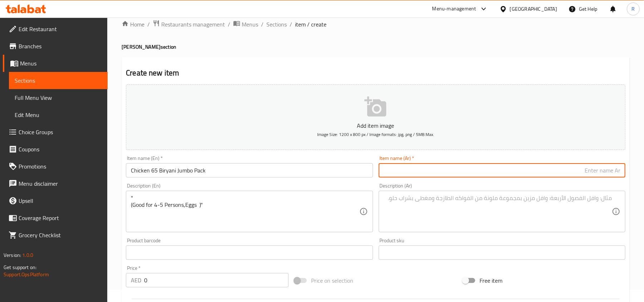
click at [424, 172] on input "text" at bounding box center [502, 170] width 247 height 14
paste input "دجاج برياني جامبو 65 عبوة"
type input "دجاج برياني جامبو 65 عبوة"
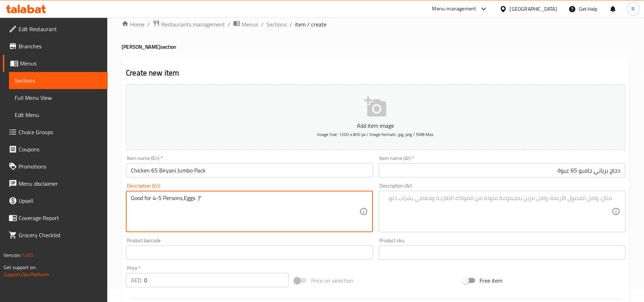
click at [223, 207] on textarea "Good for 4-5 Persons,Eggs )"" at bounding box center [245, 212] width 228 height 34
click at [215, 202] on textarea "Good for 4-5 Persons,Eggs )"" at bounding box center [245, 212] width 228 height 34
click at [184, 199] on textarea "Good for 4-5 Persons,Eggs" at bounding box center [245, 212] width 228 height 34
click at [167, 198] on textarea "Good for 4-5 Persons,Eggs" at bounding box center [245, 212] width 228 height 34
click at [204, 199] on textarea "Good for 4-5 Persons, Eggs" at bounding box center [245, 212] width 228 height 34
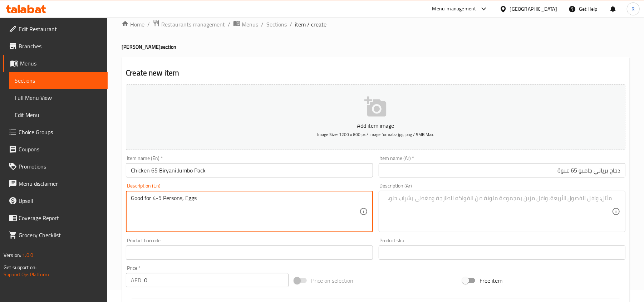
click at [204, 199] on textarea "Good for 4-5 Persons, Eggs" at bounding box center [245, 212] width 228 height 34
type textarea "Good for 4-5 Persons, Eggs"
click at [444, 199] on textarea at bounding box center [498, 212] width 228 height 34
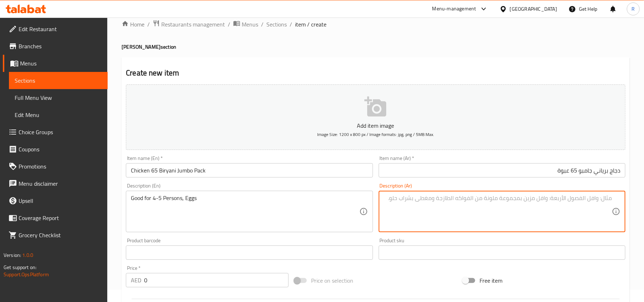
paste textarea "مناسب لـ 4-5 أشخاص، بيض"
type textarea "مناسب لـ 4-5 أشخاص، بيض"
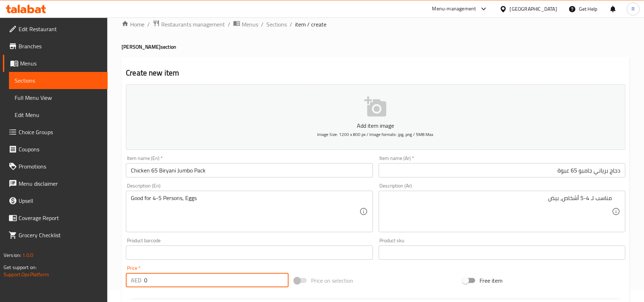
drag, startPoint x: 152, startPoint y: 283, endPoint x: 139, endPoint y: 278, distance: 13.6
click at [139, 278] on div "AED 0 Price *" at bounding box center [207, 280] width 163 height 14
paste input "75"
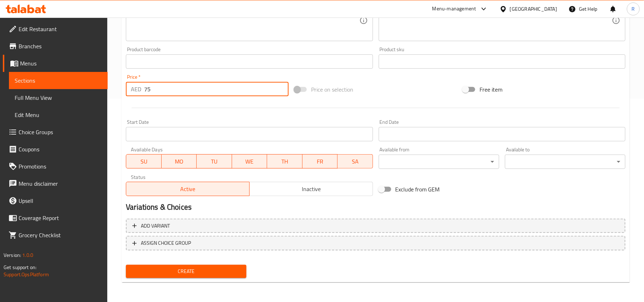
type input "75"
click at [197, 273] on span "Create" at bounding box center [186, 271] width 109 height 9
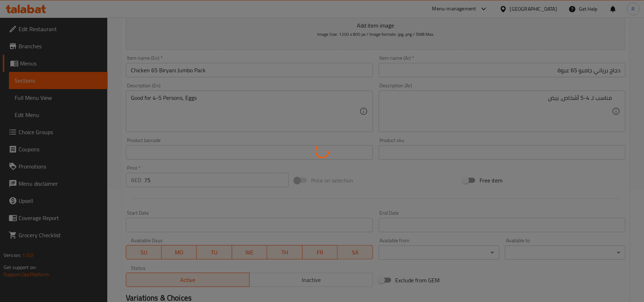
scroll to position [0, 0]
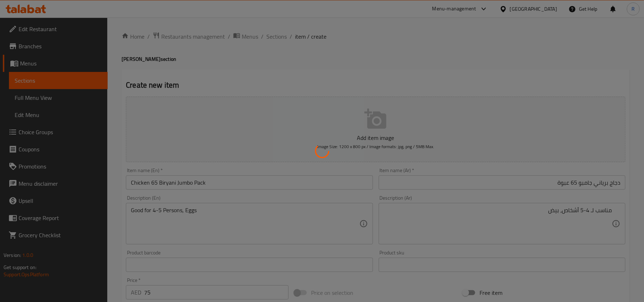
type input "0"
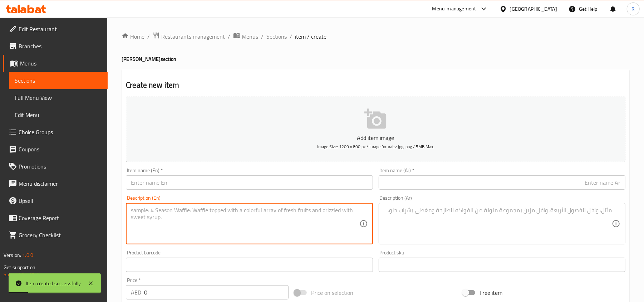
click at [202, 222] on textarea at bounding box center [245, 224] width 228 height 34
paste textarea ""Chicken 65 Biryani Special Jumbo Pack (Good for 5-6 Persons,Eggs, Roti & Sweet…"
drag, startPoint x: 133, startPoint y: 209, endPoint x: 225, endPoint y: 207, distance: 92.3
click at [225, 207] on textarea ""Chicken 65 Biryani Special Jumbo Pack (Good for 5-6 Persons,Eggs, Roti & Sweet…" at bounding box center [245, 224] width 228 height 34
type textarea "" (Good for 5-6 Persons,Eggs, Roti & Sweet )""
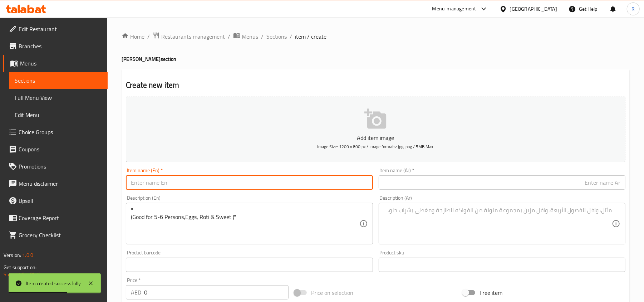
click at [197, 184] on input "text" at bounding box center [249, 182] width 247 height 14
paste input "Chicken 65 Biryani Special Jumbo Pack"
type input "Chicken 65 Biryani Special Jumbo Pack"
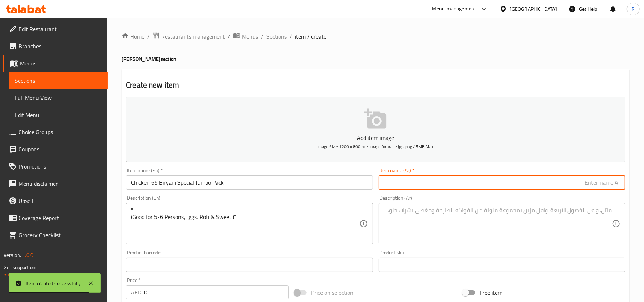
click at [446, 187] on input "text" at bounding box center [502, 182] width 247 height 14
paste input "دجاج 65 برياني خاص عبوة جامبو"
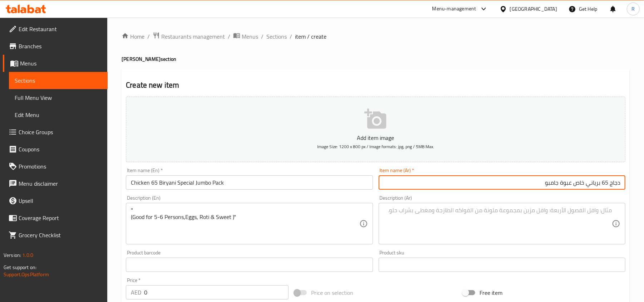
type input "دجاج 65 برياني خاص عبوة جامبو"
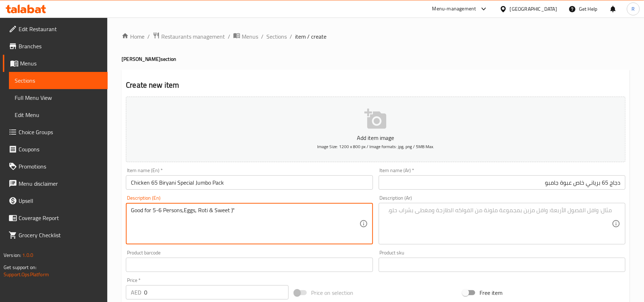
click at [240, 209] on textarea "Good for 5-6 Persons,Eggs, Roti & Sweet )"" at bounding box center [245, 224] width 228 height 34
click at [212, 211] on textarea "Good for 5-6 Persons,Eggs, Roti & Sweet" at bounding box center [245, 224] width 228 height 34
click at [259, 217] on textarea "Good for 5-6 Persons, Eggs, Roti and Sweet" at bounding box center [245, 224] width 228 height 34
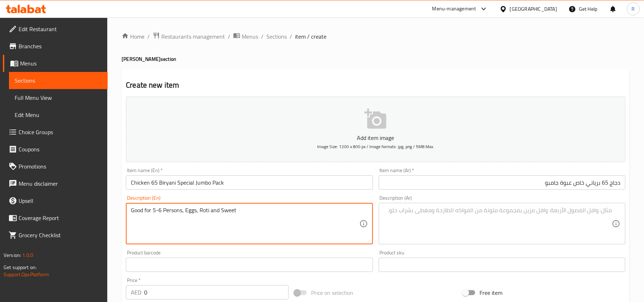
type textarea "Good for 5-6 Persons, Eggs, Roti and Sweet"
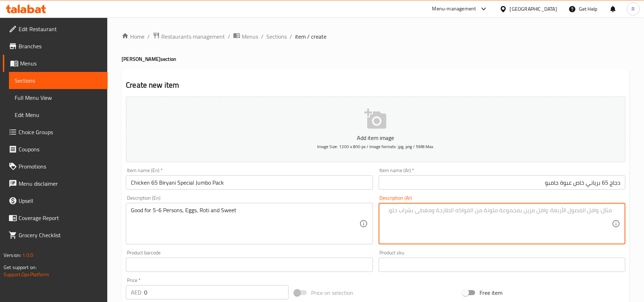
click at [442, 227] on textarea at bounding box center [498, 224] width 228 height 34
paste textarea "مناسب لـ 5-6 أشخاص، بيض، روتي وحلوى"
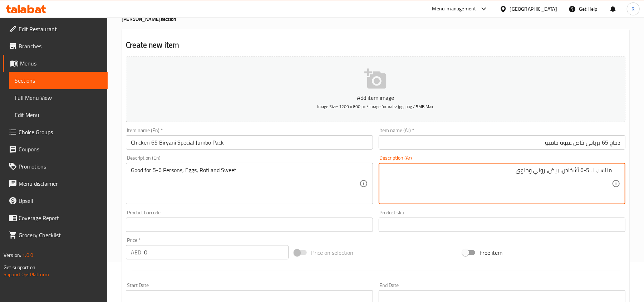
scroll to position [95, 0]
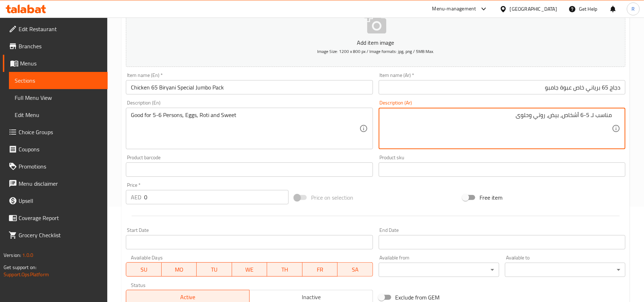
type textarea "مناسب لـ 5-6 أشخاص، بيض، روتي وحلوى"
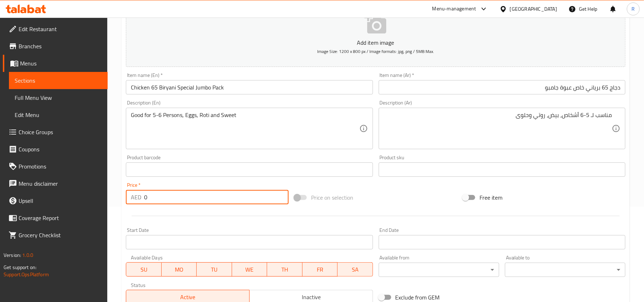
click at [142, 198] on div "AED 0 Price *" at bounding box center [207, 197] width 163 height 14
paste input "157"
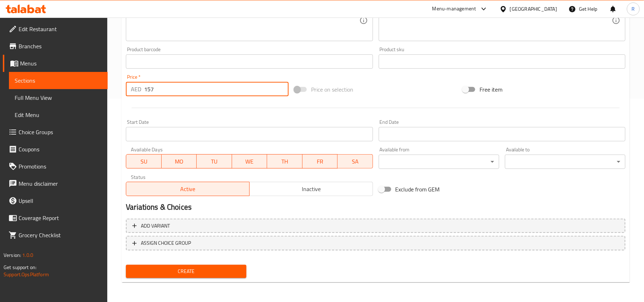
type input "157"
click at [215, 268] on span "Create" at bounding box center [186, 271] width 109 height 9
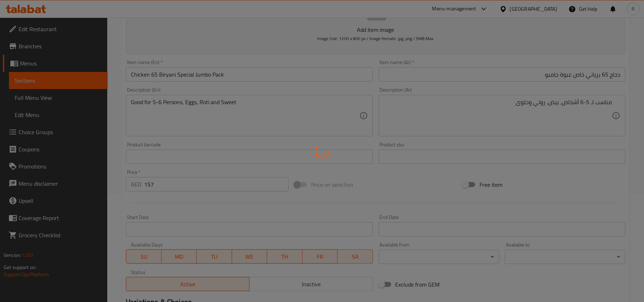
scroll to position [12, 0]
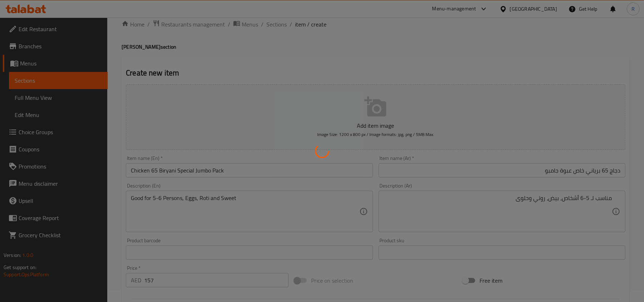
type input "0"
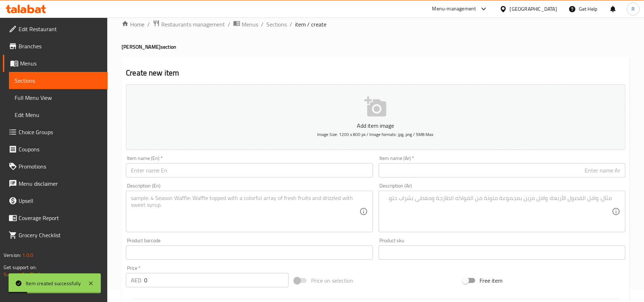
click at [176, 176] on input "text" at bounding box center [249, 170] width 247 height 14
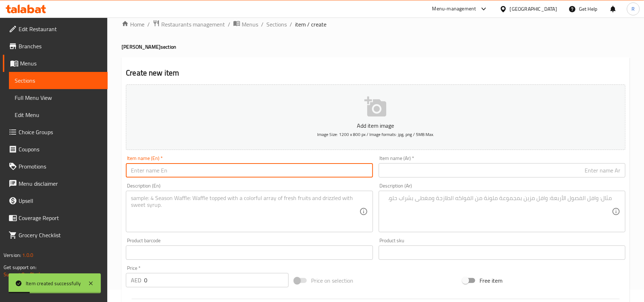
paste input "Fish Biryani"
type input "Fish Biryani"
click at [451, 165] on input "text" at bounding box center [502, 170] width 247 height 14
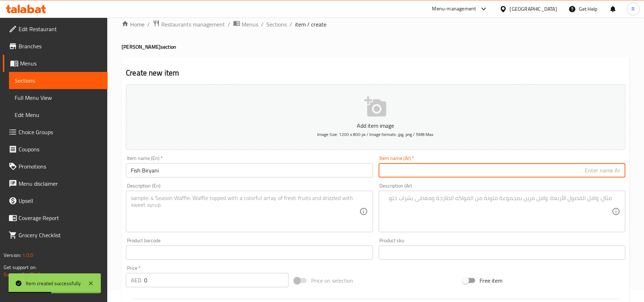
paste input "برياني السمك"
drag, startPoint x: 600, startPoint y: 171, endPoint x: 607, endPoint y: 175, distance: 8.7
click at [600, 171] on input "برياني السمك" at bounding box center [502, 170] width 247 height 14
type input "برياني سمك"
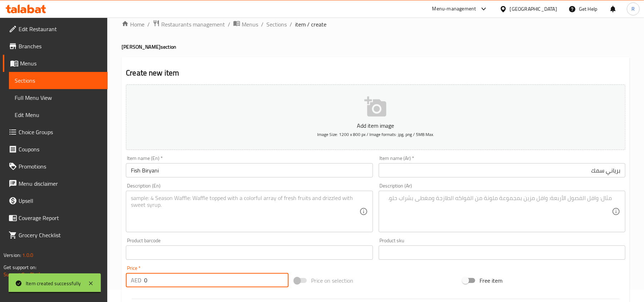
drag, startPoint x: 152, startPoint y: 281, endPoint x: 139, endPoint y: 281, distance: 12.9
click at [139, 281] on div "AED 0 Price *" at bounding box center [207, 280] width 163 height 14
paste input "29"
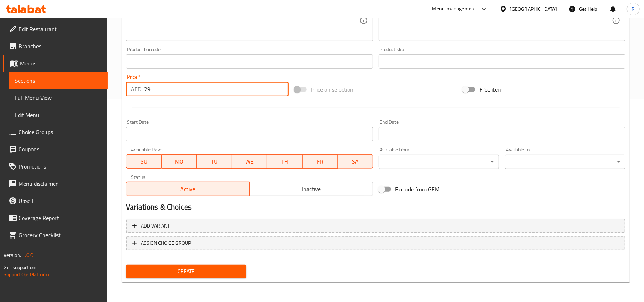
type input "29"
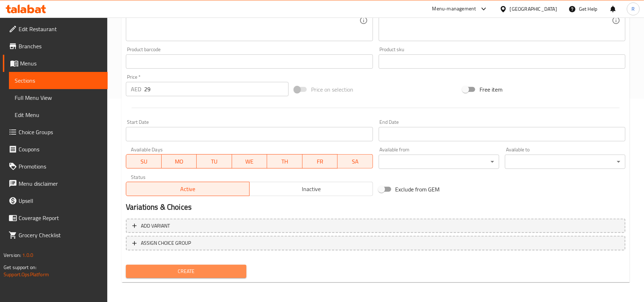
click at [195, 270] on span "Create" at bounding box center [186, 271] width 109 height 9
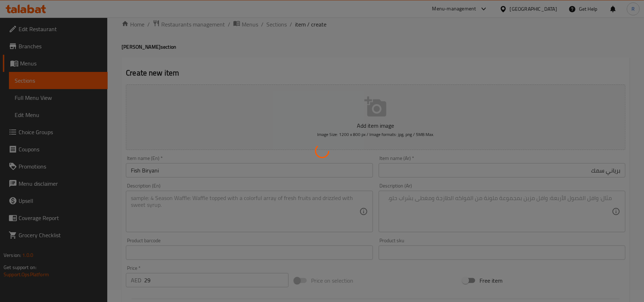
type input "0"
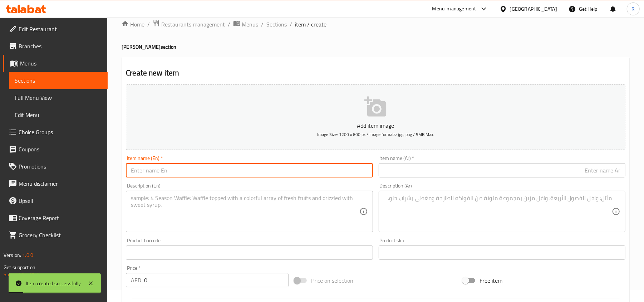
click at [164, 172] on input "text" at bounding box center [249, 170] width 247 height 14
paste input "Prawns Biryani"
type input "Prawns Biryani"
click at [442, 162] on div "Item name (Ar)   * Item name (Ar) *" at bounding box center [502, 167] width 247 height 22
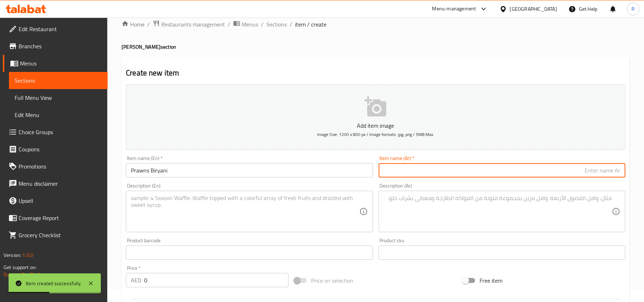
click at [448, 172] on input "text" at bounding box center [502, 170] width 247 height 14
paste input "برياني الروبيان"
click at [600, 172] on input "برياني الروبيان" at bounding box center [502, 170] width 247 height 14
type input "برياني روبيان"
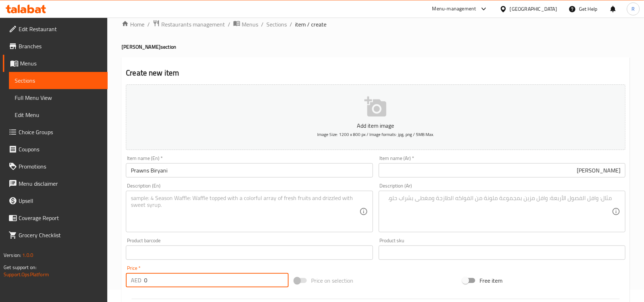
drag, startPoint x: 148, startPoint y: 280, endPoint x: 132, endPoint y: 281, distance: 15.8
click at [132, 281] on div "AED 0 Price *" at bounding box center [207, 280] width 163 height 14
paste input "33"
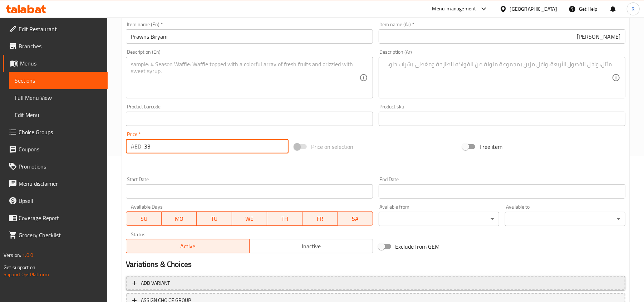
scroll to position [203, 0]
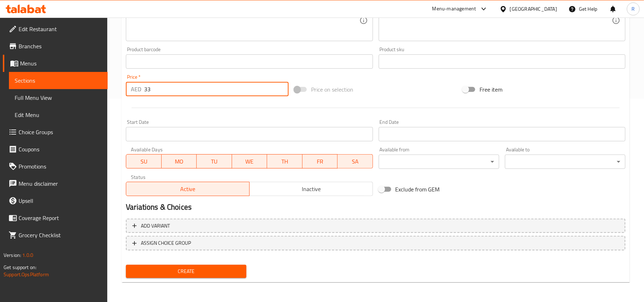
type input "33"
click at [188, 272] on span "Create" at bounding box center [186, 271] width 109 height 9
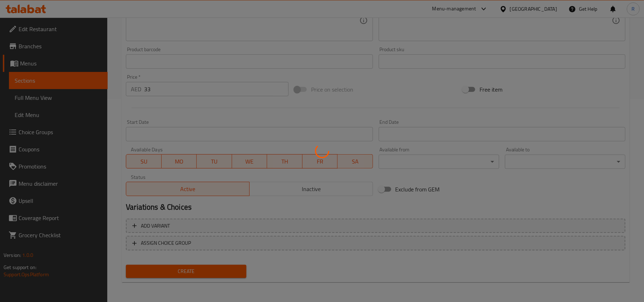
type input "0"
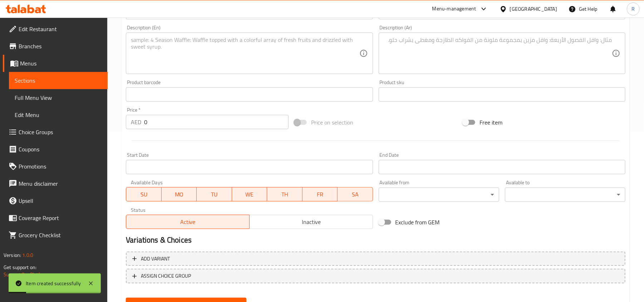
scroll to position [108, 0]
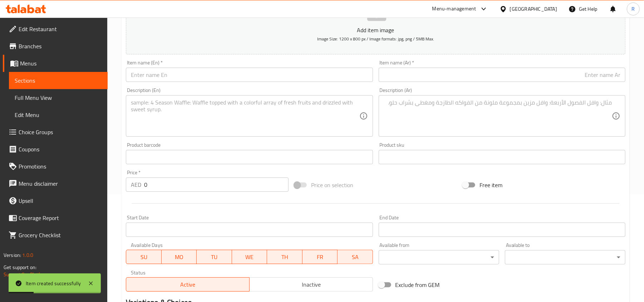
click at [200, 75] on input "text" at bounding box center [249, 75] width 247 height 14
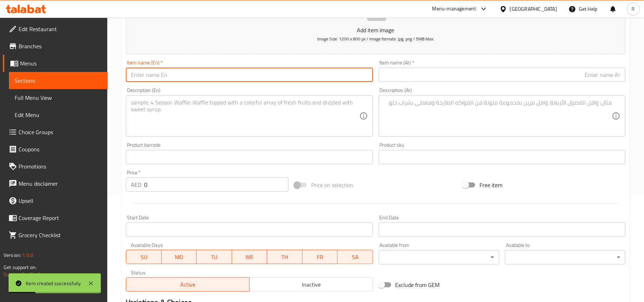
paste input "Veg Biryani"
type input "Veg Biryani"
click at [524, 90] on div "Description (Ar) Description (Ar)" at bounding box center [502, 112] width 247 height 49
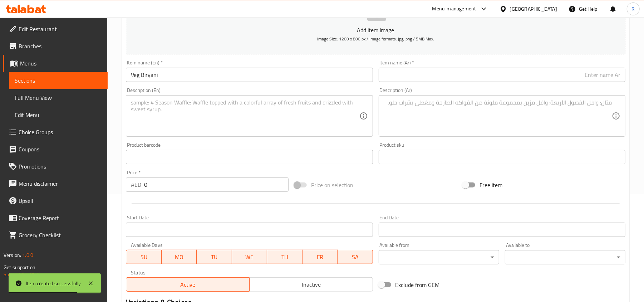
click at [526, 70] on input "text" at bounding box center [502, 75] width 247 height 14
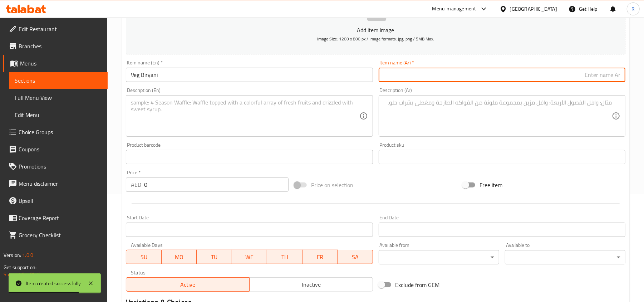
paste input "برياني نباتي"
click at [596, 74] on input "برياني نباتي" at bounding box center [502, 75] width 247 height 14
type input "برياني خضار"
click at [317, 118] on textarea at bounding box center [245, 116] width 228 height 34
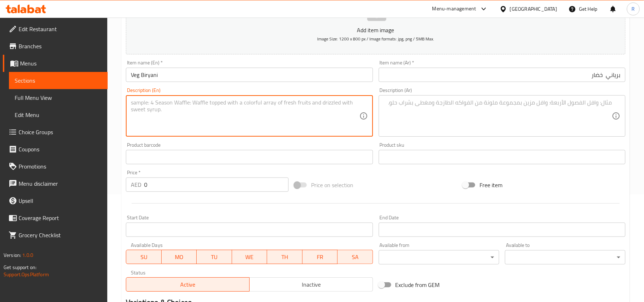
click at [145, 189] on input "0" at bounding box center [216, 184] width 145 height 14
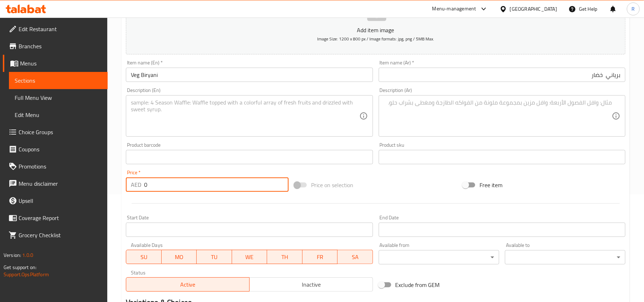
drag, startPoint x: 147, startPoint y: 187, endPoint x: 140, endPoint y: 184, distance: 7.7
click at [140, 184] on div "AED 0 Price *" at bounding box center [207, 184] width 163 height 14
paste input "15"
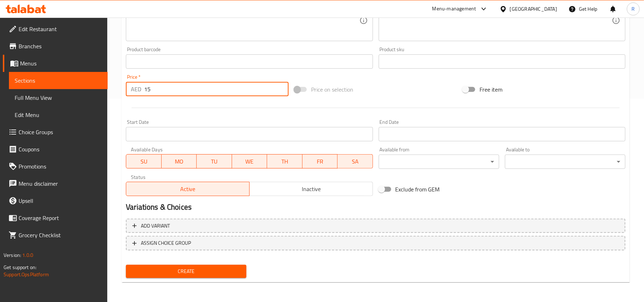
type input "15"
click at [208, 269] on span "Create" at bounding box center [186, 271] width 109 height 9
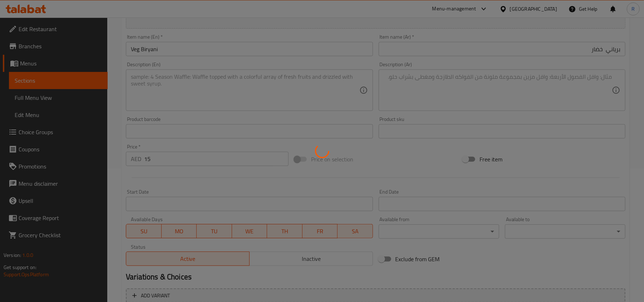
scroll to position [38, 0]
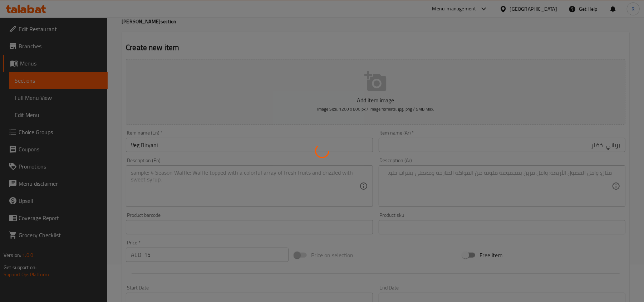
type input "0"
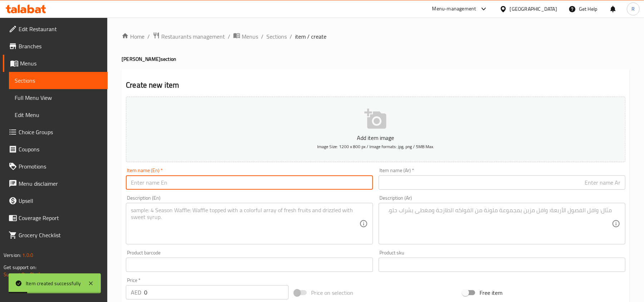
click at [172, 185] on input "text" at bounding box center [249, 182] width 247 height 14
paste input "Egg Biryani"
type input "Egg Biryani"
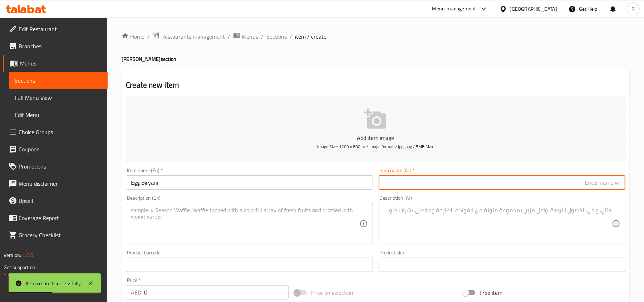
click at [409, 181] on input "text" at bounding box center [502, 182] width 247 height 14
paste input "برياني البيض"
click at [600, 184] on input "برياني البيض" at bounding box center [502, 182] width 247 height 14
type input "برياني بيض"
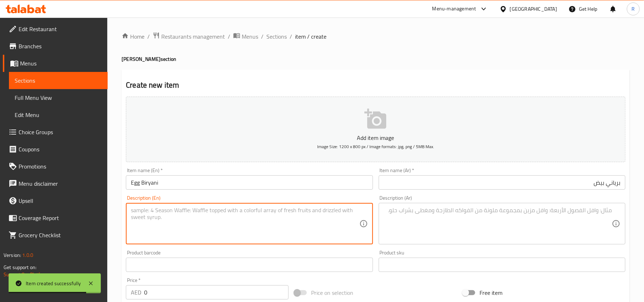
click at [245, 230] on textarea at bounding box center [245, 224] width 228 height 34
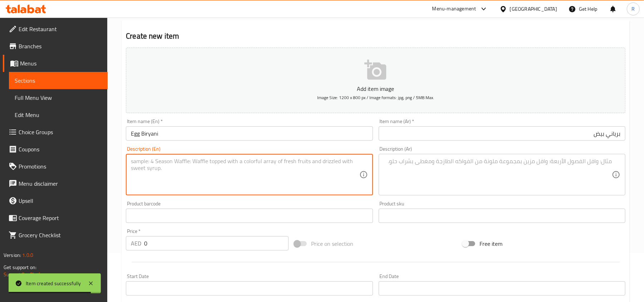
scroll to position [95, 0]
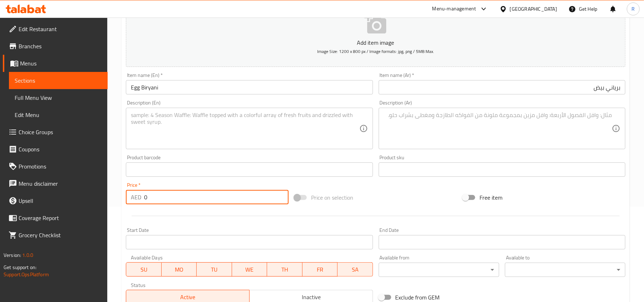
drag, startPoint x: 152, startPoint y: 197, endPoint x: 137, endPoint y: 197, distance: 14.7
click at [137, 197] on div "AED 0 Price *" at bounding box center [207, 197] width 163 height 14
paste input "15"
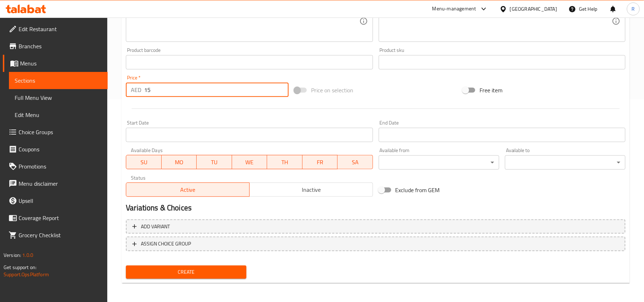
scroll to position [203, 0]
type input "15"
click at [216, 268] on span "Create" at bounding box center [186, 271] width 109 height 9
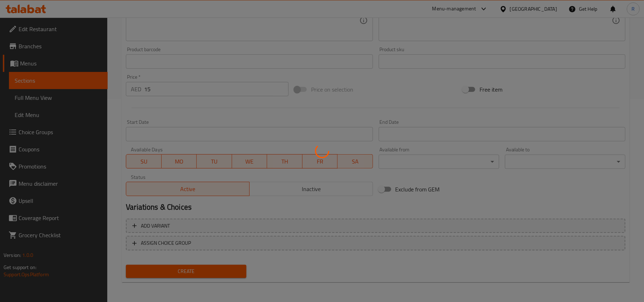
type input "0"
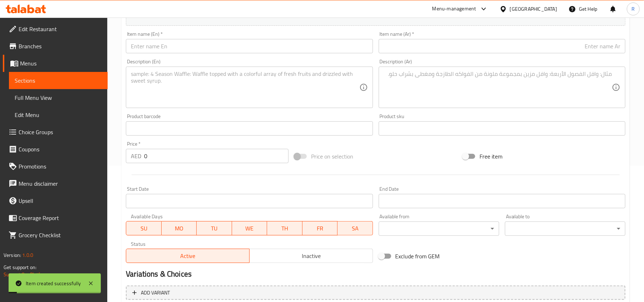
scroll to position [60, 0]
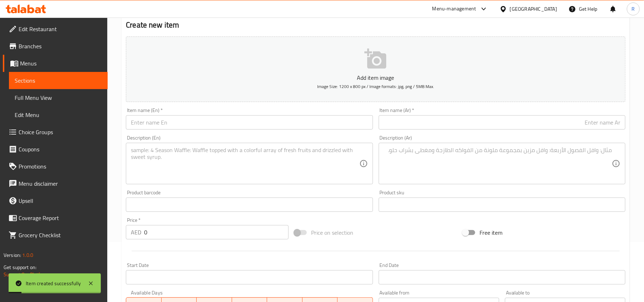
click at [230, 125] on input "text" at bounding box center [249, 122] width 247 height 14
paste input "[PERSON_NAME]"
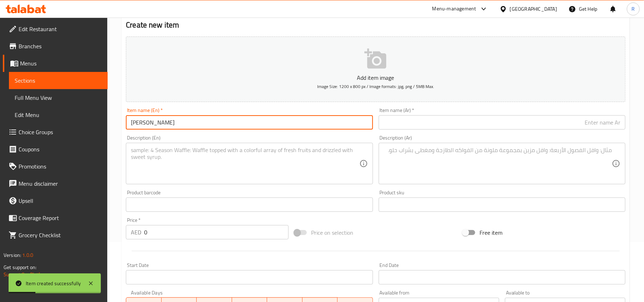
type input "[PERSON_NAME]"
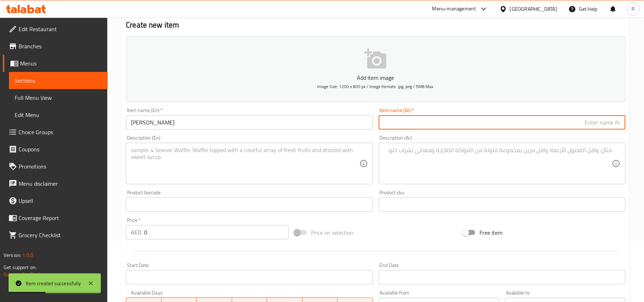
click at [428, 129] on input "text" at bounding box center [502, 122] width 247 height 14
paste input "أرز برياني"
type input "أرز برياني"
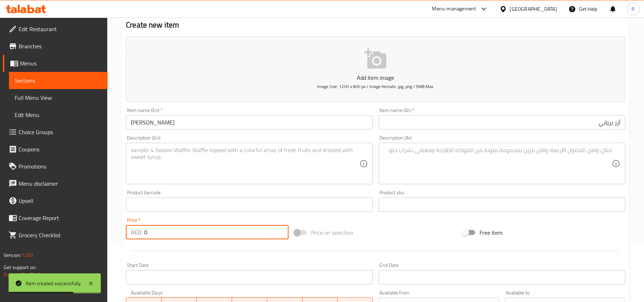
drag, startPoint x: 146, startPoint y: 232, endPoint x: 139, endPoint y: 234, distance: 7.3
click at [139, 234] on div "AED 0 Price *" at bounding box center [207, 232] width 163 height 14
paste input "12"
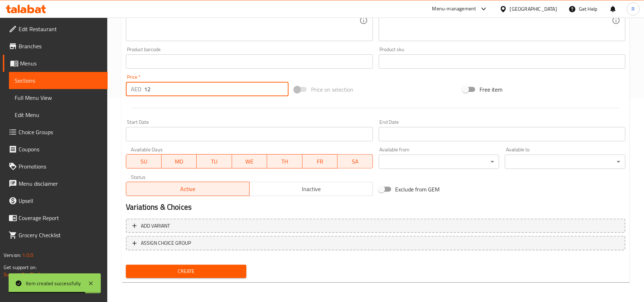
type input "12"
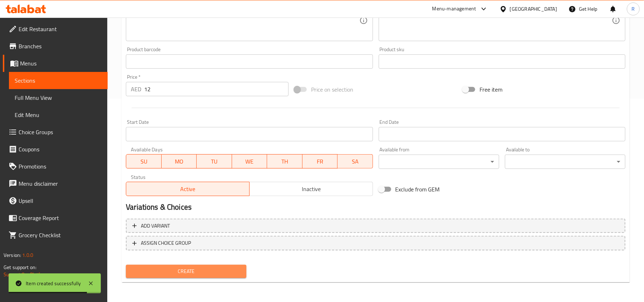
click at [202, 271] on span "Create" at bounding box center [186, 271] width 109 height 9
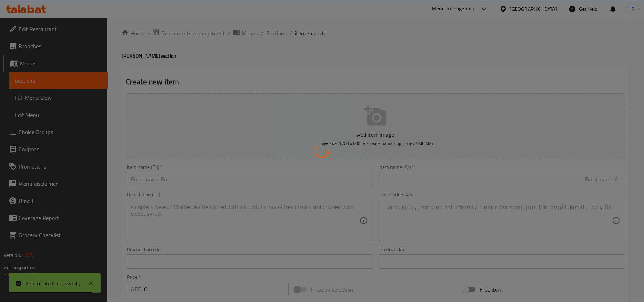
scroll to position [0, 0]
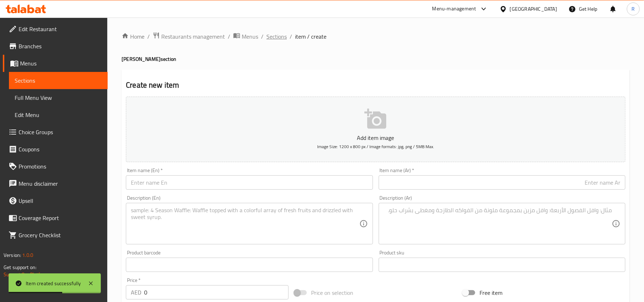
click at [279, 37] on span "Sections" at bounding box center [276, 36] width 20 height 9
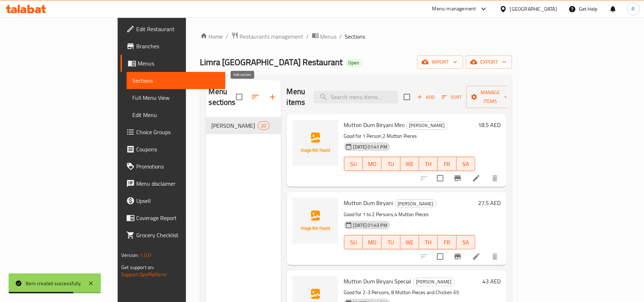
click at [268, 95] on icon "button" at bounding box center [272, 97] width 9 height 9
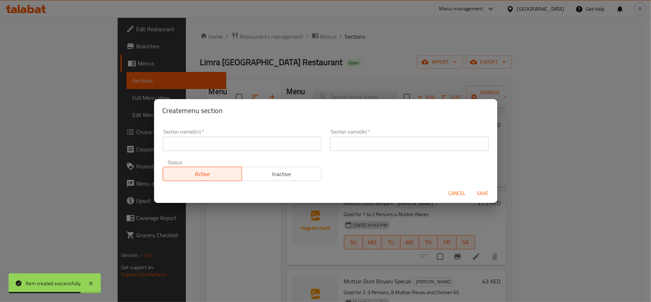
click at [207, 143] on input "text" at bounding box center [242, 144] width 159 height 14
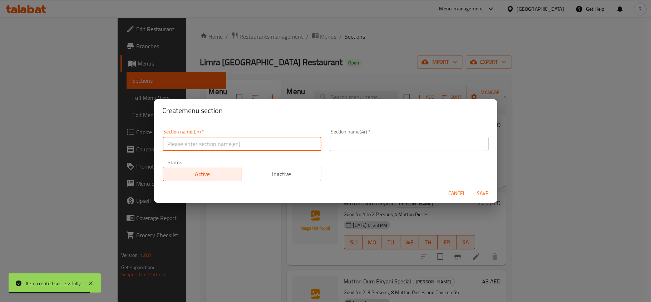
paste input "LIMRA DAILY SPECIAL LUNCH / DINNER"
click at [195, 146] on input "LIMRA DAILY SPECIAL LUNCH / DINNER" at bounding box center [242, 144] width 159 height 14
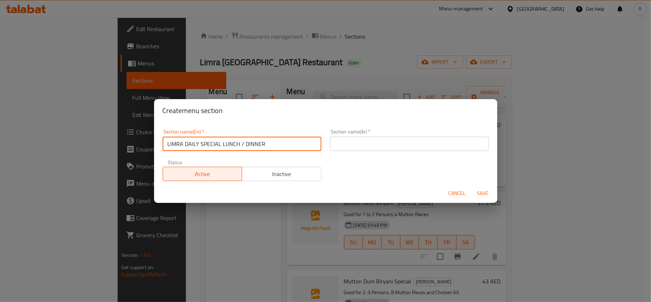
click at [195, 146] on input "LIMRA DAILY SPECIAL LUNCH / DINNER" at bounding box center [242, 144] width 159 height 14
click at [249, 145] on input "Limra Daily Special Lunch / Dinner" at bounding box center [242, 144] width 159 height 14
drag, startPoint x: 228, startPoint y: 143, endPoint x: 259, endPoint y: 146, distance: 31.2
click at [259, 146] on input "Limra Daily Special Lunch / Dinner" at bounding box center [242, 144] width 159 height 14
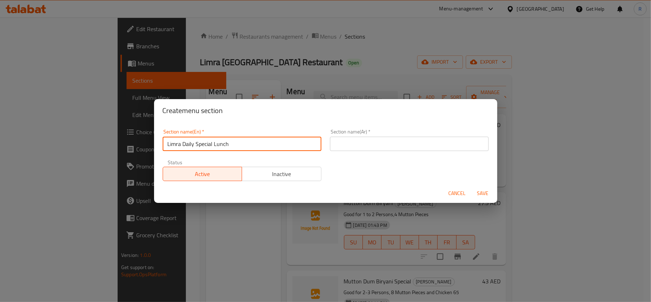
click at [243, 146] on input "Limra Daily Special Lunch" at bounding box center [242, 144] width 159 height 14
click at [412, 140] on input "text" at bounding box center [409, 144] width 159 height 14
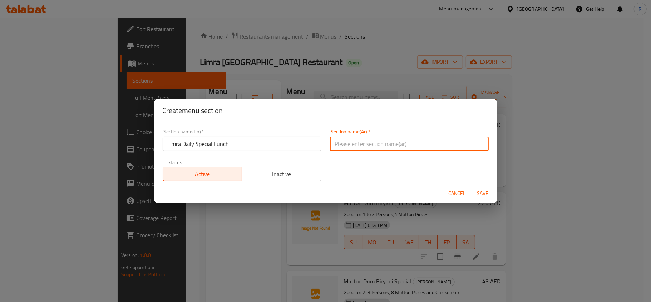
paste input "غداء ليمرا اليومي الخاص"
click at [483, 195] on span "Save" at bounding box center [483, 193] width 17 height 9
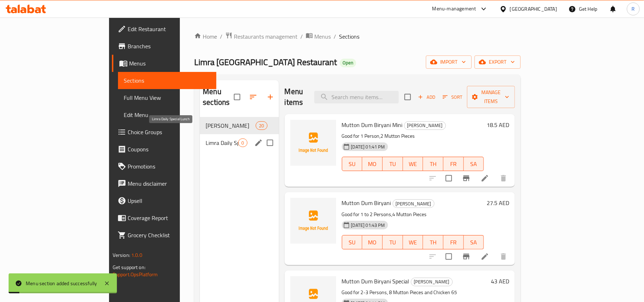
click at [206, 138] on span "Limra Daily Special Lunch" at bounding box center [222, 142] width 33 height 9
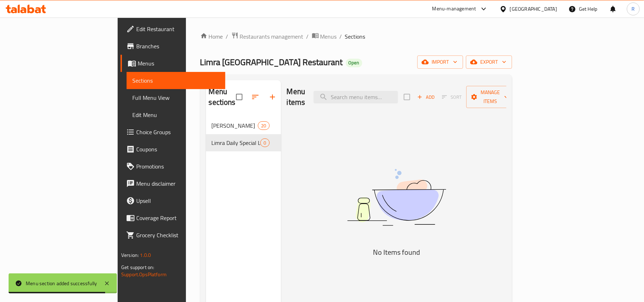
click at [423, 95] on icon "button" at bounding box center [420, 97] width 6 height 6
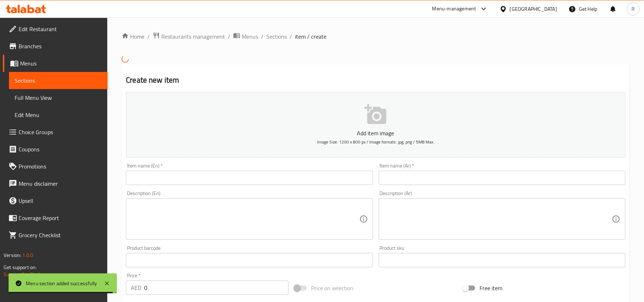
click at [170, 215] on textarea at bounding box center [245, 219] width 228 height 34
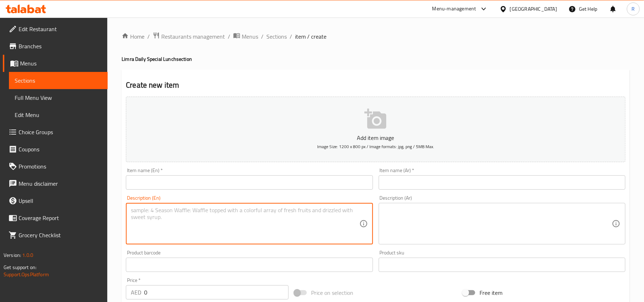
paste textarea "[PERSON_NAME] – Beef (full)"
drag, startPoint x: 167, startPoint y: 212, endPoint x: 172, endPoint y: 212, distance: 4.3
click at [172, 212] on textarea "[PERSON_NAME] – Beef (full)" at bounding box center [245, 224] width 228 height 34
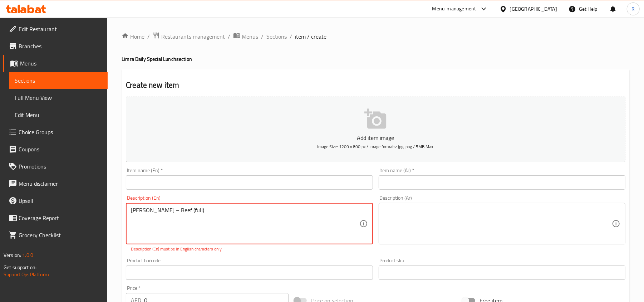
click at [154, 207] on textarea "[PERSON_NAME] – Beef (full)" at bounding box center [245, 224] width 228 height 34
click at [167, 175] on div "Item name (En)   * Item name (En) *" at bounding box center [249, 179] width 247 height 22
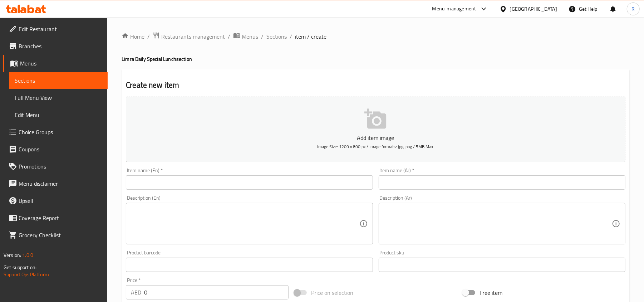
click at [167, 176] on input "text" at bounding box center [249, 182] width 247 height 14
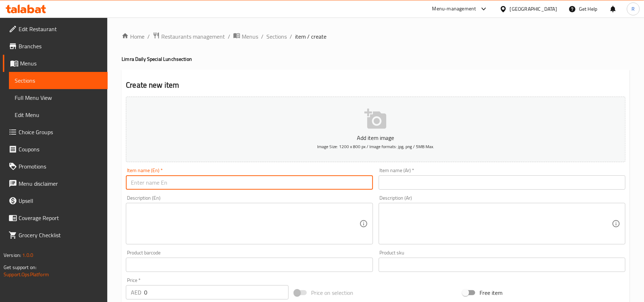
paste input "[PERSON_NAME] – Beef (full)"
click at [173, 183] on input "[PERSON_NAME] – Beef (full)" at bounding box center [249, 182] width 247 height 14
click at [183, 185] on input "Tala Hua Gosht Beef (full)" at bounding box center [249, 182] width 247 height 14
click at [235, 183] on input "Tala Hua Gosht Beef full)" at bounding box center [249, 182] width 247 height 14
click at [164, 185] on input "Tala Hua Gosht Beef full" at bounding box center [249, 182] width 247 height 14
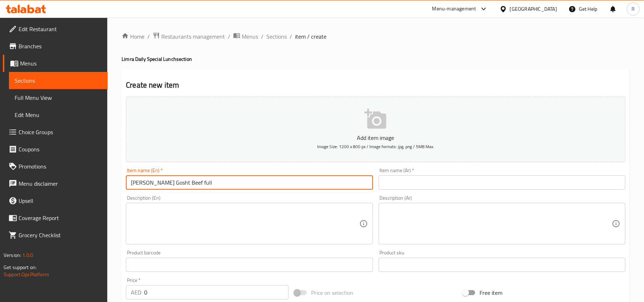
click at [164, 185] on input "Tala Hua Gosht Beef full" at bounding box center [249, 182] width 247 height 14
click at [448, 185] on input "text" at bounding box center [502, 182] width 247 height 14
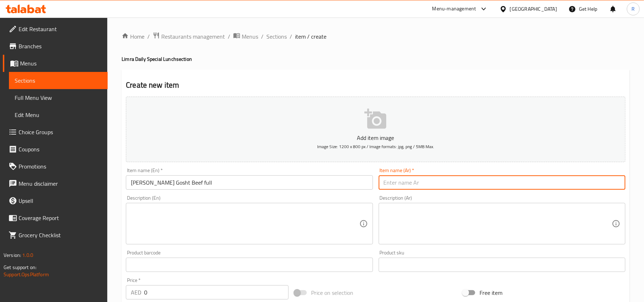
paste input "تالا هوا جوشت لحم بقري كامل"
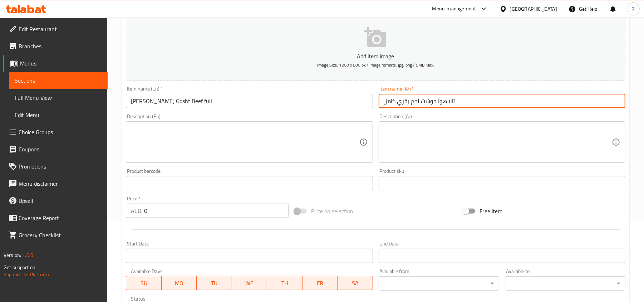
scroll to position [143, 0]
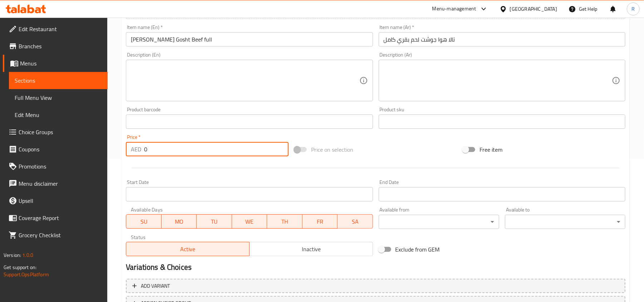
drag, startPoint x: 152, startPoint y: 149, endPoint x: 139, endPoint y: 146, distance: 13.2
click at [139, 146] on div "AED 0 Price *" at bounding box center [207, 149] width 163 height 14
paste input "23"
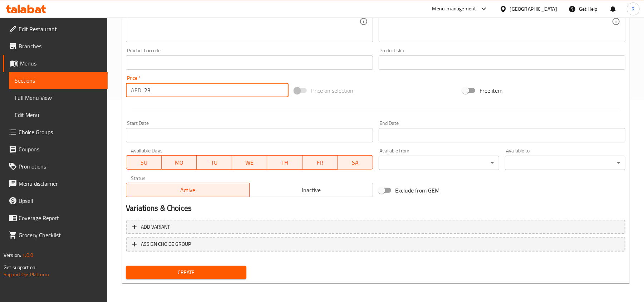
scroll to position [203, 0]
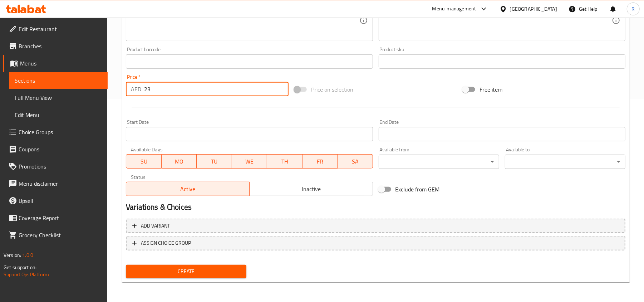
click at [221, 268] on span "Create" at bounding box center [186, 271] width 109 height 9
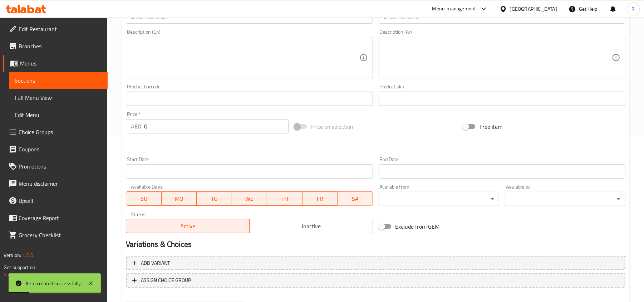
scroll to position [108, 0]
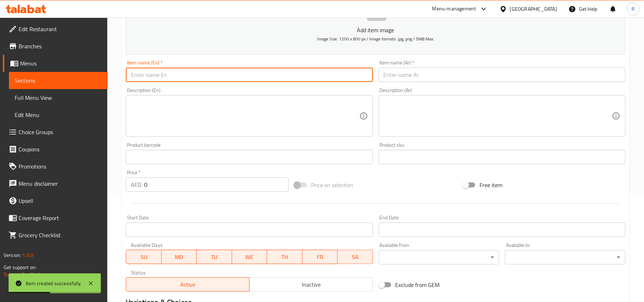
click at [165, 77] on input "text" at bounding box center [249, 75] width 247 height 14
paste input "[PERSON_NAME] – Mutton"
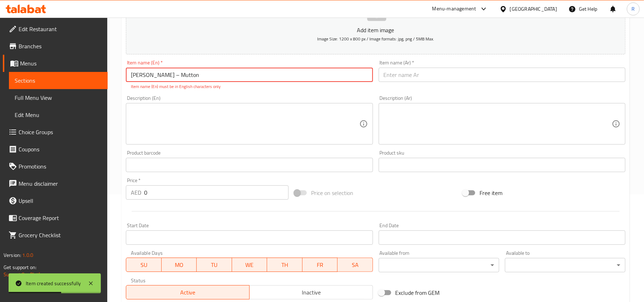
click at [172, 78] on input "[PERSON_NAME] – Mutton" at bounding box center [249, 75] width 247 height 14
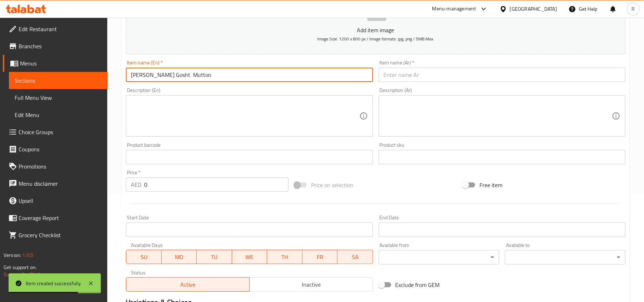
click at [200, 77] on input "Tala Hua Gosht Mutton" at bounding box center [249, 75] width 247 height 14
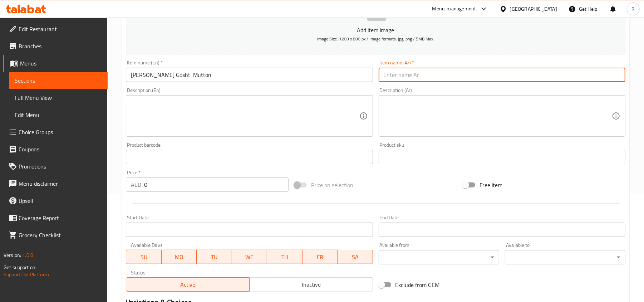
click at [434, 74] on input "text" at bounding box center [502, 75] width 247 height 14
paste input "تالا هوا جوشت لحم الضأن"
click at [562, 151] on input "text" at bounding box center [502, 157] width 247 height 14
click at [437, 75] on input "تالا هوا جوشت لحم الضأن" at bounding box center [502, 75] width 247 height 14
click at [451, 76] on input "تالا هوا جوشت لحم الضأن" at bounding box center [502, 75] width 247 height 14
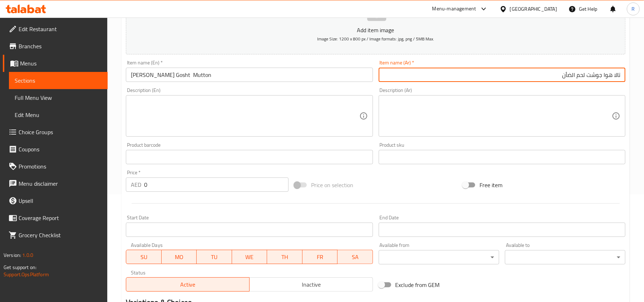
click at [573, 77] on input "تالا هوا جوشت لحم الضأن" at bounding box center [502, 75] width 247 height 14
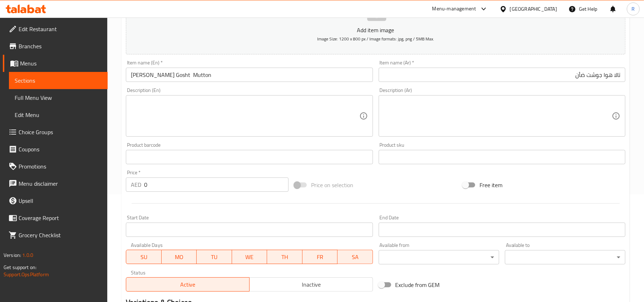
click at [272, 136] on div "Description (En)" at bounding box center [249, 115] width 247 height 41
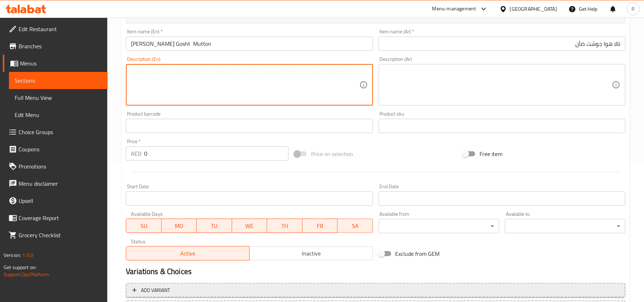
scroll to position [155, 0]
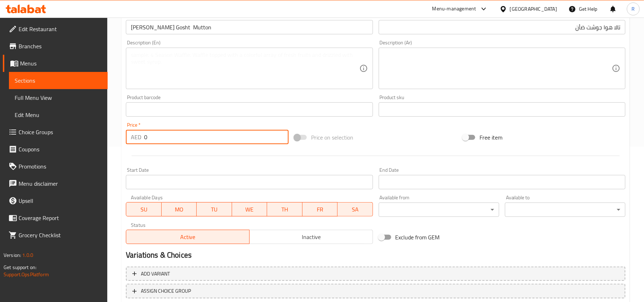
drag, startPoint x: 149, startPoint y: 138, endPoint x: 141, endPoint y: 139, distance: 7.9
click at [141, 139] on div "AED 0 Price *" at bounding box center [207, 137] width 163 height 14
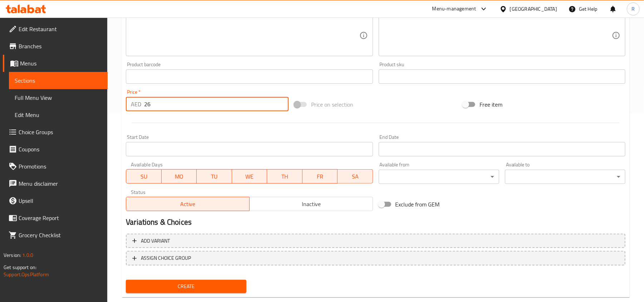
scroll to position [203, 0]
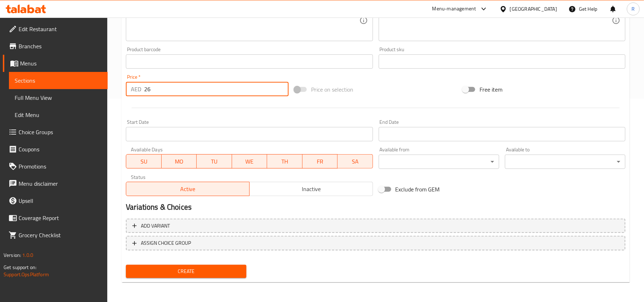
click at [222, 274] on span "Create" at bounding box center [186, 271] width 109 height 9
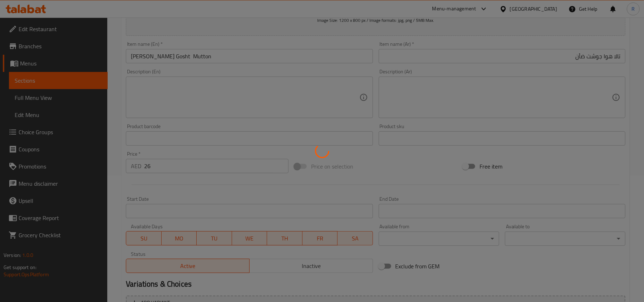
scroll to position [0, 0]
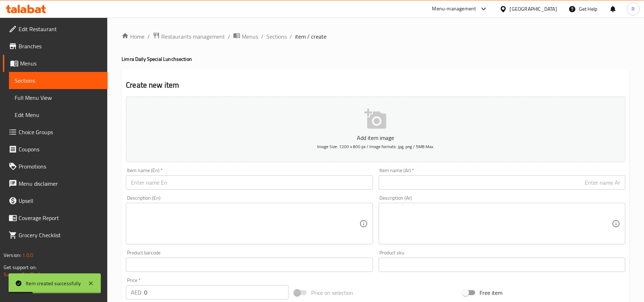
click at [222, 185] on input "text" at bounding box center [249, 182] width 247 height 14
paste
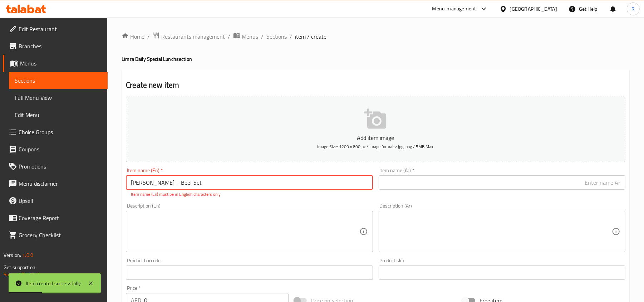
click at [173, 186] on input "[PERSON_NAME] – Beef Set" at bounding box center [249, 182] width 247 height 14
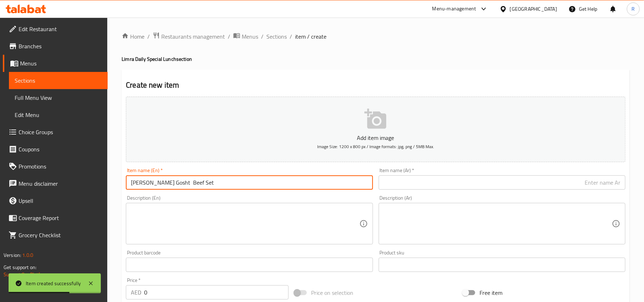
click at [183, 184] on input "Tala Hua Gosht Beef Set" at bounding box center [249, 182] width 247 height 14
click at [513, 188] on input "text" at bounding box center [502, 182] width 247 height 14
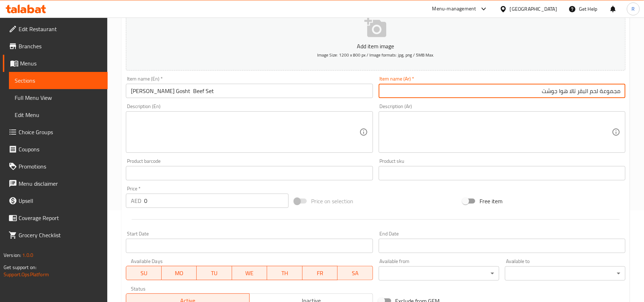
scroll to position [95, 0]
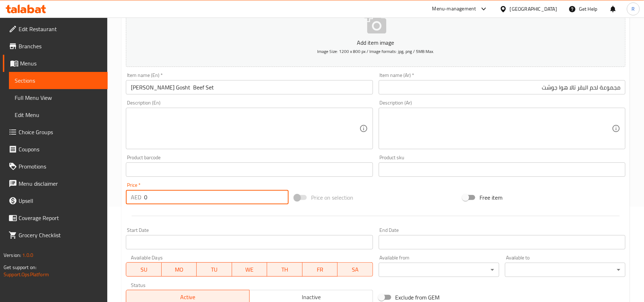
drag, startPoint x: 148, startPoint y: 196, endPoint x: 141, endPoint y: 196, distance: 7.5
click at [141, 196] on div "AED 0 Price *" at bounding box center [207, 197] width 163 height 14
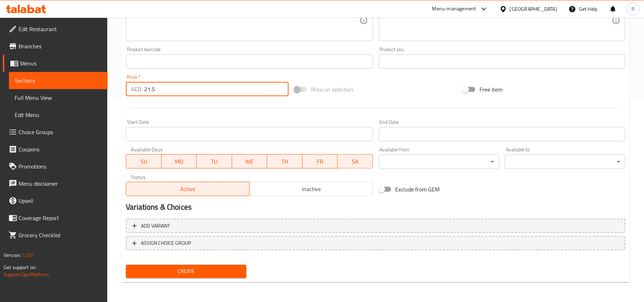
click at [197, 266] on button "Create" at bounding box center [186, 271] width 121 height 13
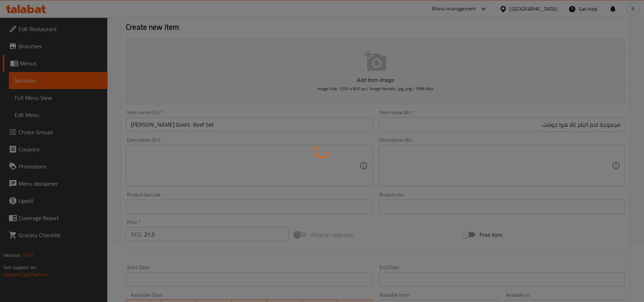
scroll to position [12, 0]
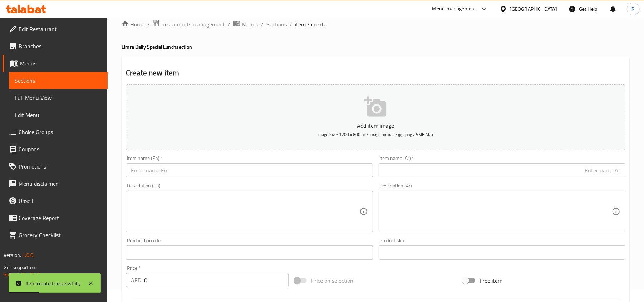
click at [180, 172] on input "text" at bounding box center [249, 170] width 247 height 14
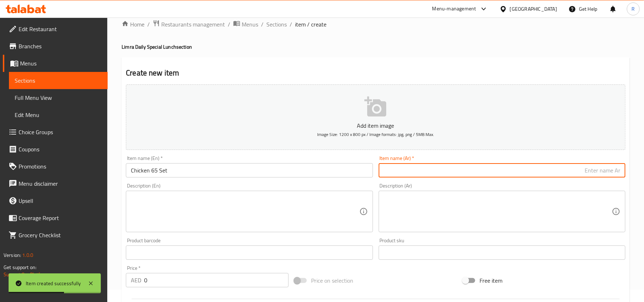
click at [404, 168] on input "text" at bounding box center [502, 170] width 247 height 14
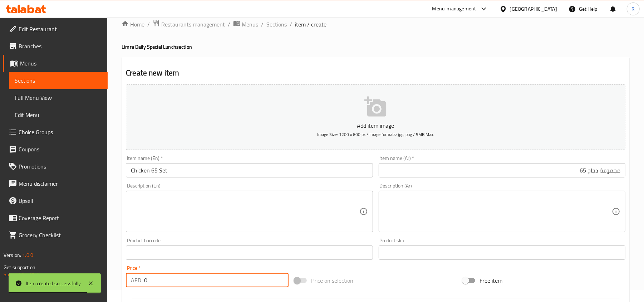
drag, startPoint x: 149, startPoint y: 279, endPoint x: 139, endPoint y: 278, distance: 10.1
click at [139, 278] on div "AED 0 Price *" at bounding box center [207, 280] width 163 height 14
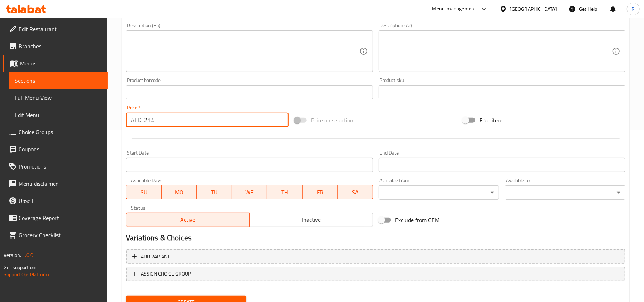
scroll to position [203, 0]
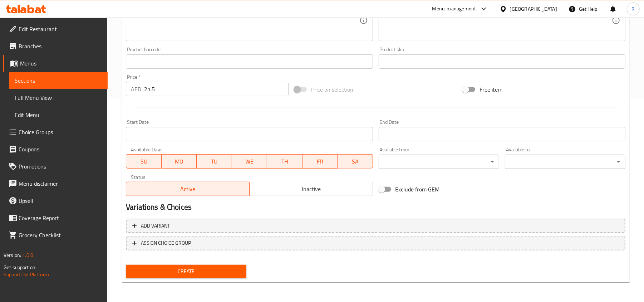
click at [212, 264] on div "Create" at bounding box center [186, 271] width 126 height 19
click at [235, 269] on span "Create" at bounding box center [186, 271] width 109 height 9
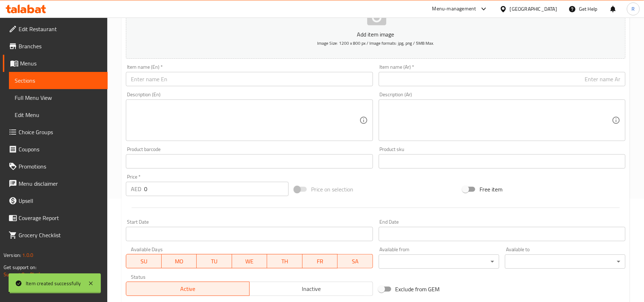
scroll to position [12, 0]
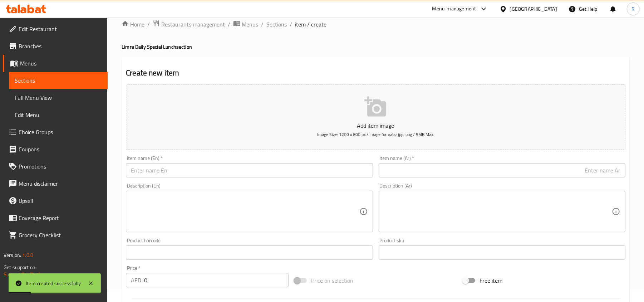
click at [234, 175] on input "text" at bounding box center [249, 170] width 247 height 14
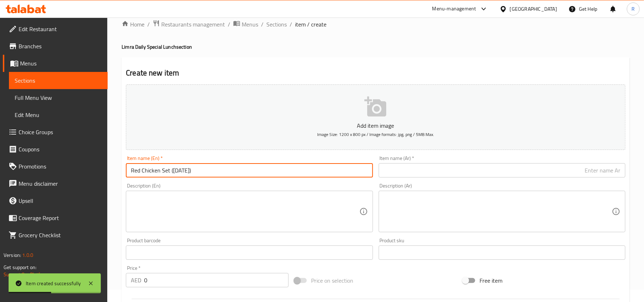
drag, startPoint x: 170, startPoint y: 171, endPoint x: 232, endPoint y: 176, distance: 62.1
click at [232, 176] on input "Red Chicken Set (Monday)" at bounding box center [249, 170] width 247 height 14
click at [185, 175] on input "Red Chicken Set" at bounding box center [249, 170] width 247 height 14
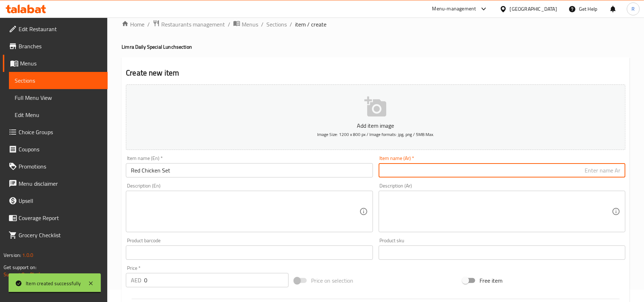
click at [459, 172] on input "text" at bounding box center [502, 170] width 247 height 14
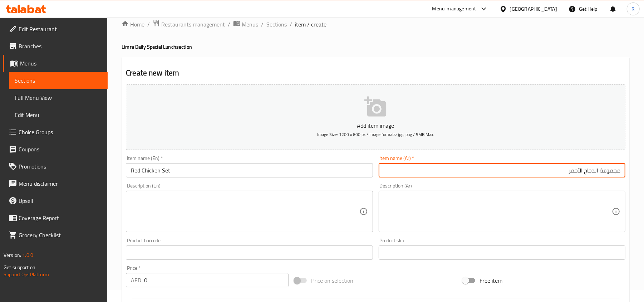
click at [596, 172] on input "مجموعة الدجاج الأحمر" at bounding box center [502, 170] width 247 height 14
click at [583, 171] on input "مجموعة دجاج الأحمر" at bounding box center [502, 170] width 247 height 14
click at [247, 209] on textarea at bounding box center [245, 212] width 228 height 34
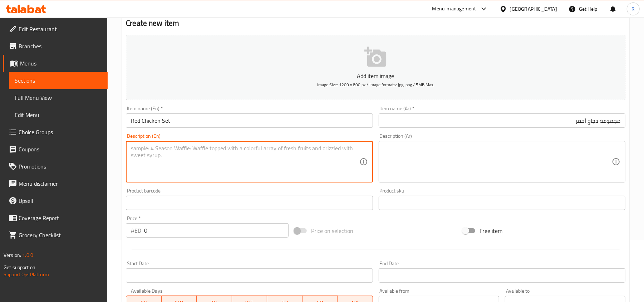
scroll to position [108, 0]
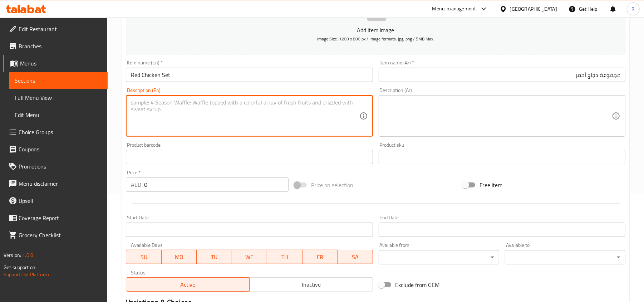
click at [149, 255] on span "SU" at bounding box center [143, 257] width 29 height 10
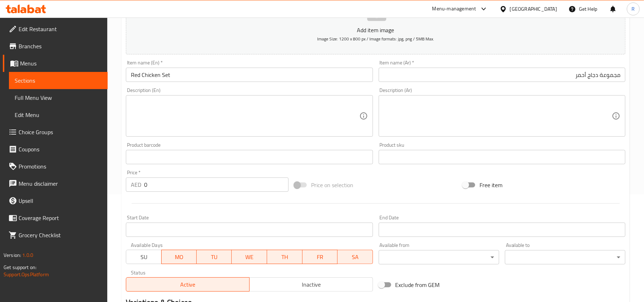
click at [210, 253] on span "TU" at bounding box center [215, 257] width 30 height 10
click at [254, 258] on span "WE" at bounding box center [249, 257] width 29 height 10
click at [285, 256] on span "TH" at bounding box center [284, 257] width 29 height 10
click at [315, 255] on span "FR" at bounding box center [319, 257] width 29 height 10
click at [356, 255] on span "SA" at bounding box center [355, 257] width 29 height 10
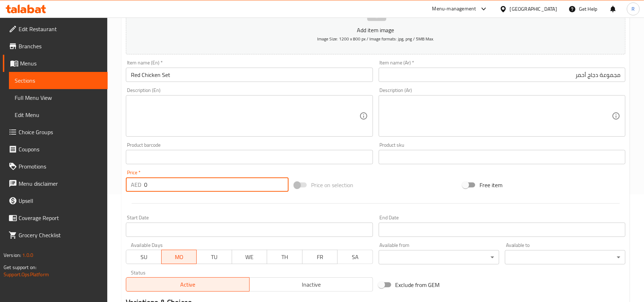
drag, startPoint x: 149, startPoint y: 186, endPoint x: 142, endPoint y: 185, distance: 7.4
click at [142, 185] on div "AED 0 Price *" at bounding box center [207, 184] width 163 height 14
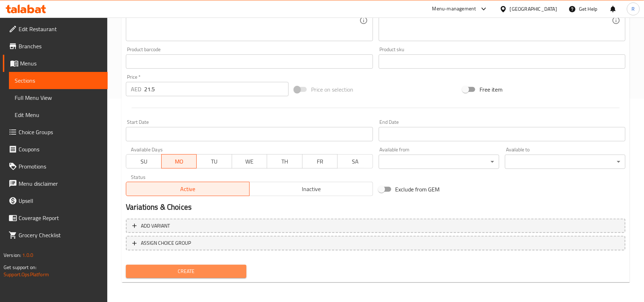
click at [215, 272] on span "Create" at bounding box center [186, 271] width 109 height 9
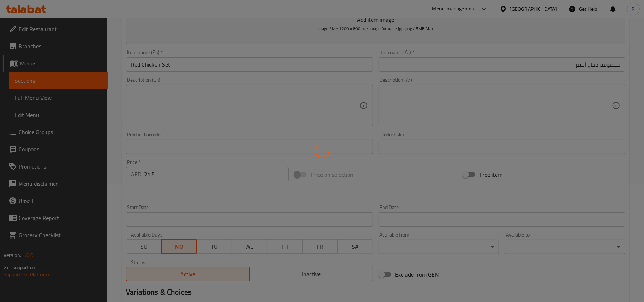
scroll to position [0, 0]
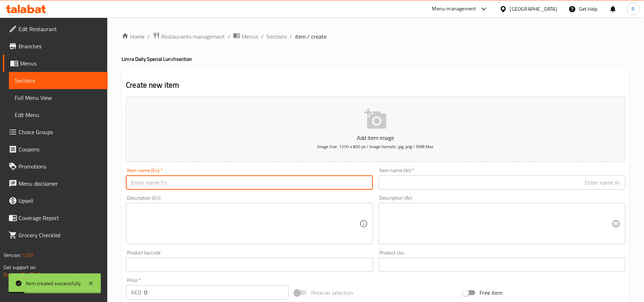
click at [172, 179] on input "text" at bounding box center [249, 182] width 247 height 14
drag, startPoint x: 159, startPoint y: 182, endPoint x: 208, endPoint y: 186, distance: 49.2
click at [208, 186] on input "Beef Tahari (Tuesday)" at bounding box center [249, 182] width 247 height 14
click at [207, 184] on input "Beef Tahari" at bounding box center [249, 182] width 247 height 14
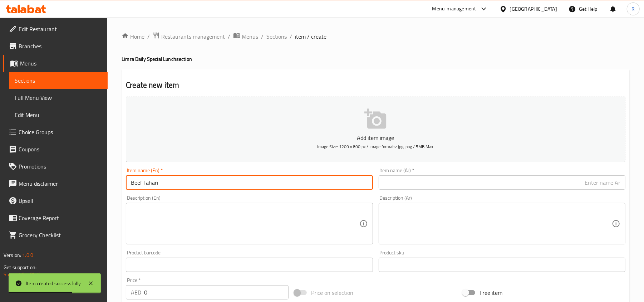
click at [207, 184] on input "Beef Tahari" at bounding box center [249, 182] width 247 height 14
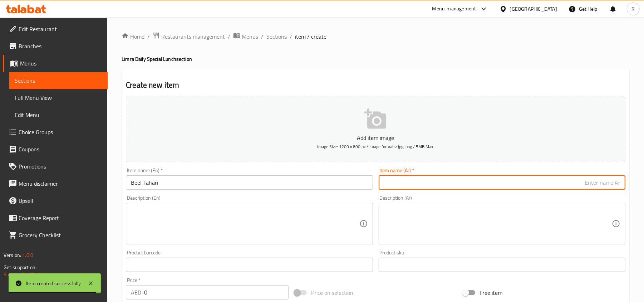
click at [436, 182] on input "text" at bounding box center [502, 182] width 247 height 14
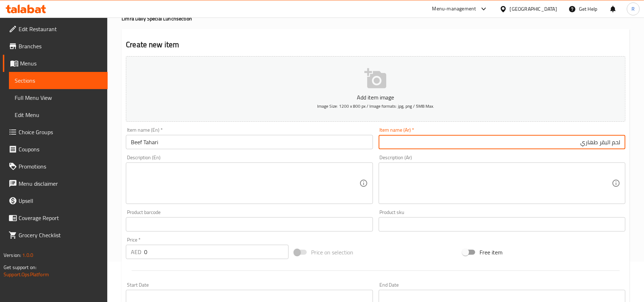
scroll to position [95, 0]
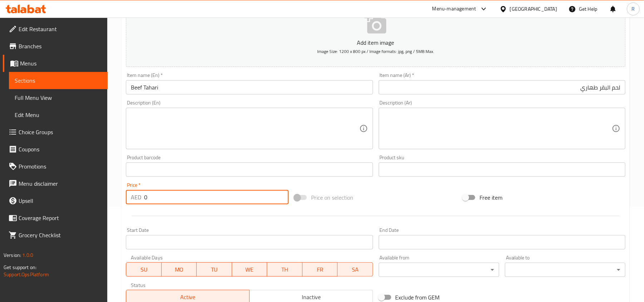
drag, startPoint x: 147, startPoint y: 198, endPoint x: 141, endPoint y: 199, distance: 6.5
click at [141, 199] on div "AED 0 Price *" at bounding box center [207, 197] width 163 height 14
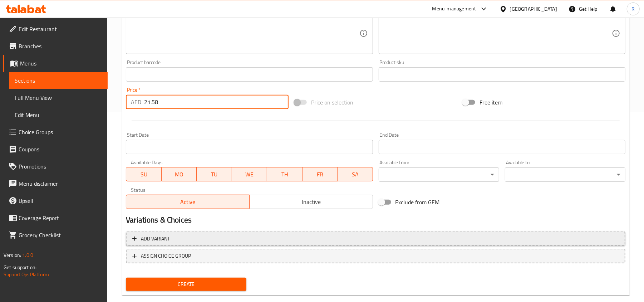
scroll to position [191, 0]
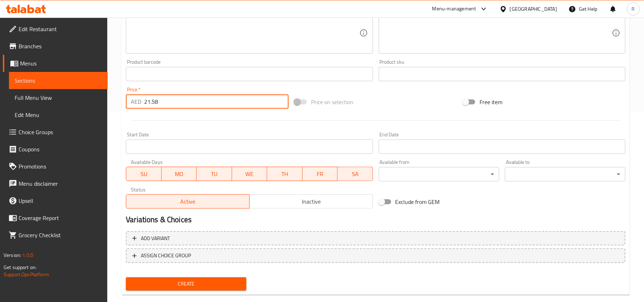
click at [147, 175] on span "SU" at bounding box center [143, 174] width 29 height 10
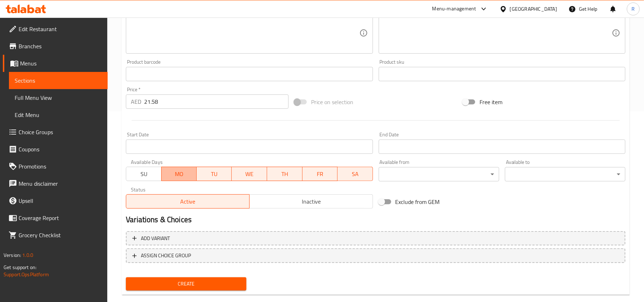
click at [174, 175] on span "MO" at bounding box center [179, 174] width 29 height 10
click at [250, 175] on span "WE" at bounding box center [250, 174] width 30 height 10
click at [281, 176] on span "TH" at bounding box center [284, 174] width 29 height 10
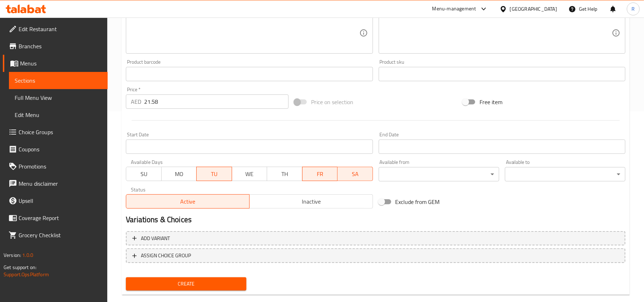
click at [315, 175] on span "FR" at bounding box center [319, 174] width 29 height 10
click at [348, 176] on span "SA" at bounding box center [355, 174] width 29 height 10
click at [218, 290] on button "Create" at bounding box center [186, 283] width 121 height 13
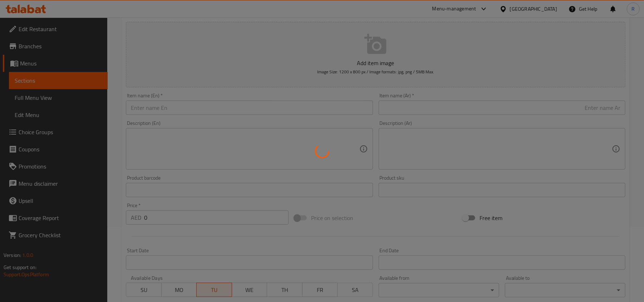
scroll to position [48, 0]
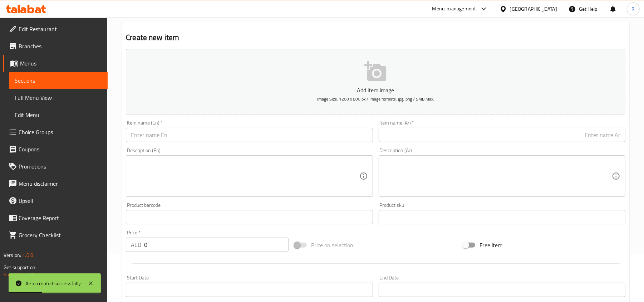
click at [226, 145] on div "Description (En) Description (En)" at bounding box center [249, 172] width 253 height 55
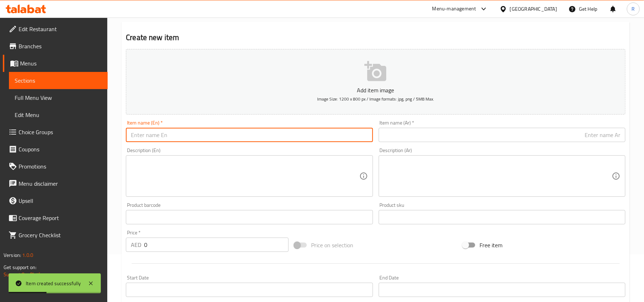
click at [225, 138] on input "text" at bounding box center [249, 135] width 247 height 14
click at [189, 137] on input "Khichdi Khatta Kheema (Wednesday)" at bounding box center [249, 135] width 247 height 14
click at [231, 135] on input "Khichdi Khatta Kheema Wednesday)" at bounding box center [249, 135] width 247 height 14
drag, startPoint x: 188, startPoint y: 135, endPoint x: 248, endPoint y: 138, distance: 60.2
click at [248, 138] on input "Khichdi Khatta Kheema Wednesday" at bounding box center [249, 135] width 247 height 14
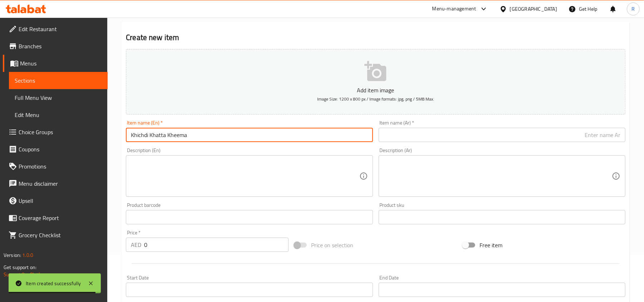
click at [162, 136] on input "Khichdi Khatta Kheema" at bounding box center [249, 135] width 247 height 14
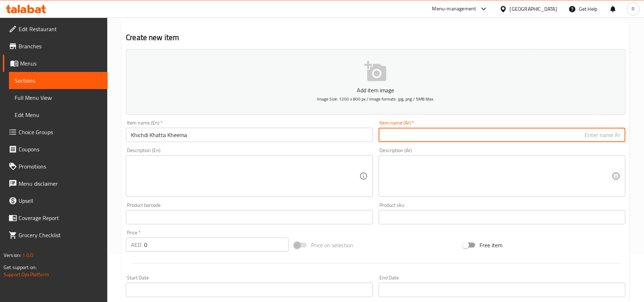
click at [425, 134] on input "text" at bounding box center [502, 135] width 247 height 14
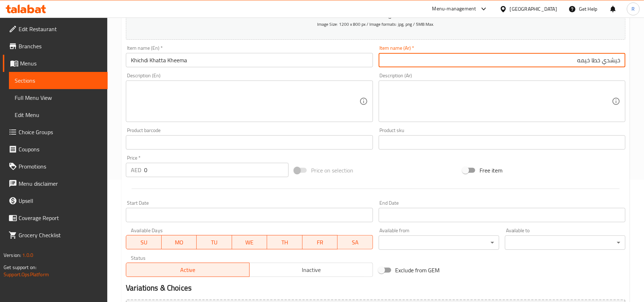
scroll to position [143, 0]
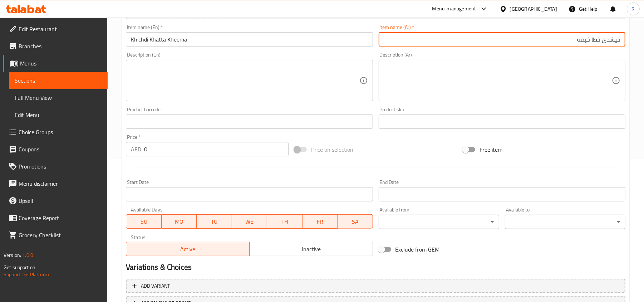
click at [159, 220] on button "SU" at bounding box center [143, 221] width 35 height 14
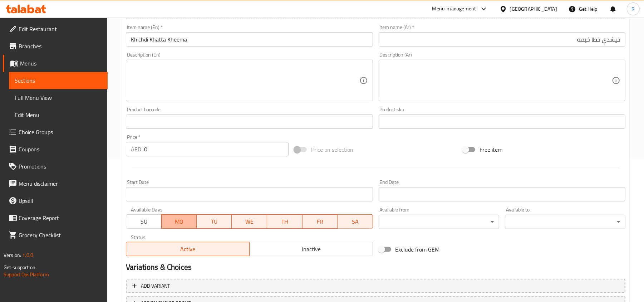
click at [171, 220] on span "MO" at bounding box center [179, 221] width 29 height 10
click at [212, 220] on span "TU" at bounding box center [214, 221] width 29 height 10
click at [286, 219] on span "TH" at bounding box center [285, 221] width 30 height 10
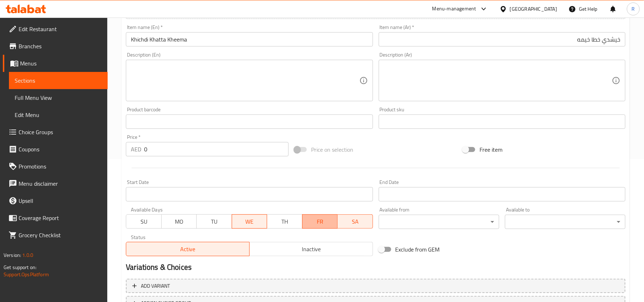
click at [322, 219] on span "FR" at bounding box center [319, 221] width 29 height 10
click at [364, 221] on span "SA" at bounding box center [355, 221] width 29 height 10
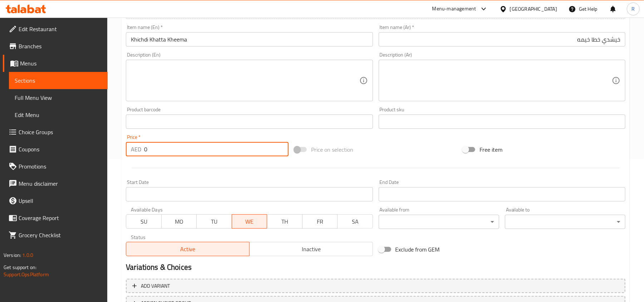
drag, startPoint x: 146, startPoint y: 151, endPoint x: 141, endPoint y: 151, distance: 5.0
click at [141, 151] on div "AED 0 Price *" at bounding box center [207, 149] width 163 height 14
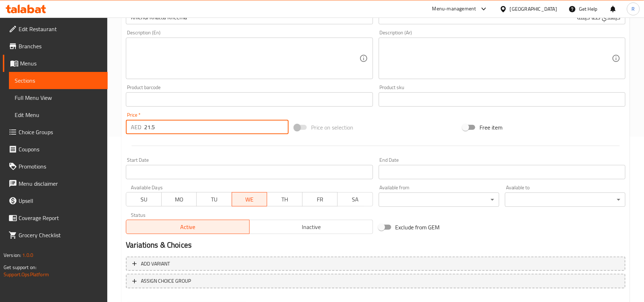
scroll to position [203, 0]
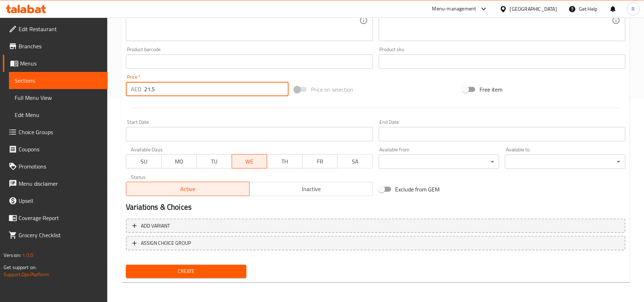
click at [195, 272] on span "Create" at bounding box center [186, 271] width 109 height 9
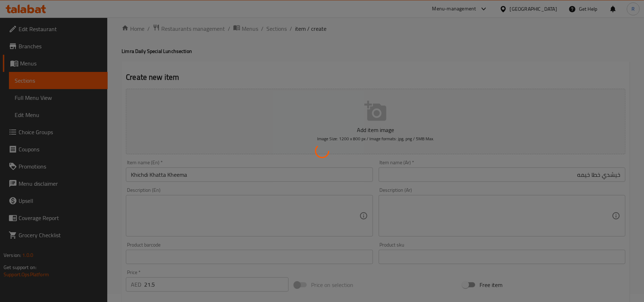
scroll to position [0, 0]
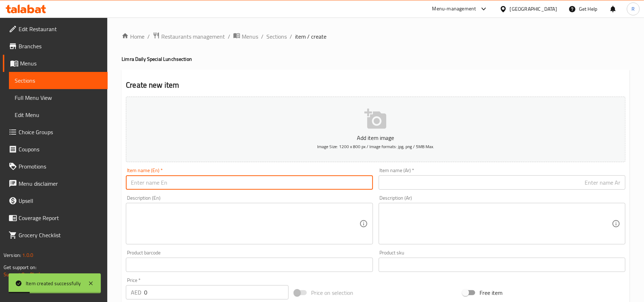
click at [222, 188] on input "text" at bounding box center [249, 182] width 247 height 14
drag, startPoint x: 179, startPoint y: 183, endPoint x: 235, endPoint y: 184, distance: 55.4
click at [235, 184] on input "Bagara Khana Set (Thursday)" at bounding box center [249, 182] width 247 height 14
click at [186, 184] on input "Bagara Khana Set" at bounding box center [249, 182] width 247 height 14
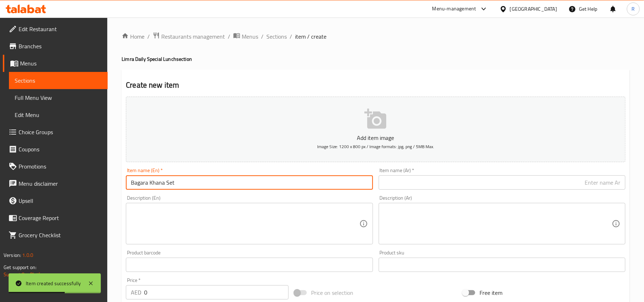
click at [186, 184] on input "Bagara Khana Set" at bounding box center [249, 182] width 247 height 14
click at [436, 186] on input "text" at bounding box center [502, 182] width 247 height 14
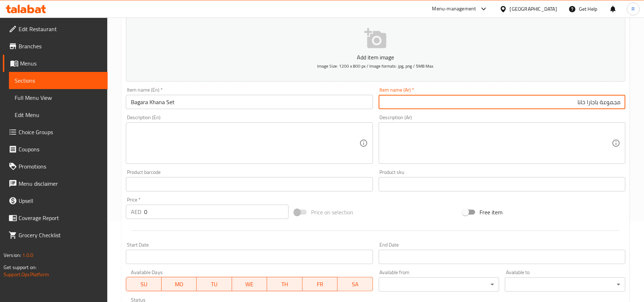
scroll to position [95, 0]
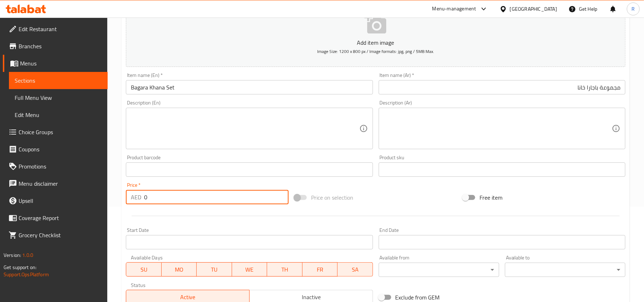
drag, startPoint x: 151, startPoint y: 198, endPoint x: 132, endPoint y: 191, distance: 20.7
click at [132, 191] on div "AED 0 Price *" at bounding box center [207, 197] width 163 height 14
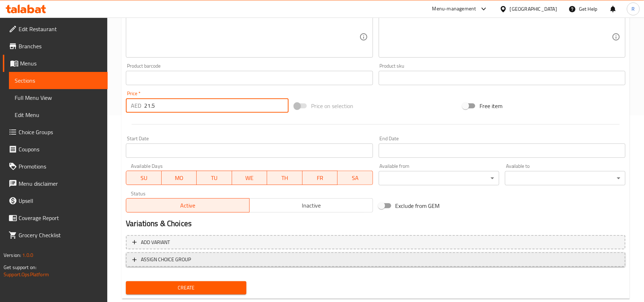
scroll to position [191, 0]
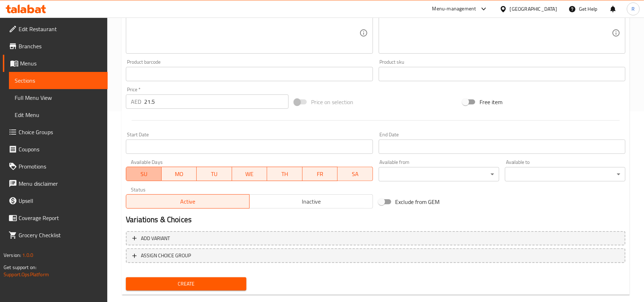
click at [148, 175] on span "SU" at bounding box center [143, 174] width 29 height 10
click at [182, 172] on span "MO" at bounding box center [179, 174] width 29 height 10
click at [206, 170] on span "TU" at bounding box center [214, 174] width 29 height 10
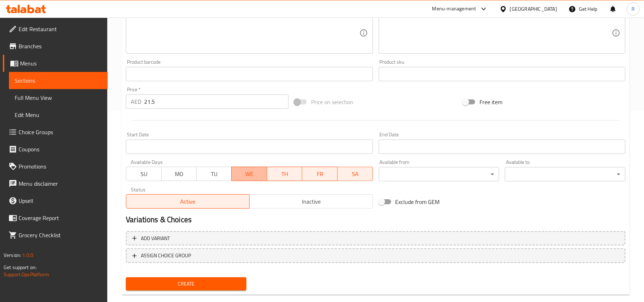
click at [245, 172] on span "WE" at bounding box center [249, 174] width 29 height 10
click at [322, 172] on span "FR" at bounding box center [320, 174] width 30 height 10
click at [351, 172] on span "SA" at bounding box center [355, 174] width 29 height 10
click at [226, 282] on span "Create" at bounding box center [186, 283] width 109 height 9
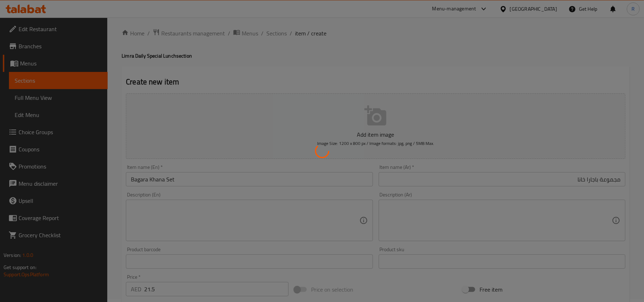
scroll to position [0, 0]
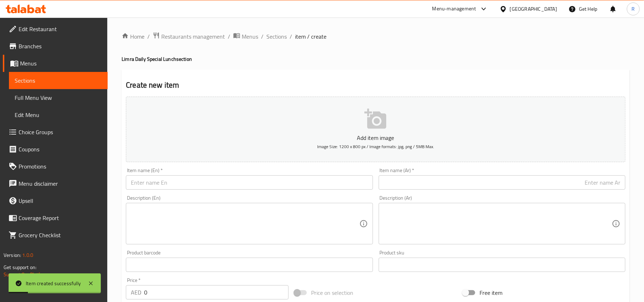
click at [222, 185] on input "text" at bounding box center [249, 182] width 247 height 14
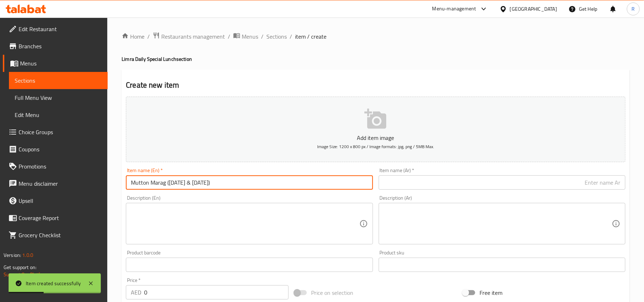
drag, startPoint x: 166, startPoint y: 181, endPoint x: 297, endPoint y: 192, distance: 131.1
click at [297, 192] on div "Item name (En)   * Mutton Marag (Friday & Sunday) Item name (En) *" at bounding box center [249, 179] width 253 height 28
click at [186, 183] on input "Mutton Marag" at bounding box center [249, 182] width 247 height 14
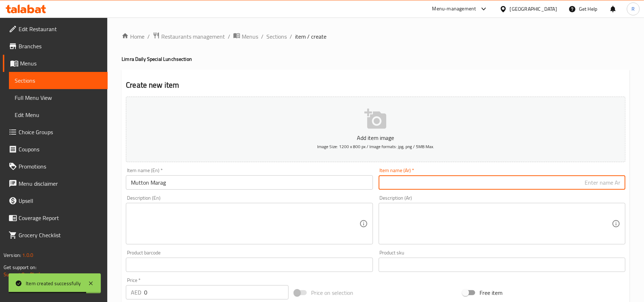
click at [414, 190] on input "text" at bounding box center [502, 182] width 247 height 14
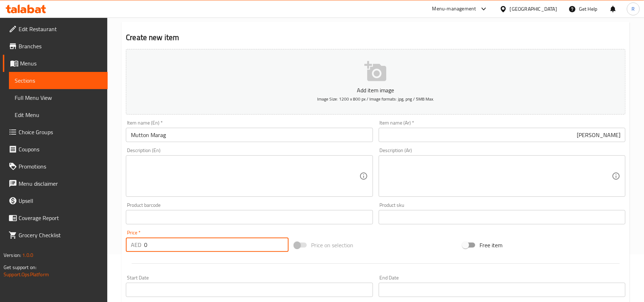
drag, startPoint x: 151, startPoint y: 248, endPoint x: 143, endPoint y: 246, distance: 8.1
click at [143, 246] on div "AED 0 Price *" at bounding box center [207, 245] width 163 height 14
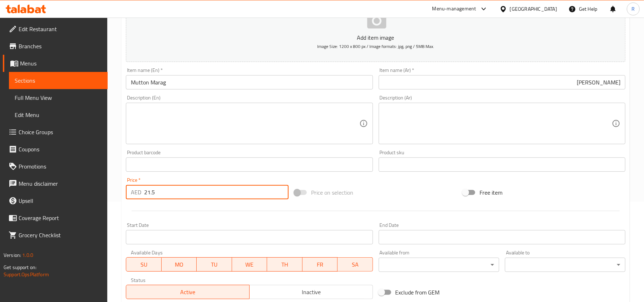
scroll to position [191, 0]
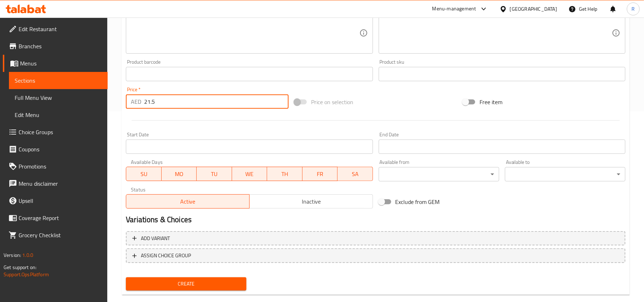
click at [141, 173] on span "SU" at bounding box center [143, 174] width 29 height 10
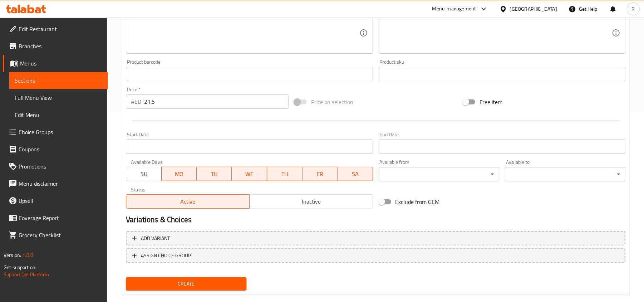
click at [175, 177] on span "MO" at bounding box center [179, 174] width 29 height 10
click at [210, 172] on span "TU" at bounding box center [214, 174] width 29 height 10
click at [243, 172] on span "WE" at bounding box center [249, 174] width 29 height 10
click at [284, 171] on span "TH" at bounding box center [284, 174] width 29 height 10
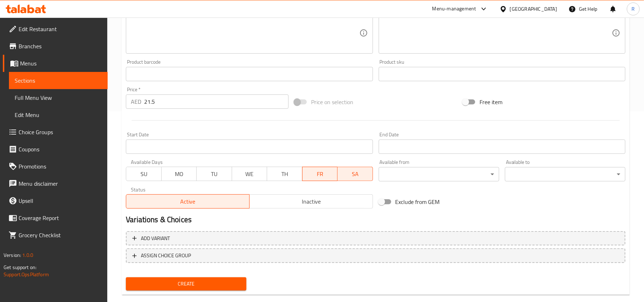
click at [183, 281] on span "Create" at bounding box center [186, 283] width 109 height 9
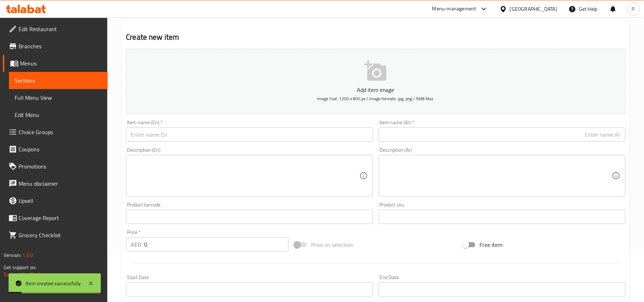
scroll to position [48, 0]
click at [191, 136] on input "text" at bounding box center [249, 135] width 247 height 14
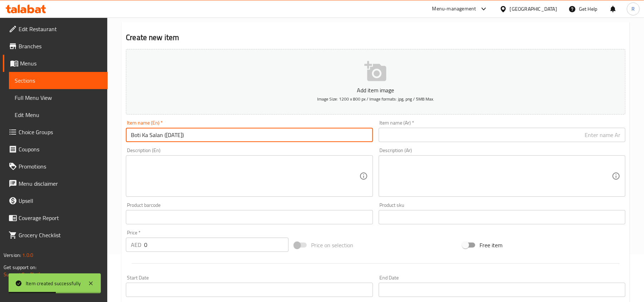
drag, startPoint x: 163, startPoint y: 135, endPoint x: 230, endPoint y: 136, distance: 66.2
click at [230, 136] on input "Boti Ka Salan (Saturday)" at bounding box center [249, 135] width 247 height 14
click at [230, 132] on input "Boti Ka Salan" at bounding box center [249, 135] width 247 height 14
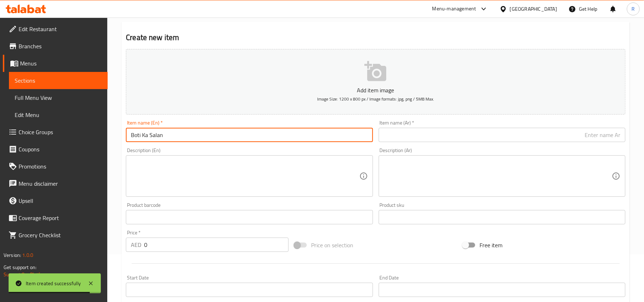
click at [398, 136] on input "text" at bounding box center [502, 135] width 247 height 14
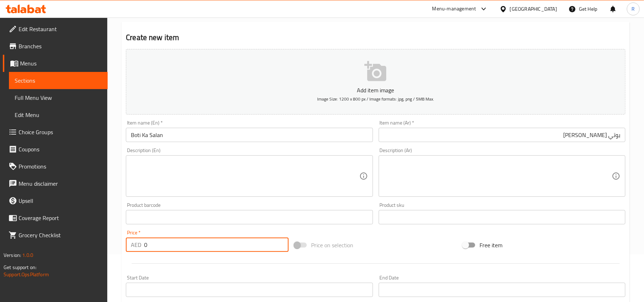
drag, startPoint x: 149, startPoint y: 247, endPoint x: 137, endPoint y: 245, distance: 11.9
click at [137, 245] on div "AED 0 Price *" at bounding box center [207, 245] width 163 height 14
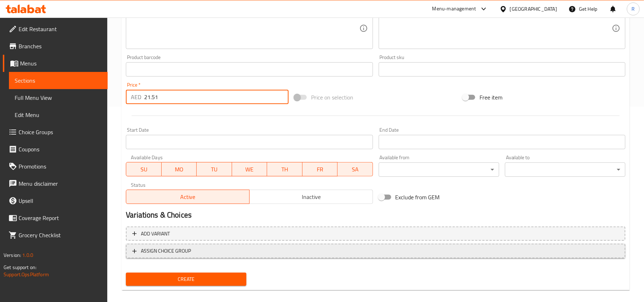
scroll to position [203, 0]
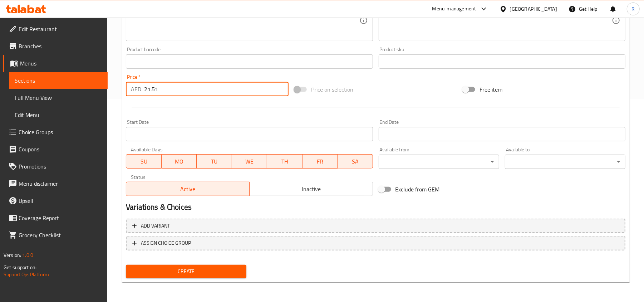
click at [149, 162] on span "SU" at bounding box center [143, 161] width 29 height 10
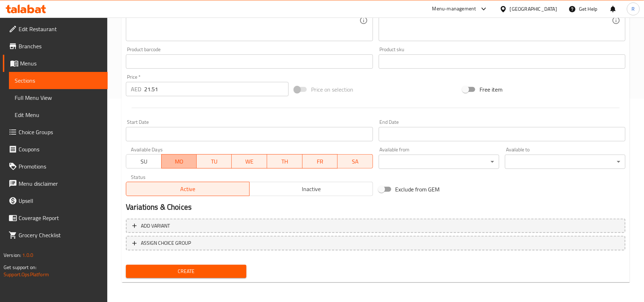
click at [172, 166] on span "MO" at bounding box center [179, 161] width 29 height 10
click at [208, 162] on span "TU" at bounding box center [214, 161] width 29 height 10
click at [236, 161] on span "WE" at bounding box center [249, 161] width 29 height 10
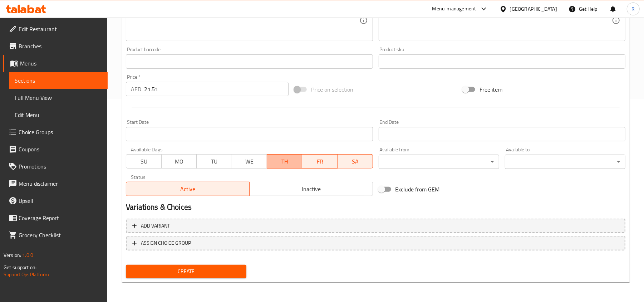
click at [279, 159] on span "TH" at bounding box center [284, 161] width 29 height 10
click at [317, 161] on span "FR" at bounding box center [319, 161] width 29 height 10
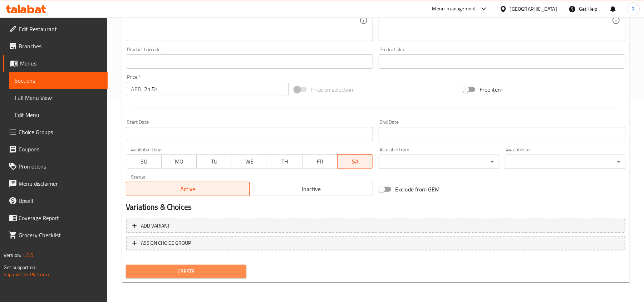
click at [216, 271] on span "Create" at bounding box center [186, 271] width 109 height 9
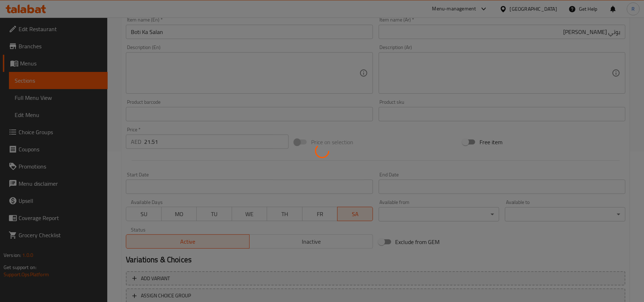
scroll to position [12, 0]
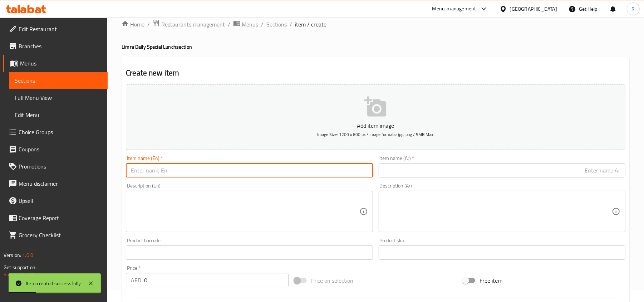
click at [200, 167] on input "text" at bounding box center [249, 170] width 247 height 14
drag, startPoint x: 175, startPoint y: 171, endPoint x: 258, endPoint y: 171, distance: 83.0
click at [258, 171] on input "Hyderabadi Nihari (Paya,Malai Paya, Zaban, or Jabda) (Saturday)" at bounding box center [249, 170] width 247 height 14
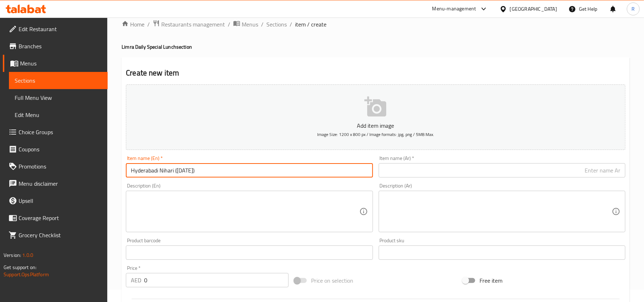
click at [245, 207] on textarea at bounding box center [245, 212] width 228 height 34
drag, startPoint x: 176, startPoint y: 171, endPoint x: 215, endPoint y: 175, distance: 38.8
click at [215, 175] on input "Hyderabadi Nihari (Saturday)" at bounding box center [249, 170] width 247 height 14
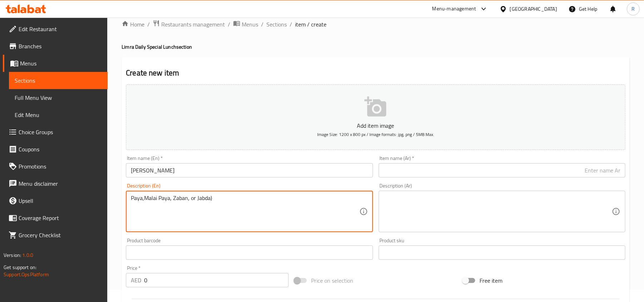
click at [147, 199] on textarea "Paya,Malai Paya, Zaban, or Jabda)" at bounding box center [245, 212] width 228 height 34
click at [216, 199] on textarea "Paya, Malai Paya, Zaban, or Jabda)" at bounding box center [245, 212] width 228 height 34
click at [185, 202] on textarea "Paya, Malai Paya, Zaban, or Jabda" at bounding box center [245, 212] width 228 height 34
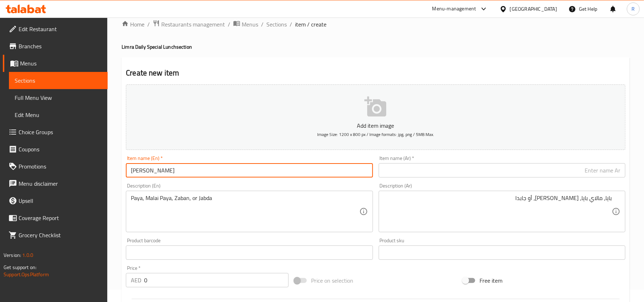
click at [206, 170] on input "[PERSON_NAME]" at bounding box center [249, 170] width 247 height 14
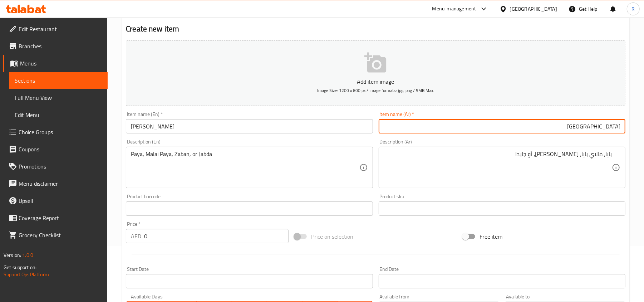
scroll to position [60, 0]
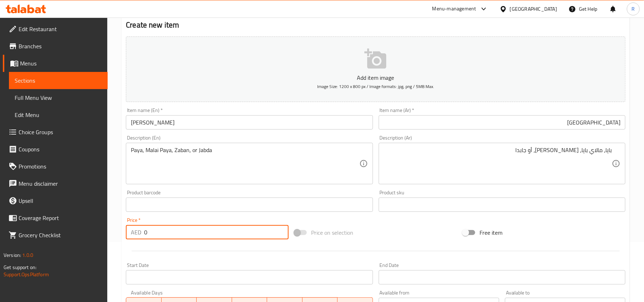
drag, startPoint x: 144, startPoint y: 233, endPoint x: 149, endPoint y: 233, distance: 5.4
click at [149, 233] on input "0" at bounding box center [216, 232] width 145 height 14
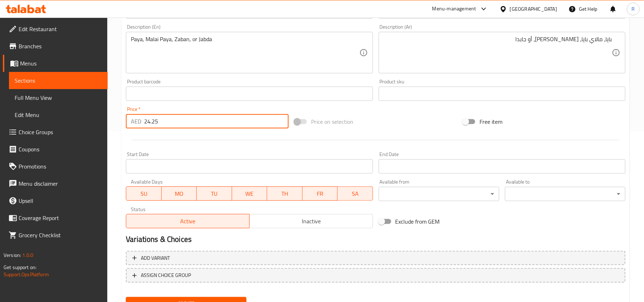
scroll to position [203, 0]
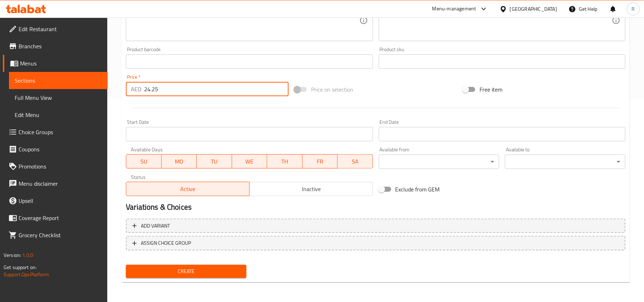
click at [129, 161] on span "SU" at bounding box center [143, 161] width 29 height 10
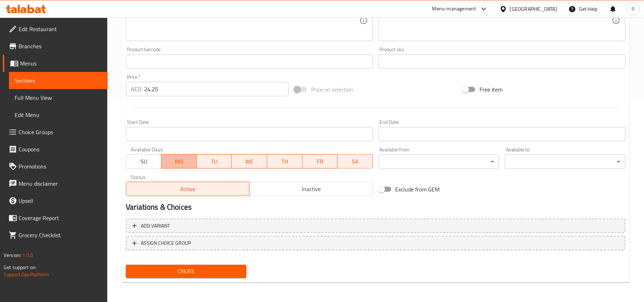
click at [192, 164] on span "MO" at bounding box center [179, 161] width 29 height 10
click at [207, 161] on span "TU" at bounding box center [214, 161] width 29 height 10
click at [257, 162] on span "WE" at bounding box center [249, 161] width 29 height 10
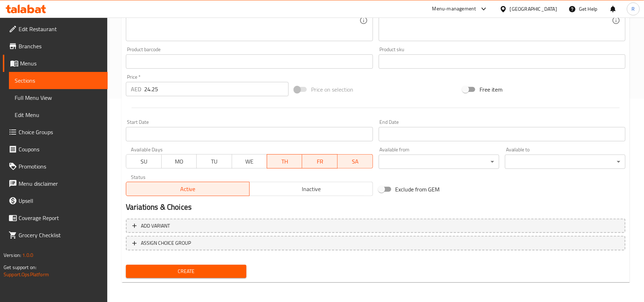
click at [281, 162] on span "TH" at bounding box center [284, 161] width 29 height 10
click at [318, 162] on span "FR" at bounding box center [319, 161] width 29 height 10
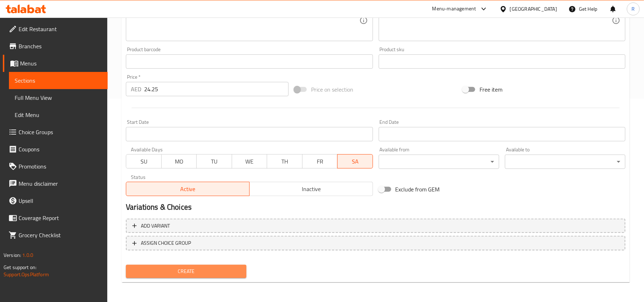
click at [212, 275] on span "Create" at bounding box center [186, 271] width 109 height 9
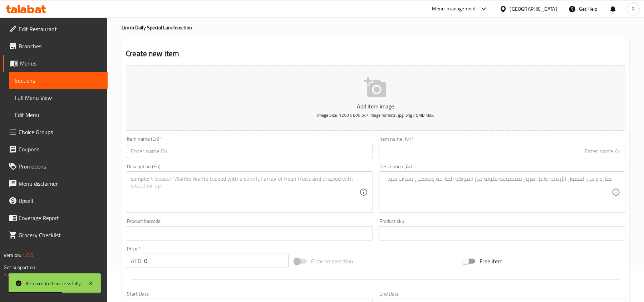
scroll to position [0, 0]
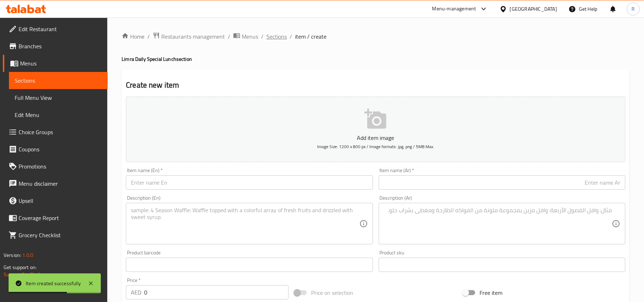
click at [278, 34] on span "Sections" at bounding box center [276, 36] width 20 height 9
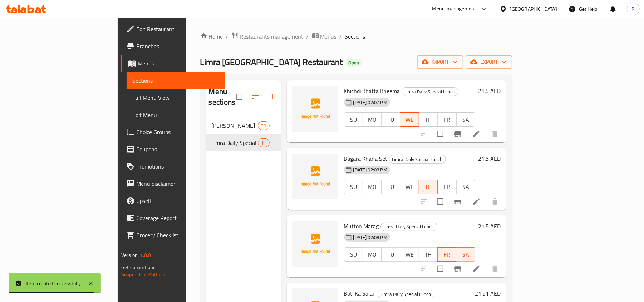
scroll to position [101, 0]
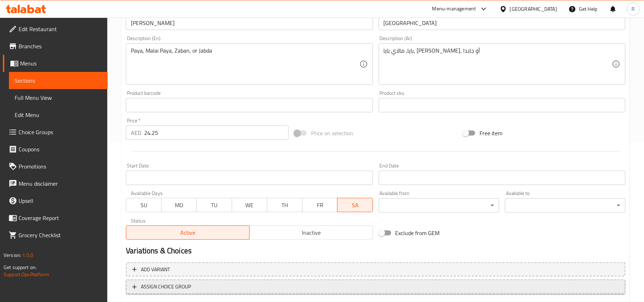
scroll to position [191, 0]
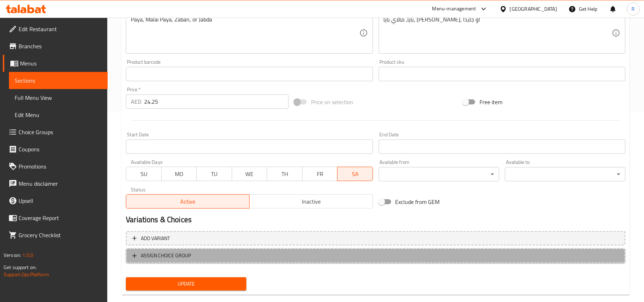
click at [223, 254] on span "ASSIGN CHOICE GROUP" at bounding box center [375, 255] width 487 height 9
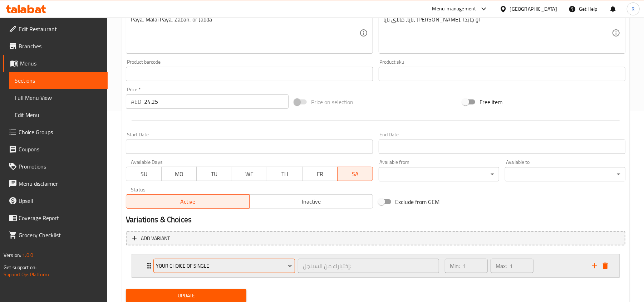
click at [251, 267] on span "your choice of Single" at bounding box center [224, 265] width 136 height 9
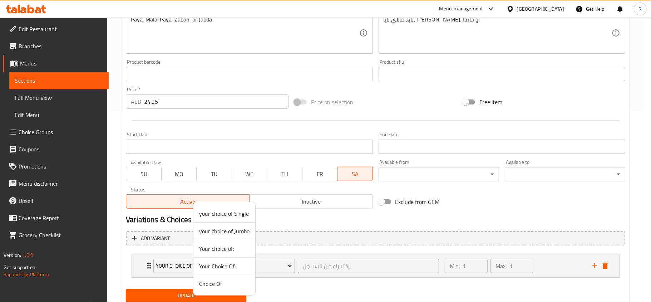
click at [240, 248] on span "Your choice of:" at bounding box center [224, 248] width 50 height 9
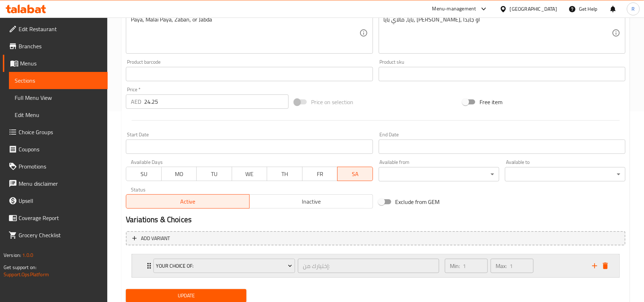
click at [550, 265] on div "Min: 1 ​ Max: 1 ​" at bounding box center [514, 265] width 147 height 23
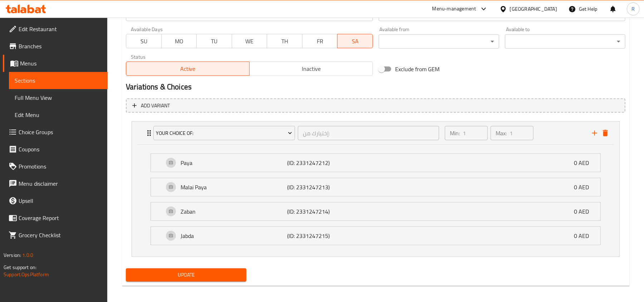
scroll to position [329, 0]
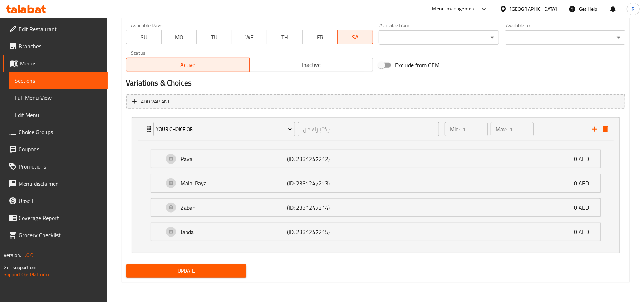
click at [225, 268] on span "Update" at bounding box center [186, 270] width 109 height 9
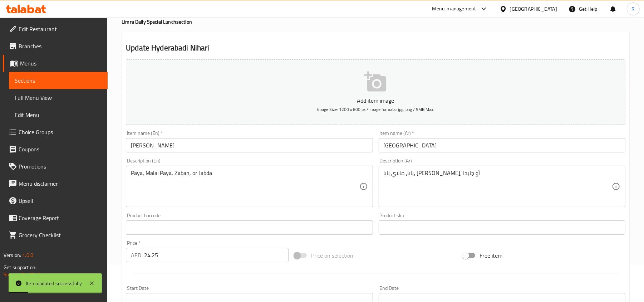
scroll to position [0, 0]
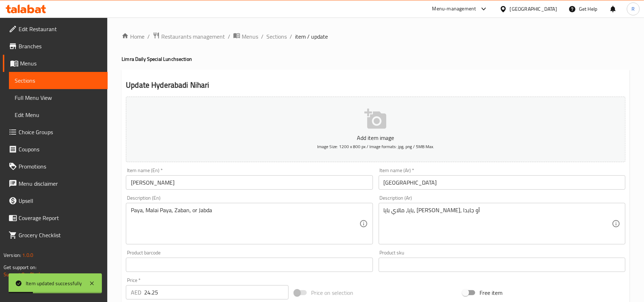
drag, startPoint x: 274, startPoint y: 36, endPoint x: 285, endPoint y: 51, distance: 18.9
click at [274, 36] on span "Sections" at bounding box center [276, 36] width 20 height 9
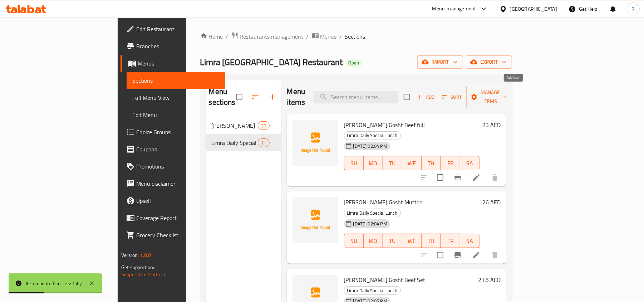
click at [436, 93] on span "Add" at bounding box center [425, 97] width 19 height 8
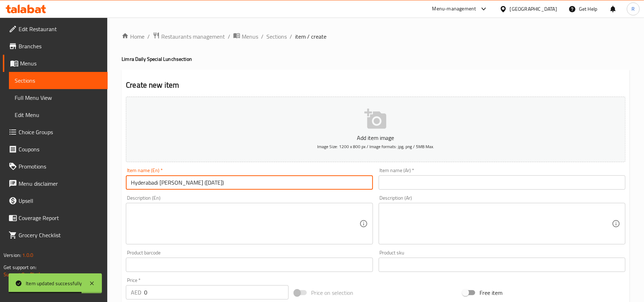
drag, startPoint x: 195, startPoint y: 184, endPoint x: 224, endPoint y: 186, distance: 29.4
click at [224, 186] on input "Hyderabadi Nihari Shorba (Saturday)" at bounding box center [249, 182] width 247 height 14
click at [223, 185] on input "Hyderabadi [PERSON_NAME]" at bounding box center [249, 182] width 247 height 14
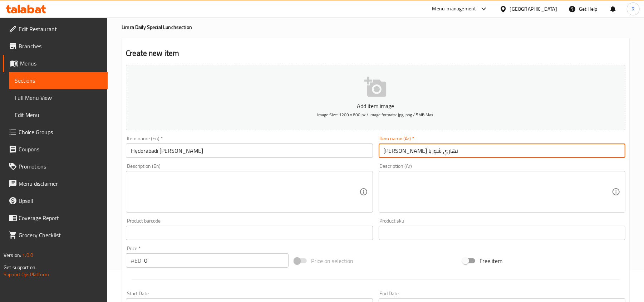
scroll to position [48, 0]
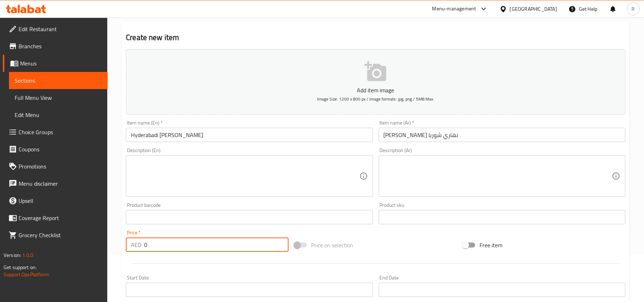
drag, startPoint x: 145, startPoint y: 246, endPoint x: 150, endPoint y: 248, distance: 5.1
click at [150, 248] on input "0" at bounding box center [216, 245] width 145 height 14
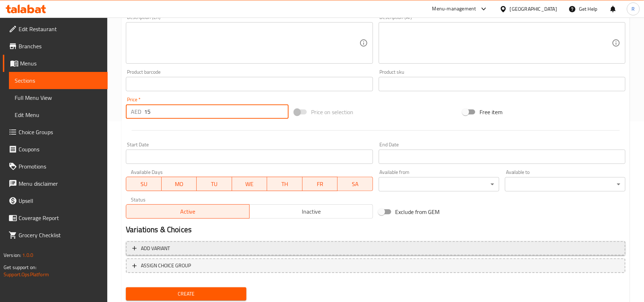
scroll to position [191, 0]
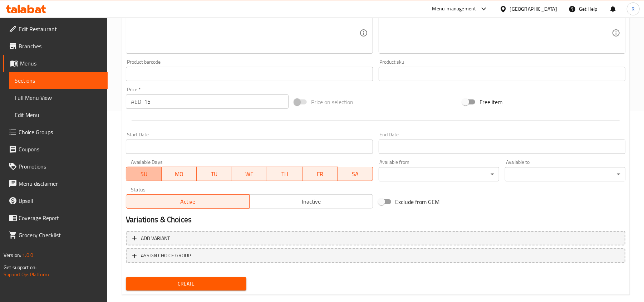
click at [161, 173] on button "SU" at bounding box center [143, 174] width 35 height 14
click at [185, 173] on span "MO" at bounding box center [179, 174] width 29 height 10
click at [208, 172] on span "TU" at bounding box center [214, 174] width 29 height 10
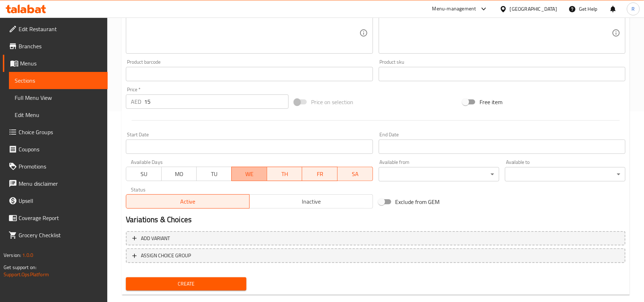
click at [256, 174] on span "WE" at bounding box center [249, 174] width 29 height 10
click at [284, 175] on span "TH" at bounding box center [284, 174] width 29 height 10
click at [327, 175] on span "FR" at bounding box center [319, 174] width 29 height 10
click at [226, 275] on div "Create" at bounding box center [186, 283] width 126 height 19
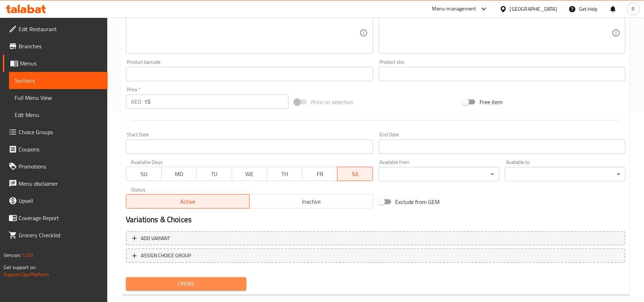
click at [222, 281] on span "Create" at bounding box center [186, 283] width 109 height 9
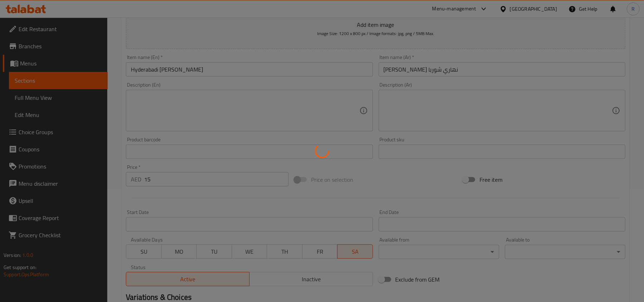
scroll to position [0, 0]
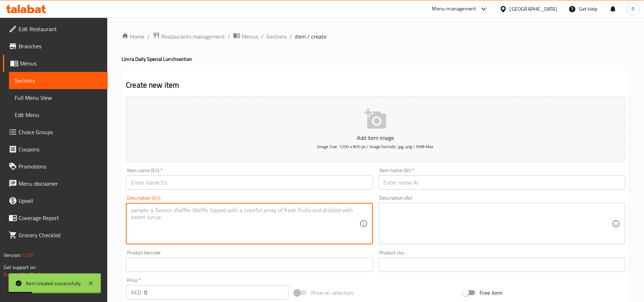
click at [184, 220] on textarea at bounding box center [245, 224] width 228 height 34
drag, startPoint x: 168, startPoint y: 213, endPoint x: 113, endPoint y: 214, distance: 55.1
click at [113, 214] on div "Home / Restaurants management / Menus / Sections / item / create Limra Daily Sp…" at bounding box center [375, 262] width 537 height 488
click at [163, 211] on textarea "Haleem Regular (Good for 1) (Thursday to Sunday)" at bounding box center [245, 224] width 228 height 34
drag, startPoint x: 169, startPoint y: 212, endPoint x: 120, endPoint y: 202, distance: 49.6
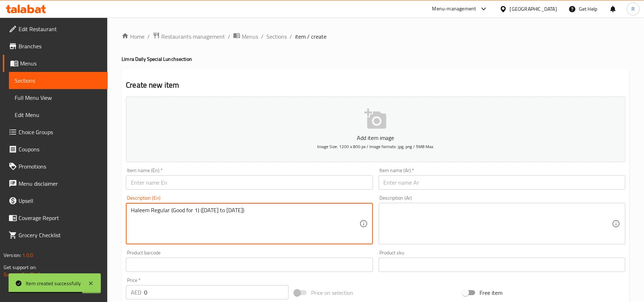
click at [120, 202] on div "Home / Restaurants management / Menus / Sections / item / create Limra Daily Sp…" at bounding box center [375, 262] width 537 height 488
click at [155, 187] on input "text" at bounding box center [249, 182] width 247 height 14
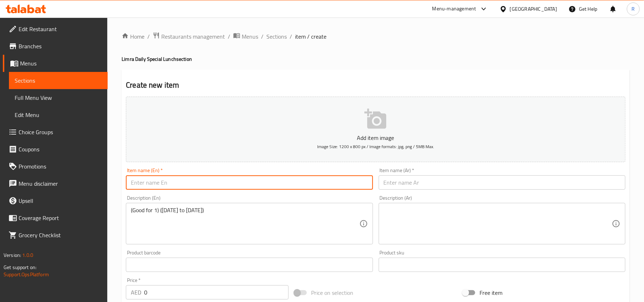
click at [160, 182] on input "text" at bounding box center [249, 182] width 247 height 14
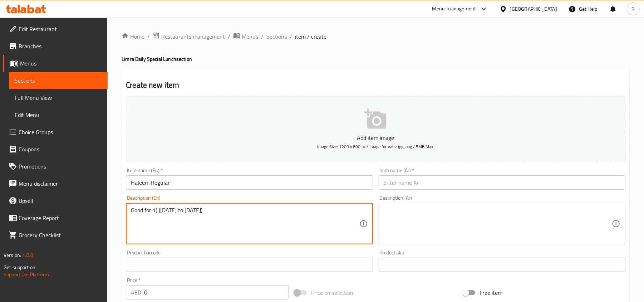
drag, startPoint x: 156, startPoint y: 210, endPoint x: 232, endPoint y: 216, distance: 76.1
click at [232, 216] on textarea "Good for 1) (Thursday to Sunday)" at bounding box center [245, 224] width 228 height 34
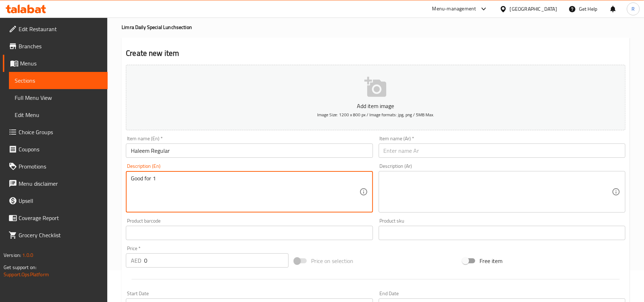
scroll to position [143, 0]
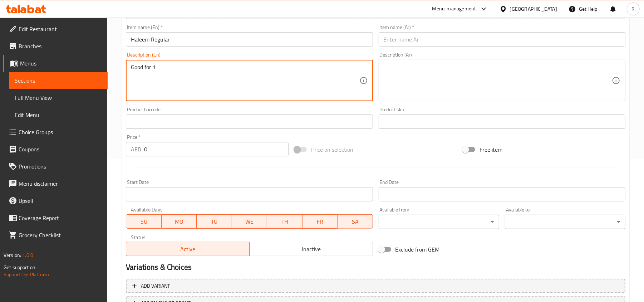
click at [136, 226] on span "SU" at bounding box center [143, 221] width 29 height 10
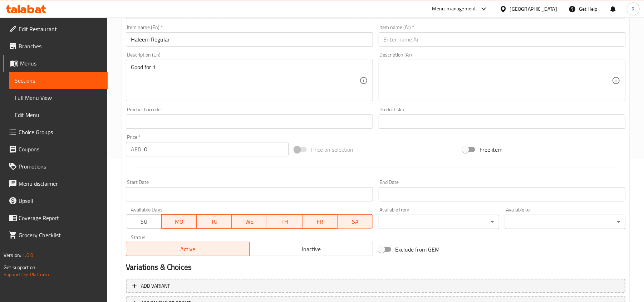
click at [137, 225] on span "SU" at bounding box center [143, 221] width 29 height 10
click at [184, 225] on span "MO" at bounding box center [180, 221] width 30 height 10
click at [212, 222] on span "TU" at bounding box center [214, 221] width 29 height 10
click at [255, 222] on span "WE" at bounding box center [249, 221] width 29 height 10
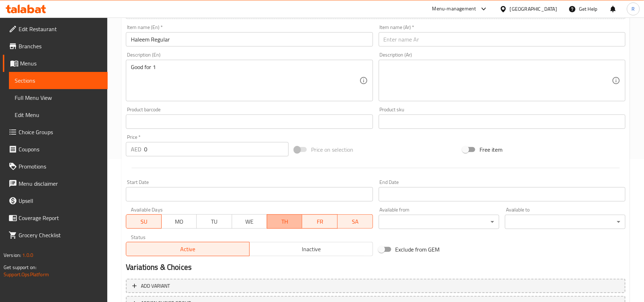
click at [284, 222] on span "TH" at bounding box center [284, 221] width 29 height 10
click at [295, 222] on span "TH" at bounding box center [284, 221] width 29 height 10
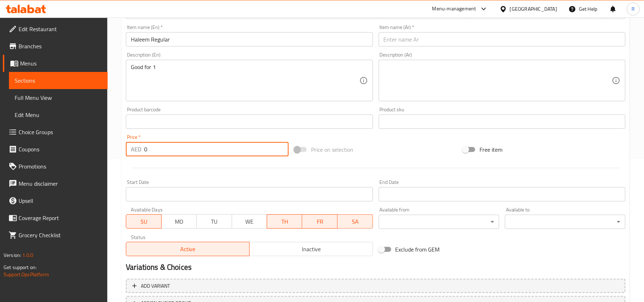
drag, startPoint x: 147, startPoint y: 154, endPoint x: 142, endPoint y: 153, distance: 4.4
click at [142, 153] on div "AED 0 Price *" at bounding box center [207, 149] width 163 height 14
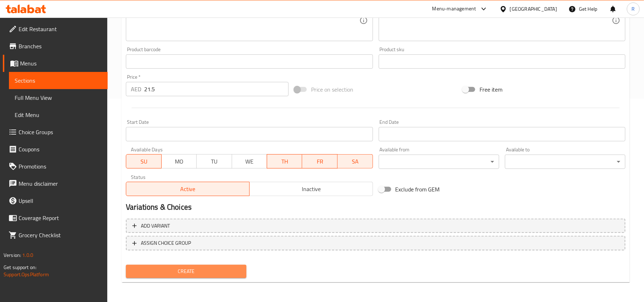
click at [179, 270] on span "Create" at bounding box center [186, 271] width 109 height 9
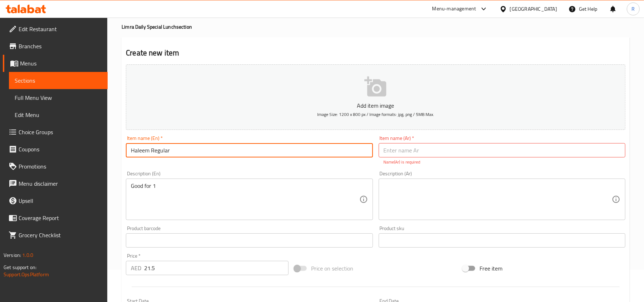
click at [215, 147] on input "Haleem Regular" at bounding box center [249, 150] width 247 height 14
click at [212, 148] on input "Haleem Regular" at bounding box center [249, 150] width 247 height 14
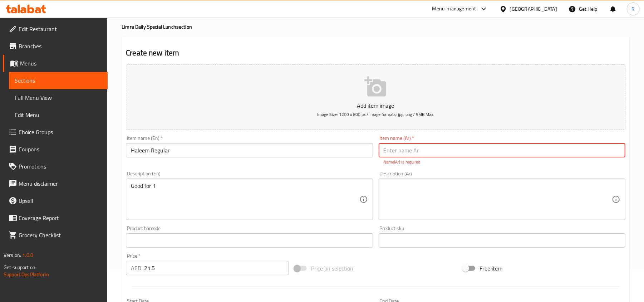
click at [422, 153] on input "text" at bounding box center [502, 150] width 247 height 14
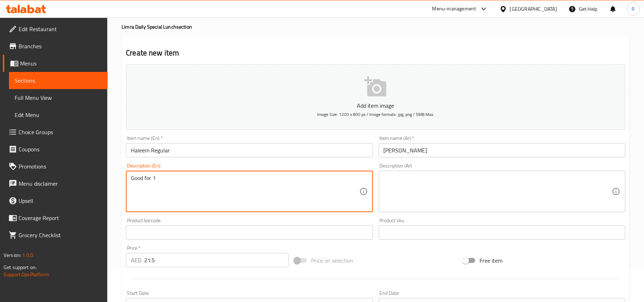
click at [233, 182] on textarea "Good for 1" at bounding box center [245, 192] width 228 height 34
click at [512, 196] on textarea at bounding box center [498, 192] width 228 height 34
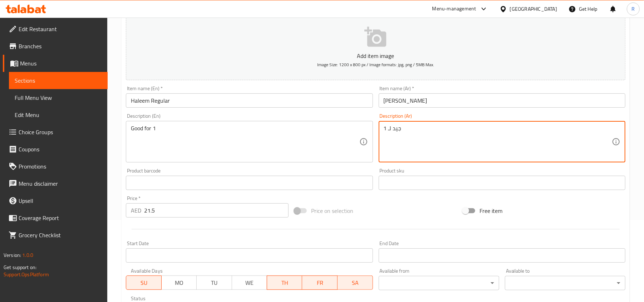
scroll to position [175, 0]
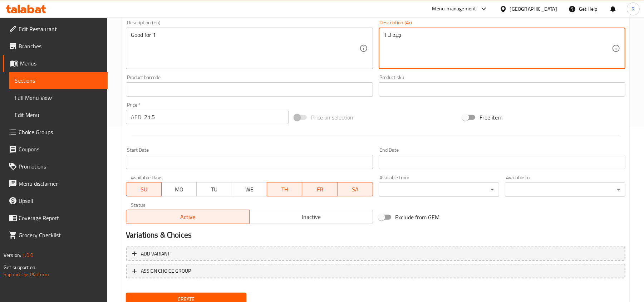
click at [205, 295] on span "Create" at bounding box center [186, 299] width 109 height 9
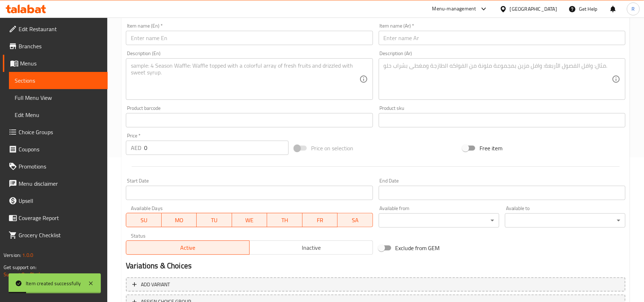
scroll to position [128, 0]
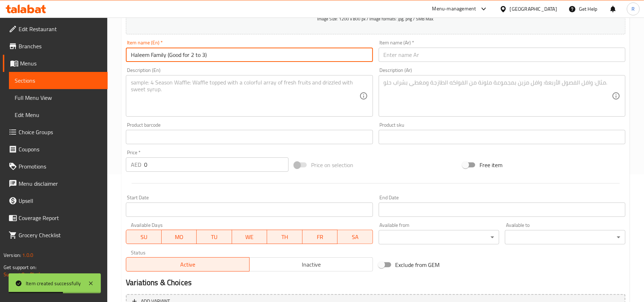
drag, startPoint x: 166, startPoint y: 55, endPoint x: 242, endPoint y: 62, distance: 76.2
click at [242, 62] on input "Haleem Family (Good for 2 to 3)" at bounding box center [249, 55] width 247 height 14
click at [207, 90] on textarea at bounding box center [245, 96] width 228 height 34
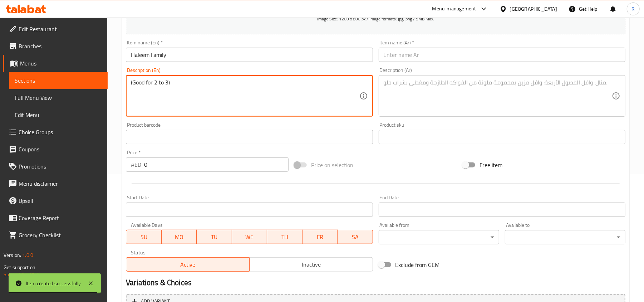
click at [134, 86] on textarea "(Good for 2 to 3)" at bounding box center [245, 96] width 228 height 34
click at [185, 87] on textarea "Good for 2 to 3)" at bounding box center [245, 96] width 228 height 34
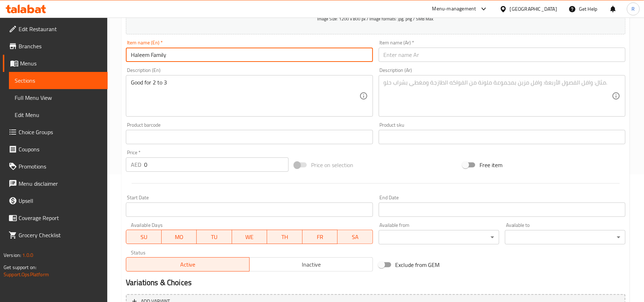
click at [152, 57] on input "Haleem Family" at bounding box center [249, 55] width 247 height 14
click at [444, 54] on input "text" at bounding box center [502, 55] width 247 height 14
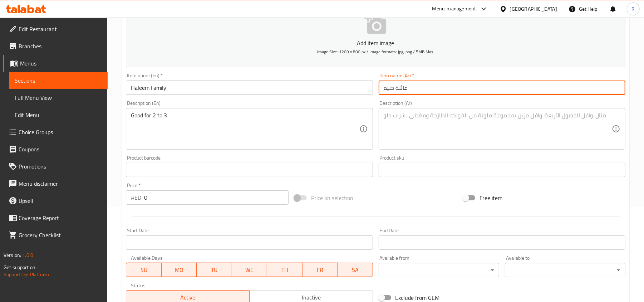
scroll to position [80, 0]
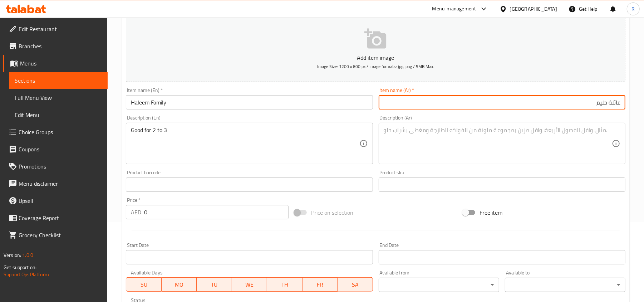
click at [612, 102] on input "عائلة حليم" at bounding box center [502, 102] width 247 height 14
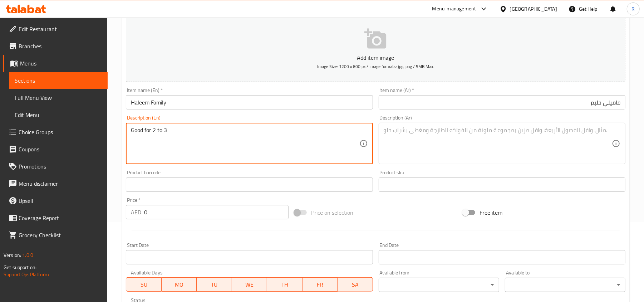
click at [215, 141] on textarea "Good for 2 to 3" at bounding box center [245, 144] width 228 height 34
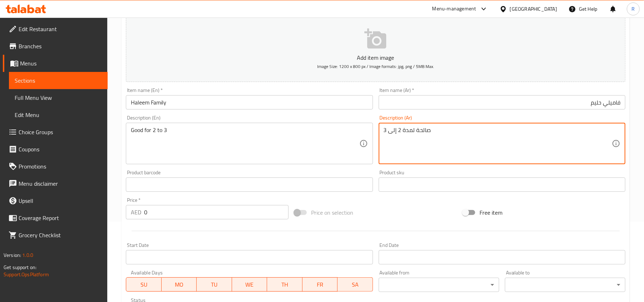
click at [426, 129] on textarea "صالحة لمدة 2 إلى 3" at bounding box center [498, 144] width 228 height 34
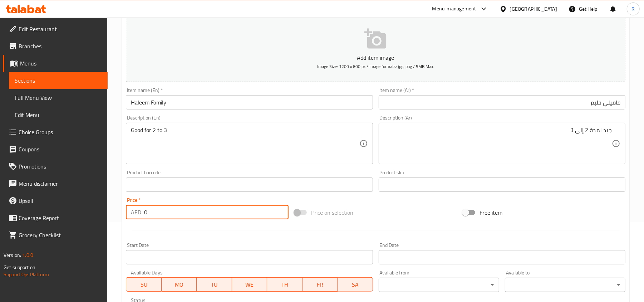
drag, startPoint x: 143, startPoint y: 213, endPoint x: 152, endPoint y: 212, distance: 8.7
click at [152, 212] on div "AED 0 Price *" at bounding box center [207, 212] width 163 height 14
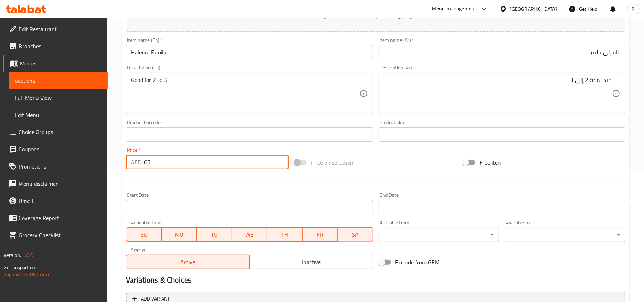
scroll to position [203, 0]
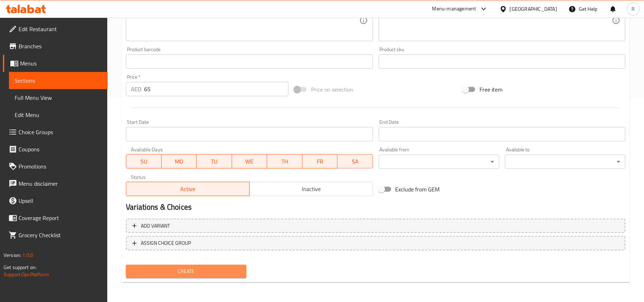
click at [227, 273] on span "Create" at bounding box center [186, 271] width 109 height 9
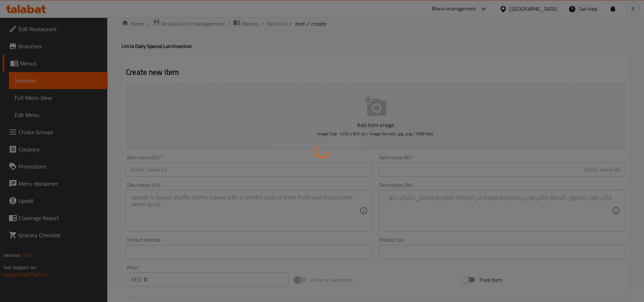
scroll to position [12, 0]
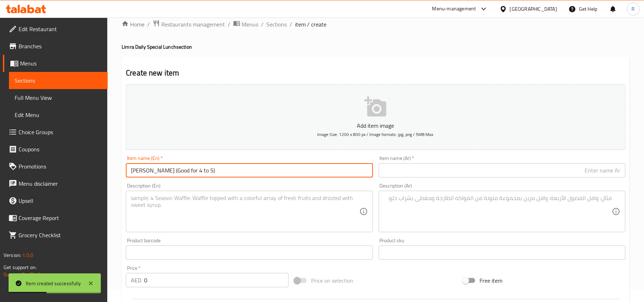
drag, startPoint x: 166, startPoint y: 169, endPoint x: 227, endPoint y: 171, distance: 61.2
click at [227, 171] on input "Haleem Jumbo (Good for 4 to 5)" at bounding box center [249, 170] width 247 height 14
click at [191, 203] on textarea at bounding box center [245, 212] width 228 height 34
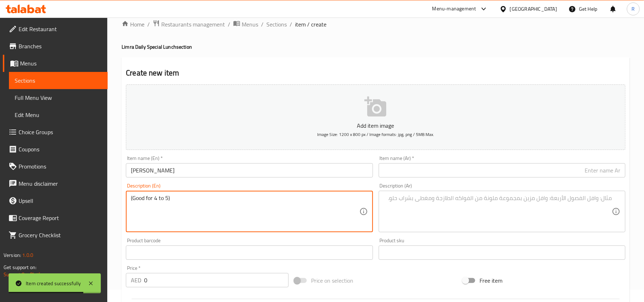
click at [134, 198] on textarea "(Good for 4 to 5)" at bounding box center [245, 212] width 228 height 34
click at [175, 198] on textarea "Good for 4 to 5)" at bounding box center [245, 212] width 228 height 34
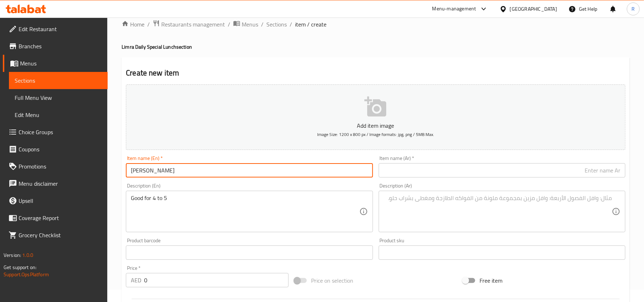
click at [172, 171] on input "[PERSON_NAME]" at bounding box center [249, 170] width 247 height 14
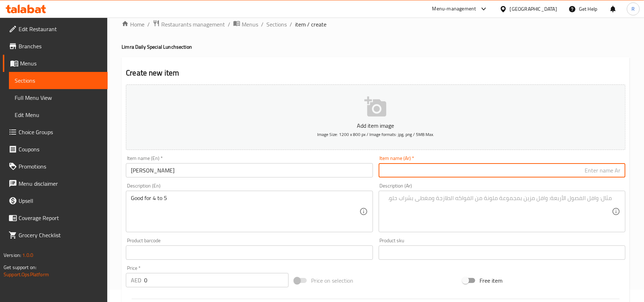
click at [455, 176] on input "text" at bounding box center [502, 170] width 247 height 14
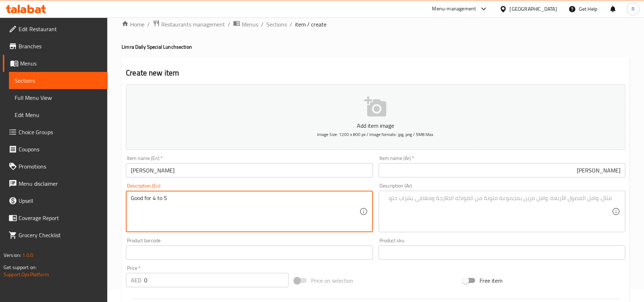
click at [190, 198] on textarea "Good for 4 to 5" at bounding box center [245, 212] width 228 height 34
click at [538, 216] on textarea at bounding box center [498, 212] width 228 height 34
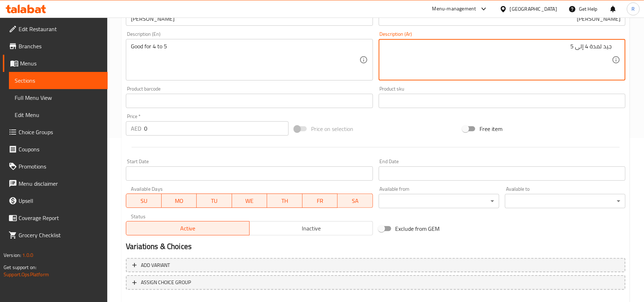
scroll to position [203, 0]
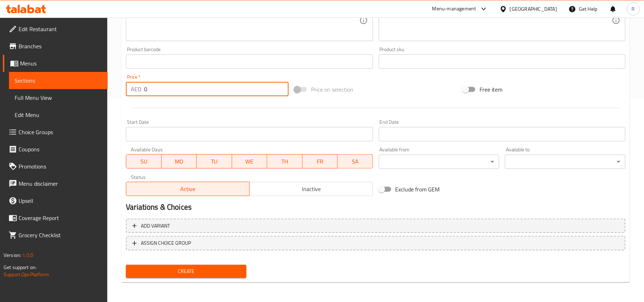
drag, startPoint x: 149, startPoint y: 90, endPoint x: 138, endPoint y: 86, distance: 12.0
click at [138, 86] on div "AED 0 Price *" at bounding box center [207, 89] width 163 height 14
click at [217, 269] on span "Create" at bounding box center [186, 271] width 109 height 9
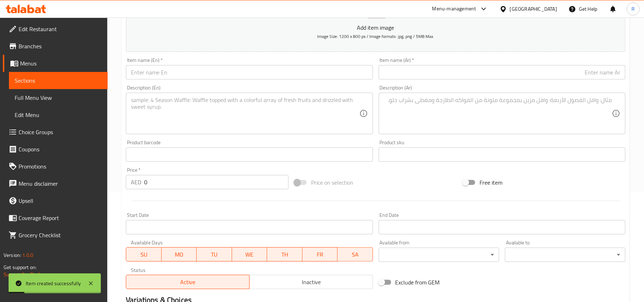
scroll to position [0, 0]
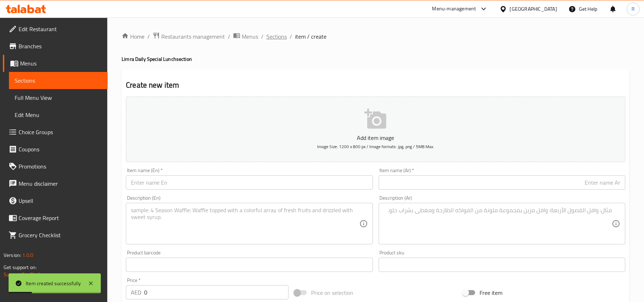
click at [278, 40] on span "Sections" at bounding box center [276, 36] width 20 height 9
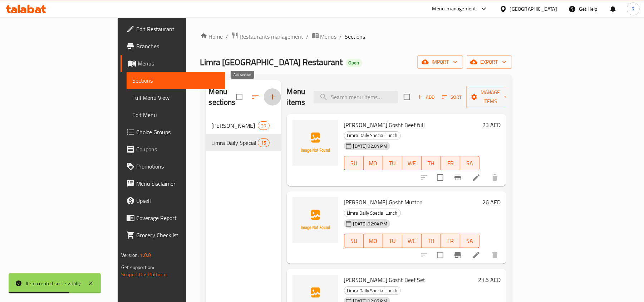
click at [268, 93] on icon "button" at bounding box center [272, 97] width 9 height 9
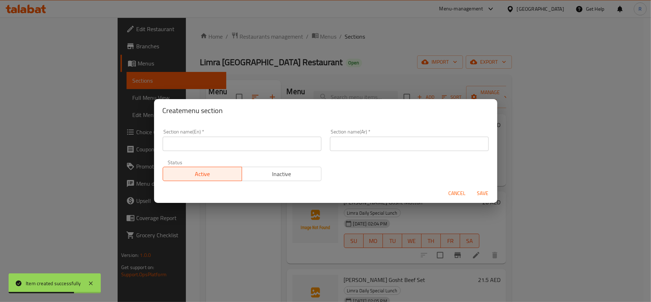
click at [240, 145] on input "text" at bounding box center [242, 144] width 159 height 14
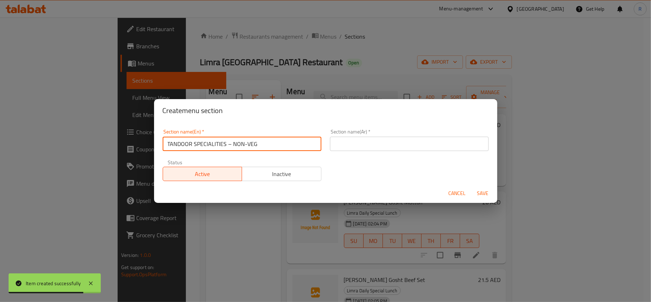
click at [207, 142] on input "TANDOOR SPECIALITIES – NON-VEG" at bounding box center [242, 144] width 159 height 14
click at [260, 142] on input "Tandoor Specialities – Non-Veg" at bounding box center [242, 144] width 159 height 14
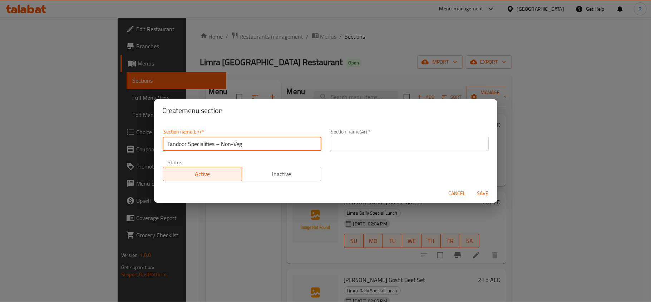
click at [260, 142] on input "Tandoor Specialities – Non-Veg" at bounding box center [242, 144] width 159 height 14
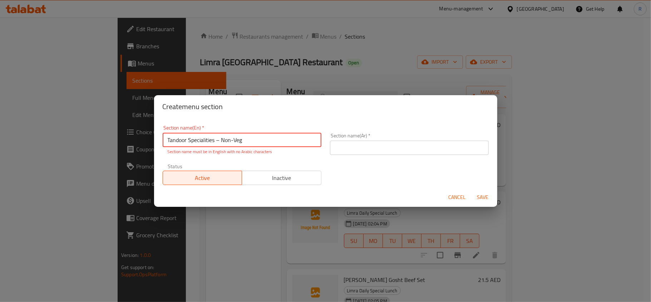
click at [396, 148] on input "text" at bounding box center [409, 148] width 159 height 14
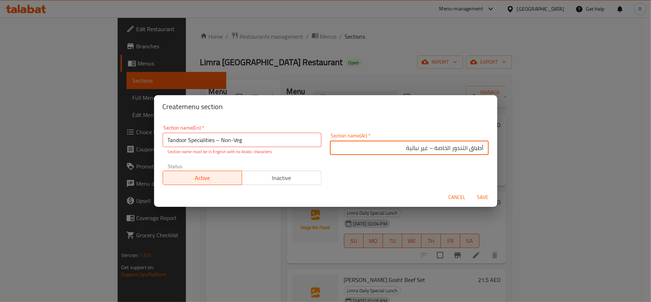
click at [221, 140] on input "Tandoor Specialities – Non-Veg" at bounding box center [242, 140] width 159 height 14
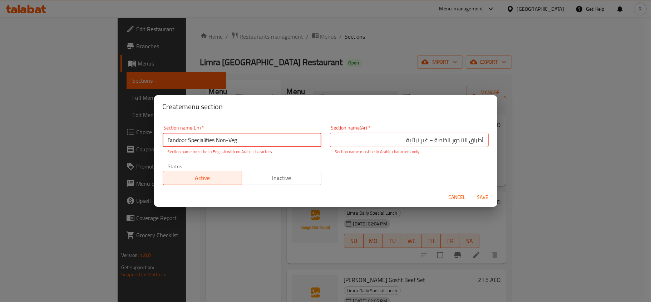
click at [229, 142] on input "Tandoor Specialities Non-Veg" at bounding box center [242, 140] width 159 height 14
click at [424, 141] on input "أطباق التندور الخاصة – غير نباتية" at bounding box center [409, 140] width 159 height 14
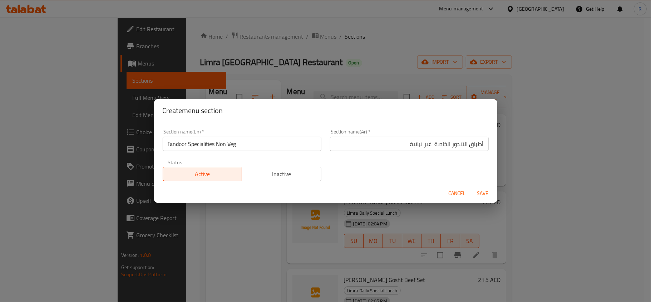
click at [444, 162] on div "Section name(En)   * Tandoor Specialities Non Veg Section name(En) * Section na…" at bounding box center [325, 155] width 335 height 60
click at [481, 195] on span "Save" at bounding box center [483, 193] width 17 height 9
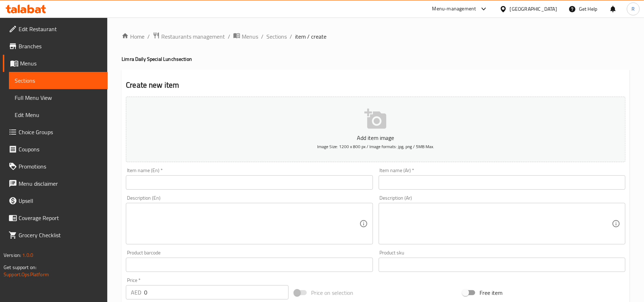
click at [50, 131] on span "Choice Groups" at bounding box center [60, 132] width 83 height 9
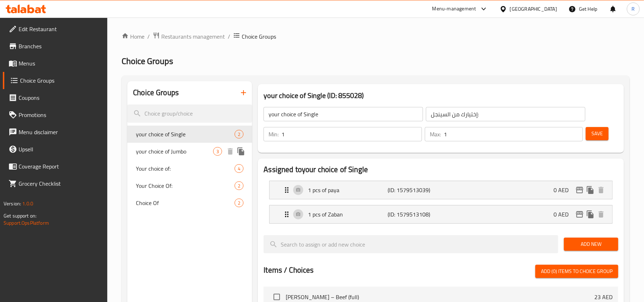
click at [168, 156] on span "your choice of Jumbo" at bounding box center [174, 151] width 77 height 9
type input "your choice of Jumbo"
type input "إختيارك من الجامبو:"
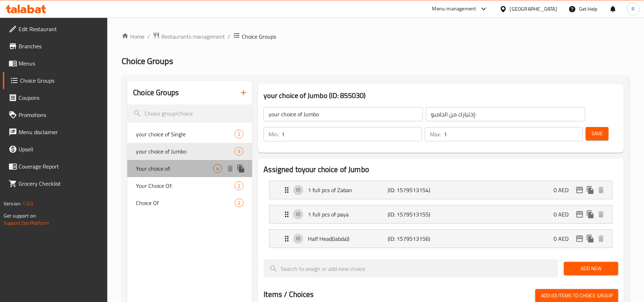
click at [165, 168] on span "Your choice of:" at bounding box center [174, 168] width 77 height 9
type input "Your choice of:"
type input "إختيارك من:"
